Goal: Information Seeking & Learning: Learn about a topic

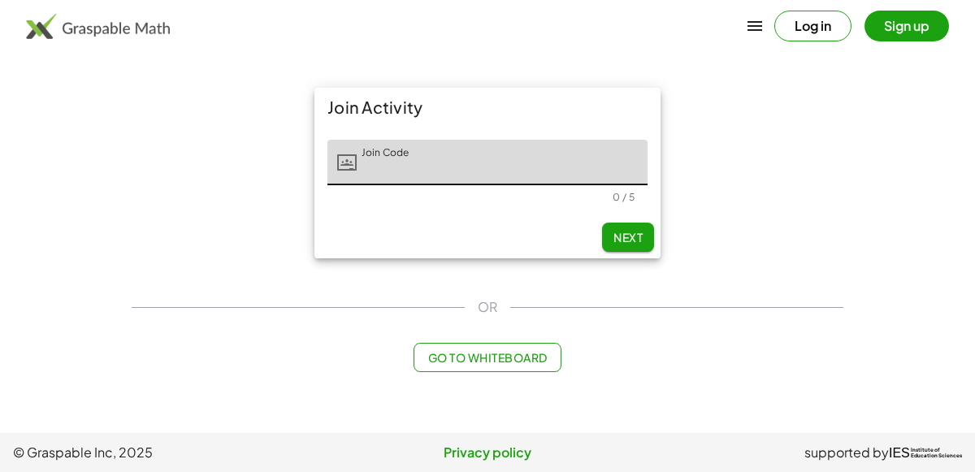
click at [374, 161] on input "Join Code" at bounding box center [502, 162] width 291 height 45
type input "*"
type input "*****"
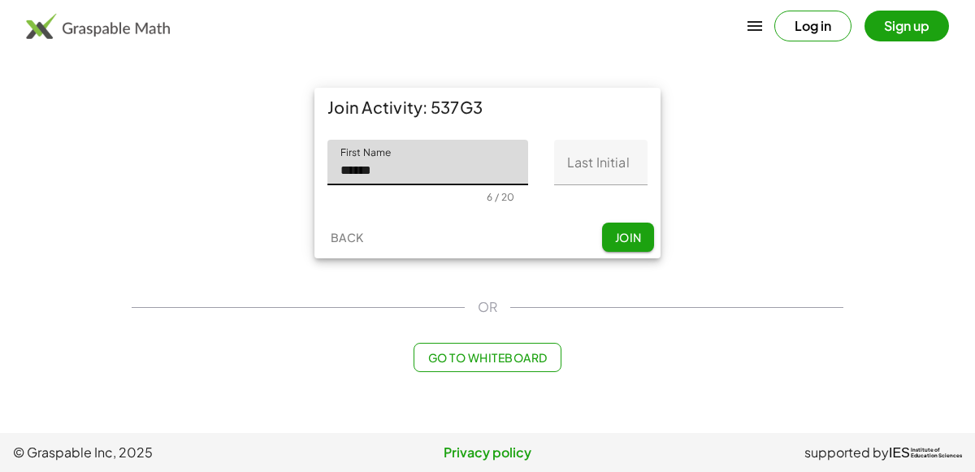
type input "******"
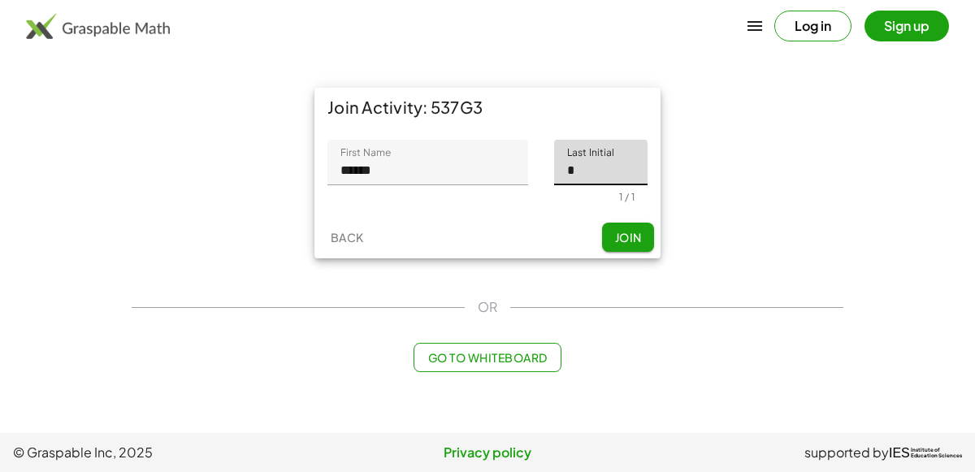
type input "*"
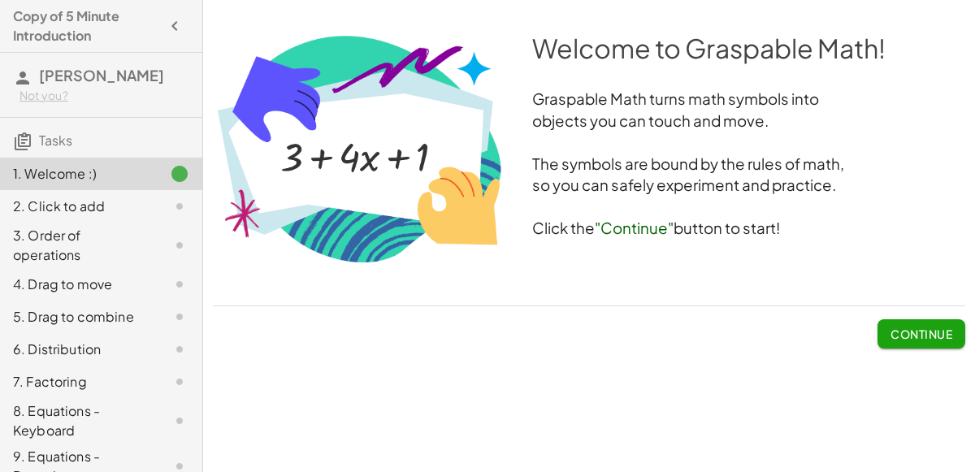
click at [883, 333] on button "Continue" at bounding box center [921, 333] width 88 height 29
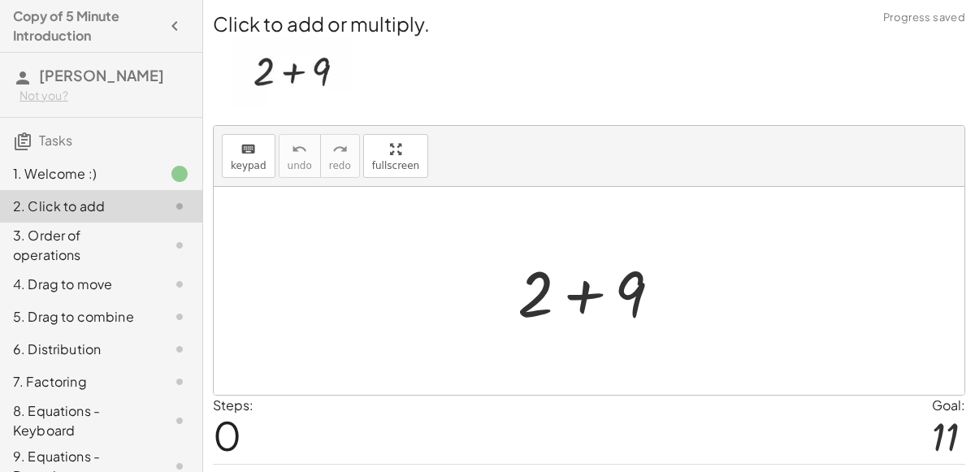
click at [586, 294] on div at bounding box center [595, 291] width 173 height 84
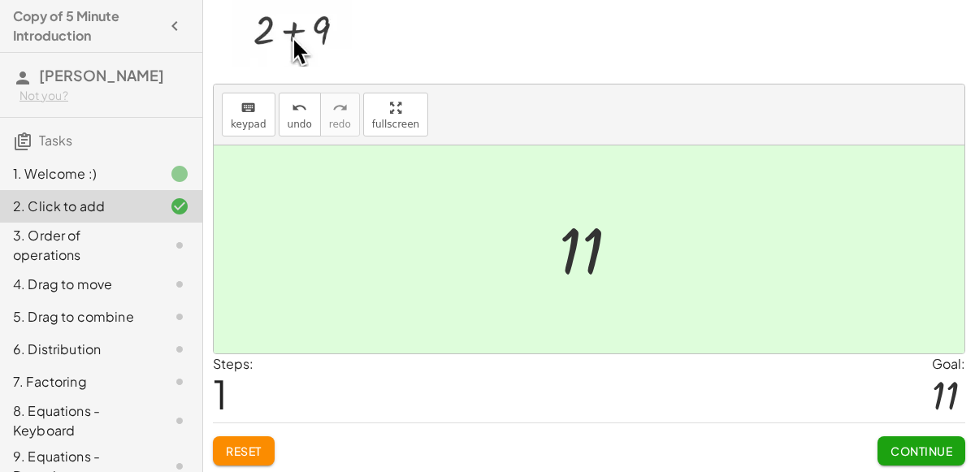
scroll to position [41, 0]
click at [908, 445] on span "Continue" at bounding box center [921, 451] width 62 height 15
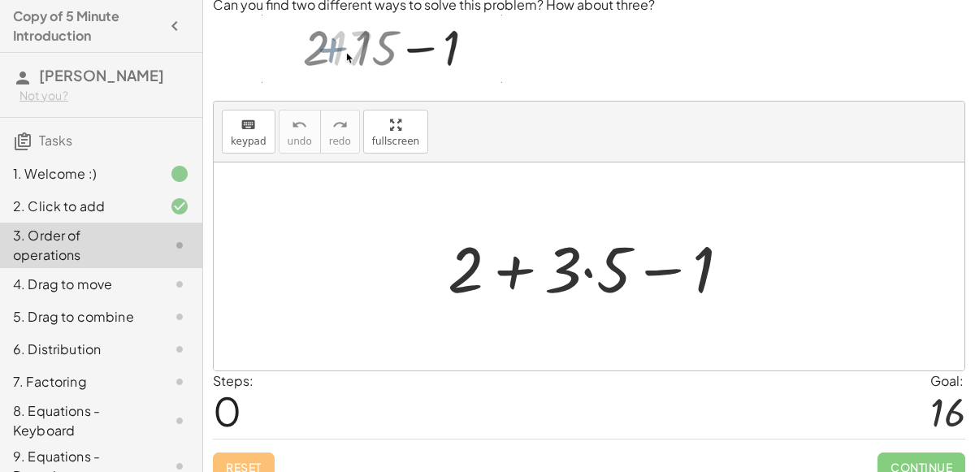
click at [586, 271] on div at bounding box center [595, 267] width 312 height 84
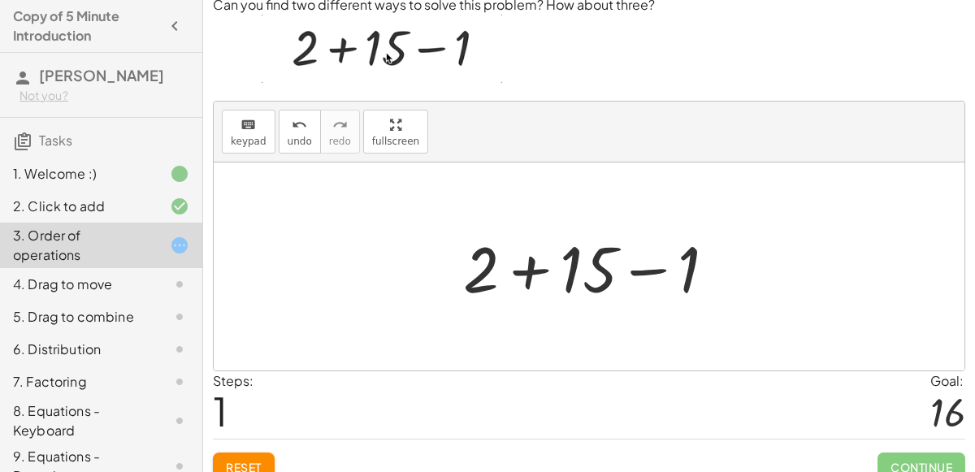
click at [239, 457] on button "Reset" at bounding box center [244, 466] width 62 height 29
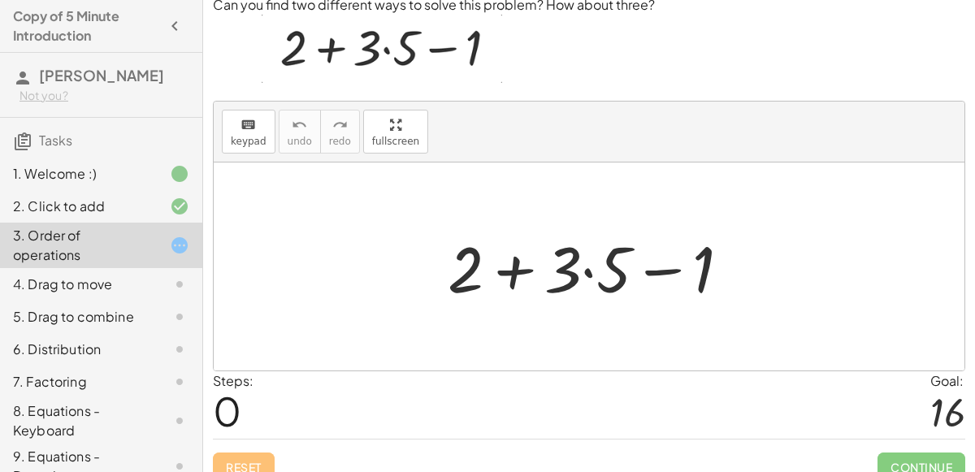
click at [582, 271] on div at bounding box center [595, 267] width 312 height 84
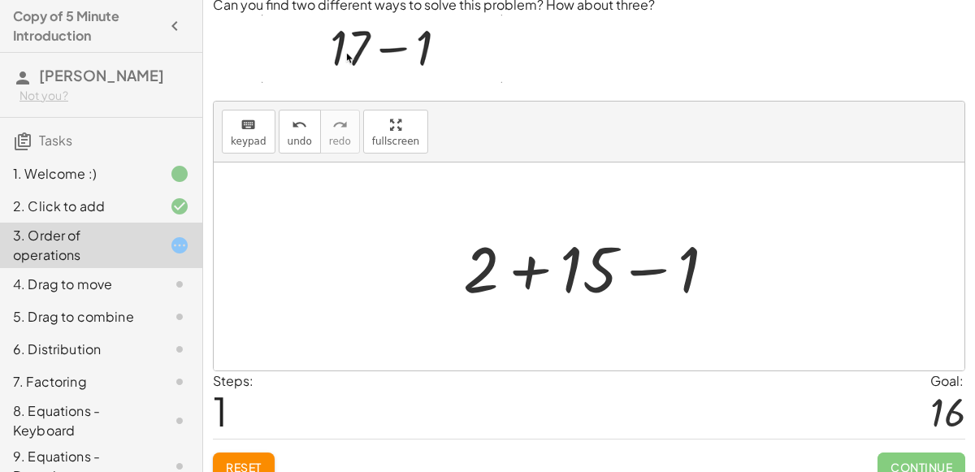
click at [532, 271] on div at bounding box center [596, 267] width 282 height 84
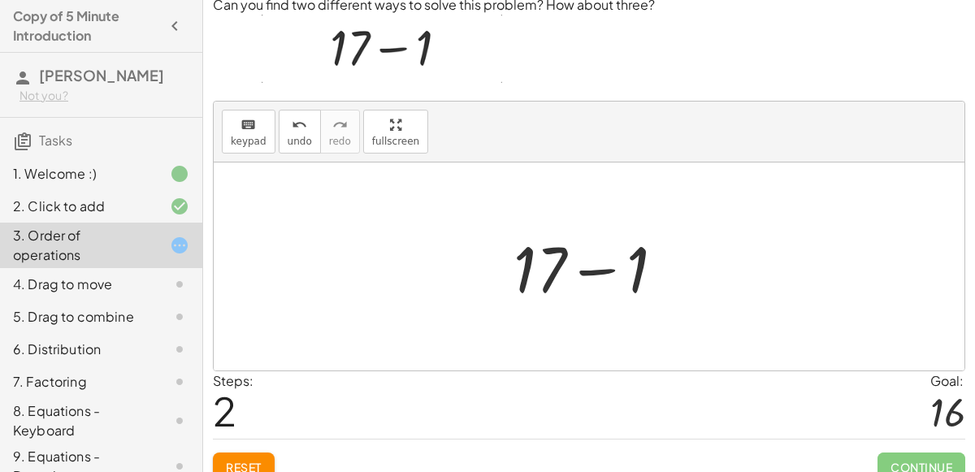
click at [595, 269] on div at bounding box center [595, 267] width 180 height 84
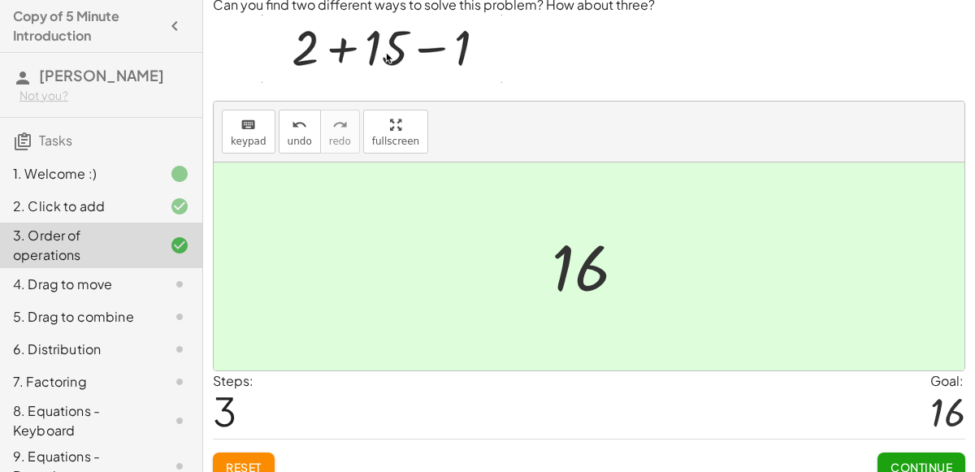
click at [911, 460] on span "Continue" at bounding box center [921, 467] width 62 height 15
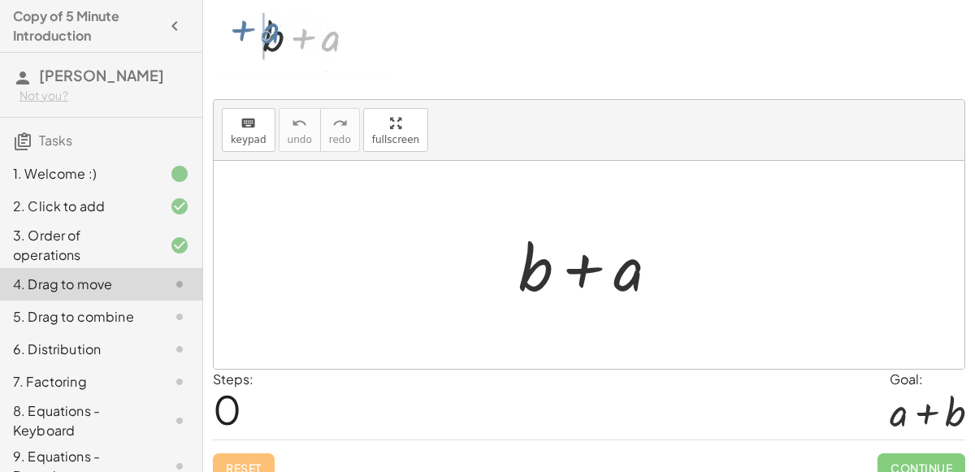
click at [584, 268] on div at bounding box center [595, 265] width 170 height 84
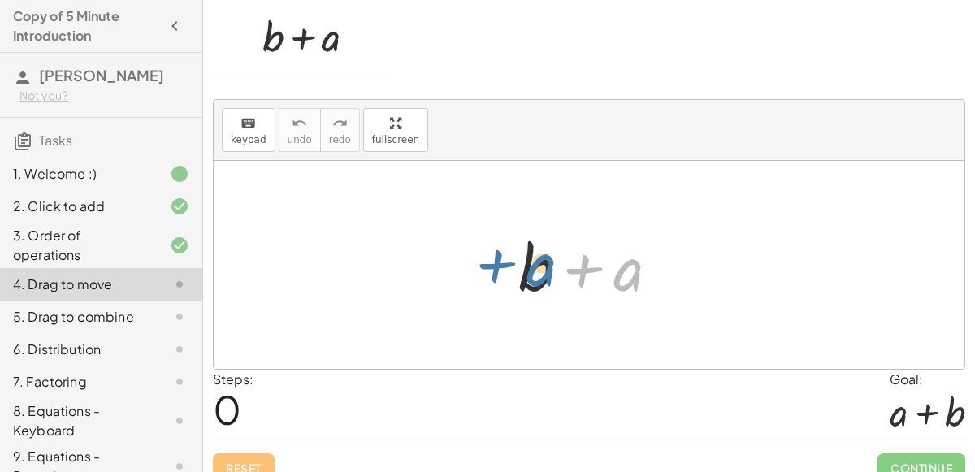
drag, startPoint x: 618, startPoint y: 276, endPoint x: 530, endPoint y: 272, distance: 87.8
click at [530, 272] on div at bounding box center [595, 265] width 170 height 84
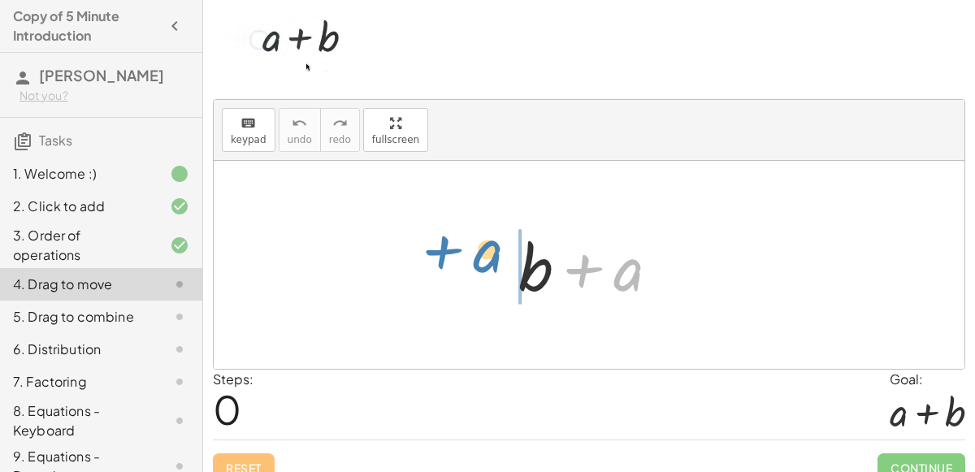
drag, startPoint x: 623, startPoint y: 272, endPoint x: 483, endPoint y: 253, distance: 141.9
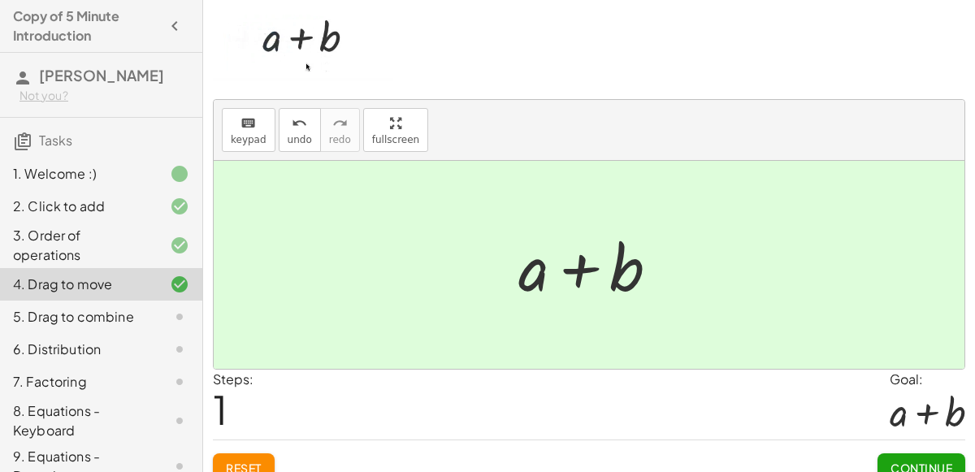
click at [887, 454] on button "Continue" at bounding box center [921, 467] width 88 height 29
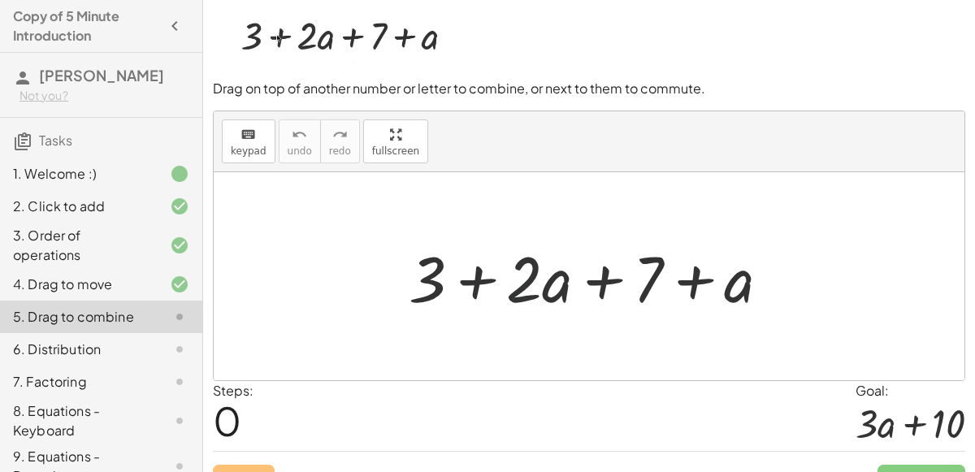
click at [531, 283] on div at bounding box center [595, 277] width 391 height 84
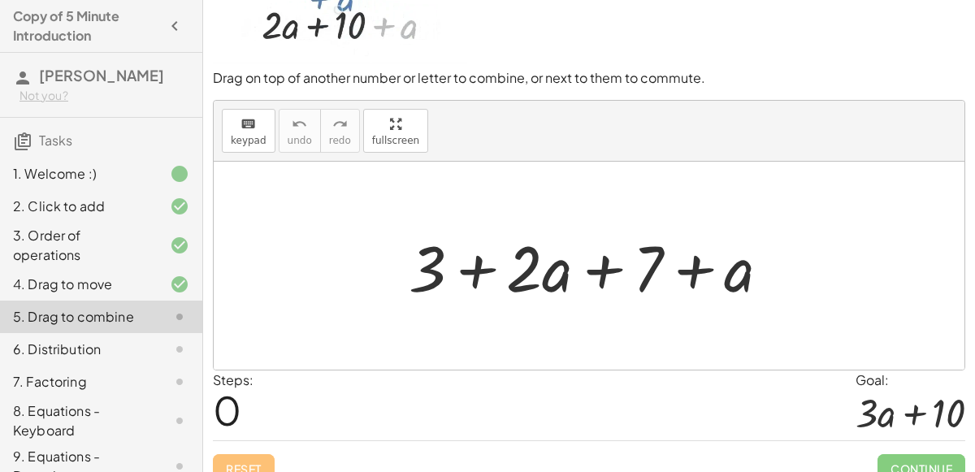
click at [248, 462] on div "Reset Continue" at bounding box center [589, 461] width 752 height 43
click at [243, 455] on div "Reset Continue" at bounding box center [589, 461] width 752 height 43
drag, startPoint x: 422, startPoint y: 272, endPoint x: 657, endPoint y: 262, distance: 235.8
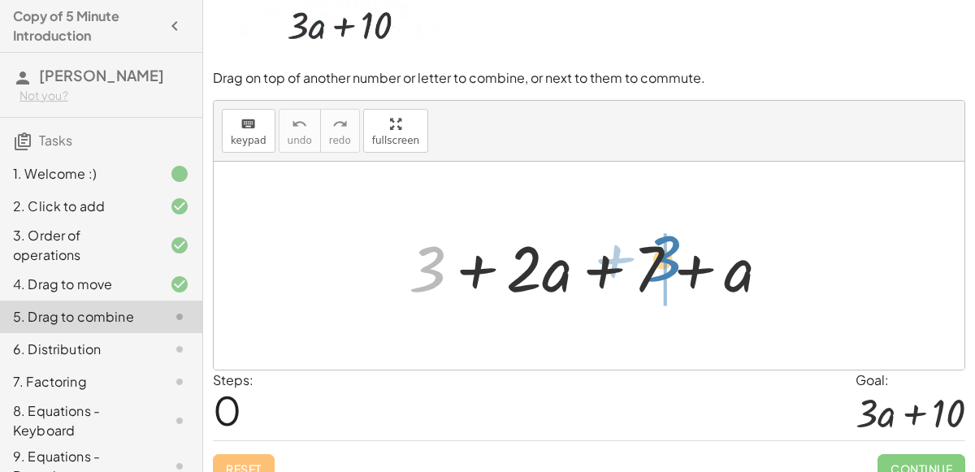
click at [657, 262] on div at bounding box center [595, 266] width 391 height 84
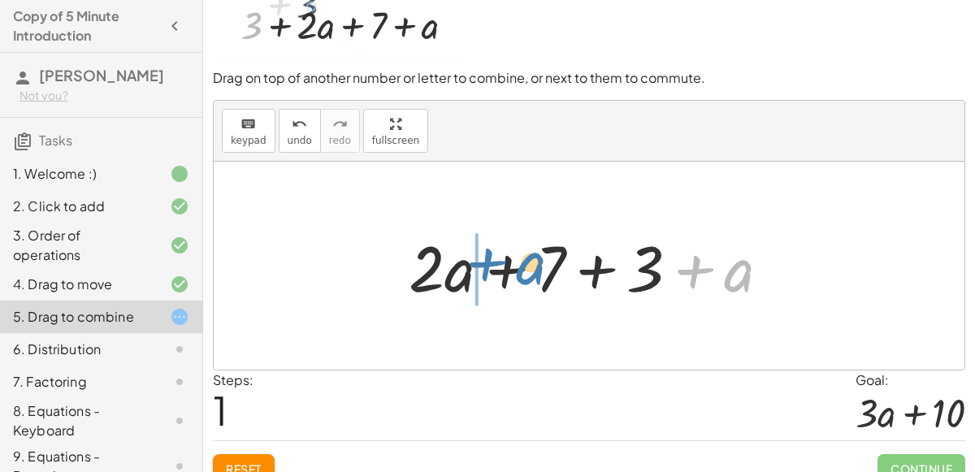
drag, startPoint x: 734, startPoint y: 270, endPoint x: 527, endPoint y: 262, distance: 207.3
click at [527, 262] on div at bounding box center [595, 266] width 391 height 84
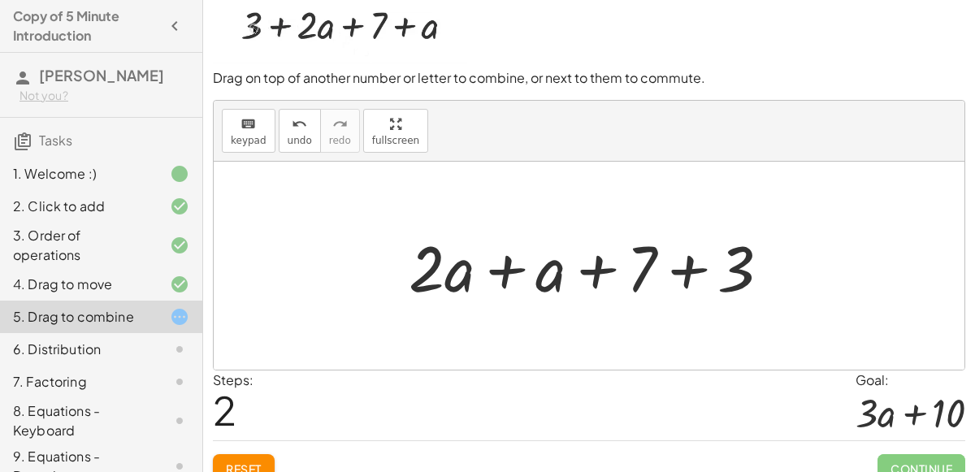
click at [509, 269] on div at bounding box center [595, 266] width 391 height 84
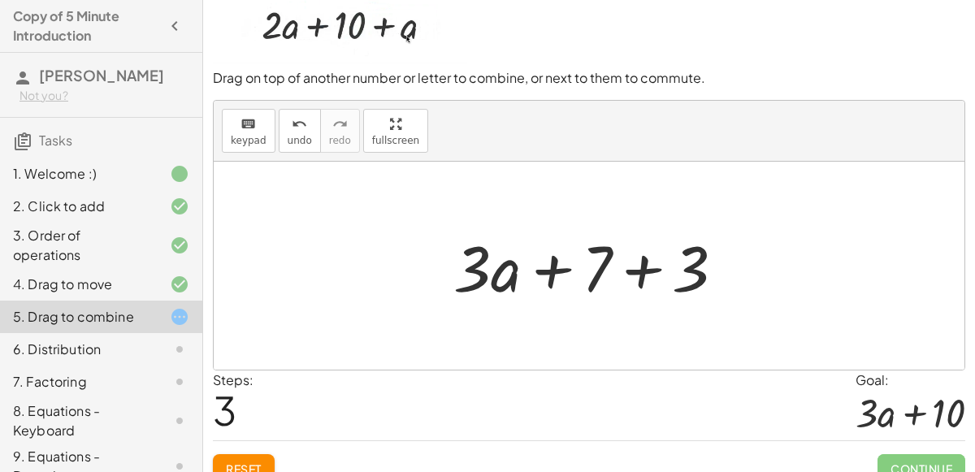
click at [638, 264] on div at bounding box center [595, 266] width 301 height 84
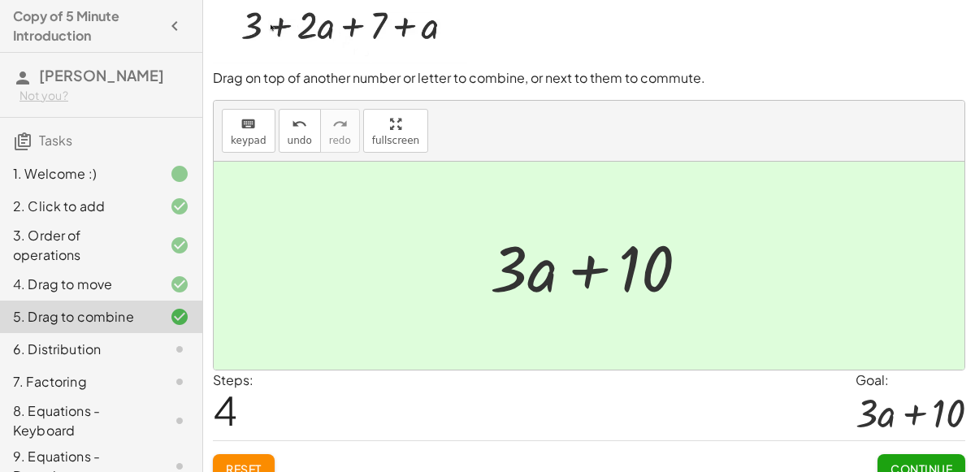
click at [590, 273] on div at bounding box center [596, 266] width 228 height 84
click at [903, 456] on button "Continue" at bounding box center [921, 468] width 88 height 29
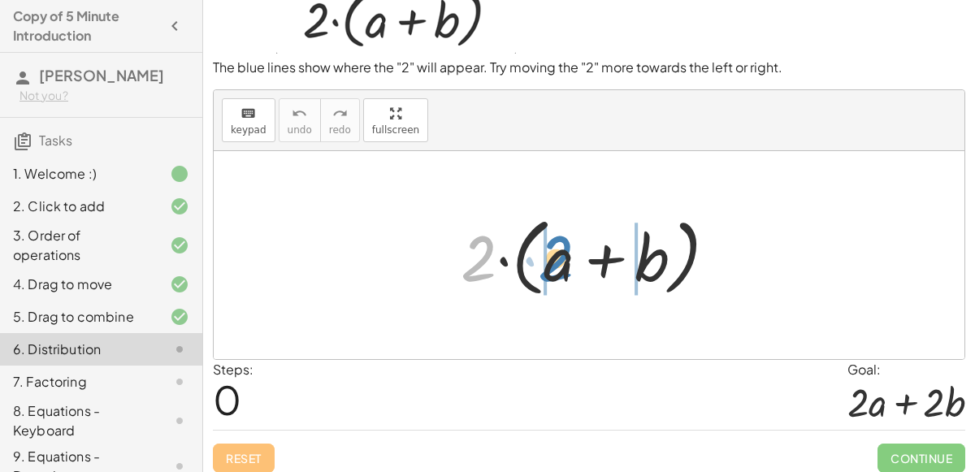
drag, startPoint x: 481, startPoint y: 266, endPoint x: 556, endPoint y: 267, distance: 75.6
click at [556, 267] on div at bounding box center [594, 255] width 285 height 93
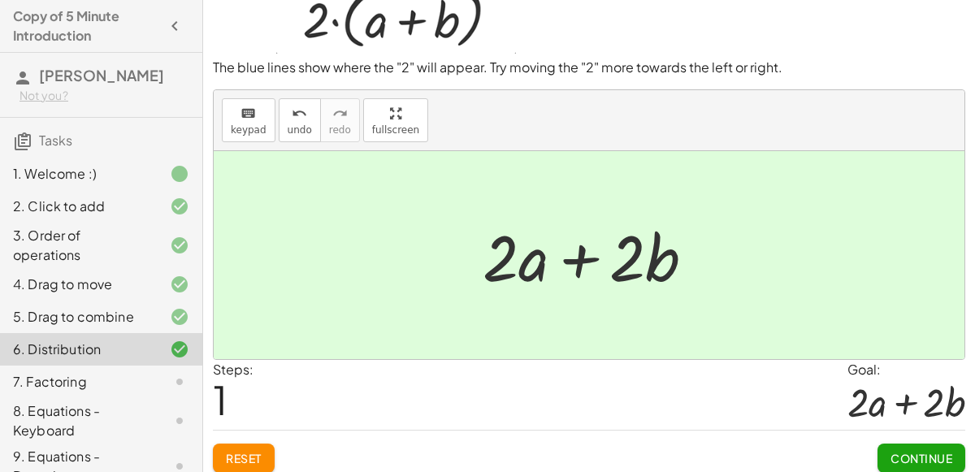
click at [903, 451] on span "Continue" at bounding box center [921, 458] width 62 height 15
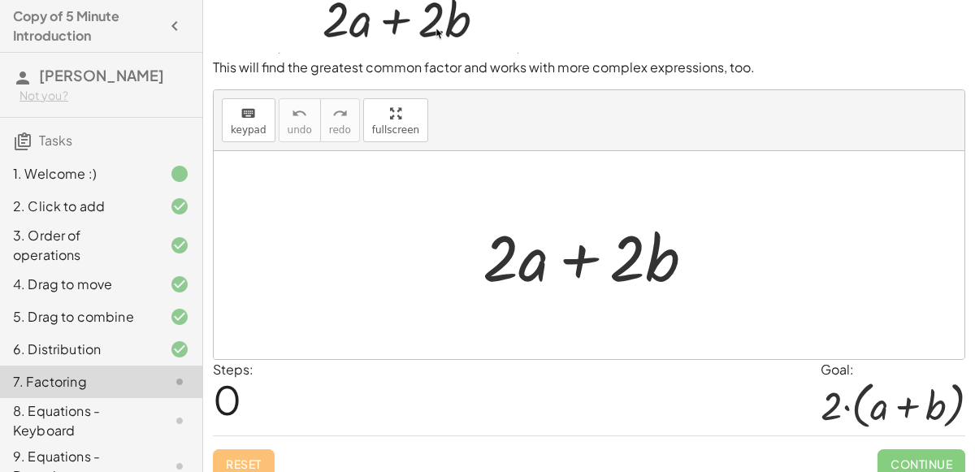
click at [576, 259] on div at bounding box center [594, 256] width 241 height 84
drag, startPoint x: 530, startPoint y: 266, endPoint x: 469, endPoint y: 262, distance: 61.1
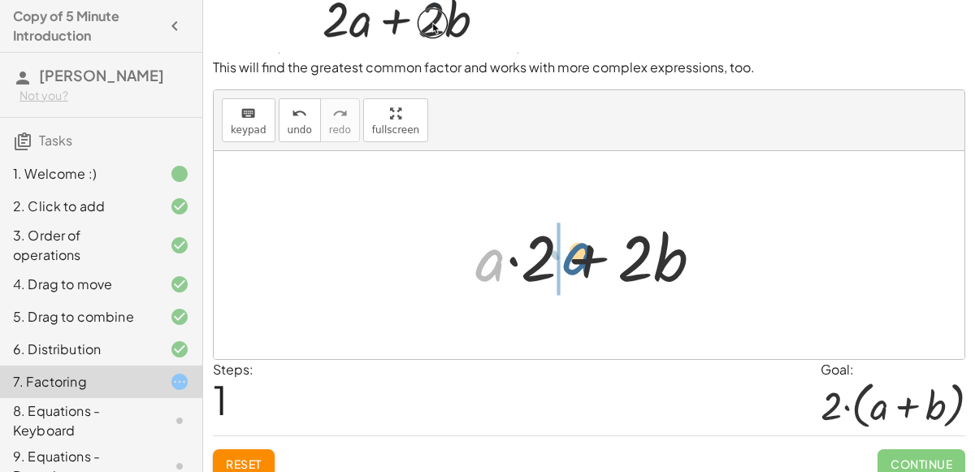
drag, startPoint x: 482, startPoint y: 262, endPoint x: 578, endPoint y: 256, distance: 96.9
click at [578, 256] on div at bounding box center [595, 256] width 257 height 84
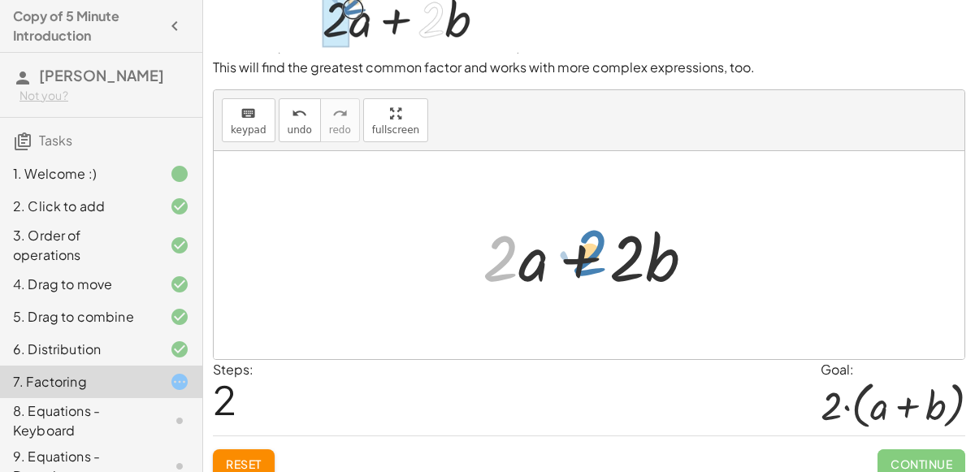
drag, startPoint x: 499, startPoint y: 255, endPoint x: 590, endPoint y: 250, distance: 91.1
click at [590, 250] on div at bounding box center [594, 256] width 241 height 84
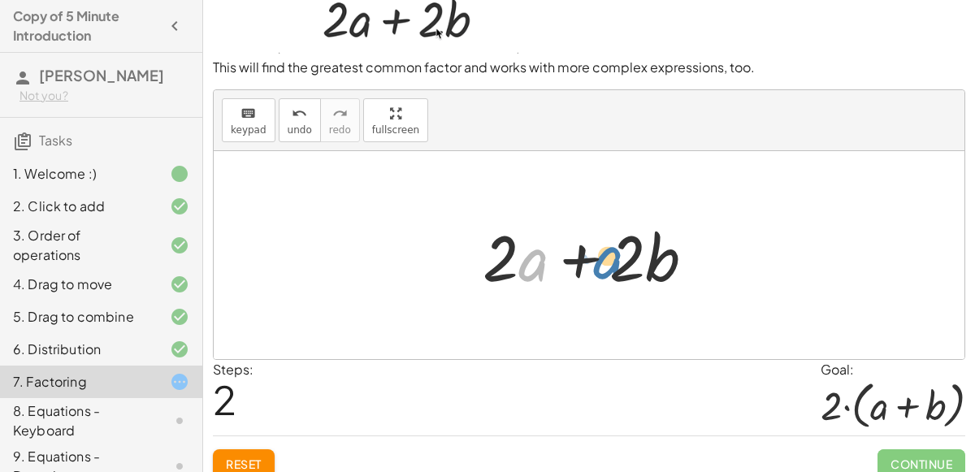
drag, startPoint x: 539, startPoint y: 260, endPoint x: 614, endPoint y: 257, distance: 74.8
click at [614, 257] on div at bounding box center [594, 256] width 241 height 84
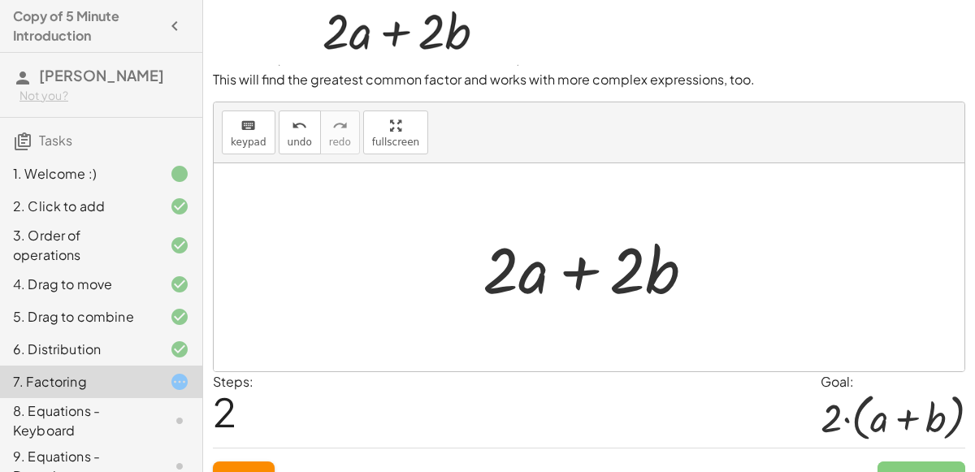
scroll to position [0, 0]
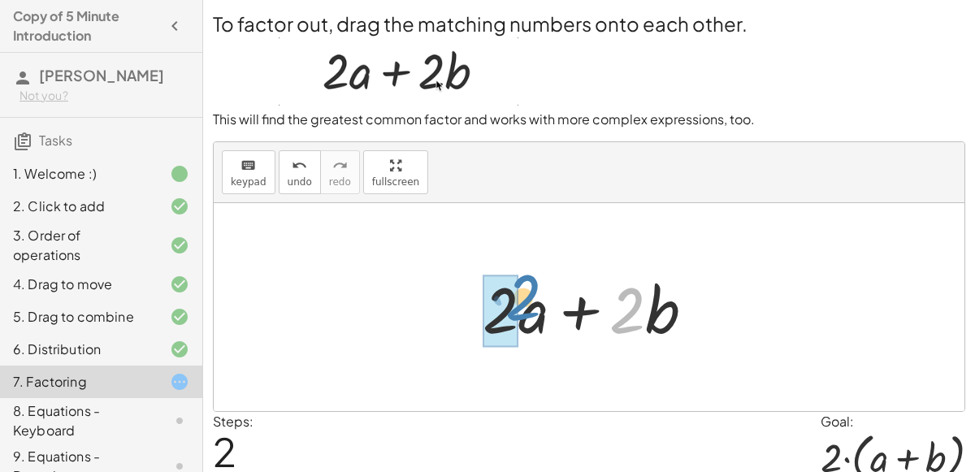
drag, startPoint x: 619, startPoint y: 309, endPoint x: 516, endPoint y: 298, distance: 103.8
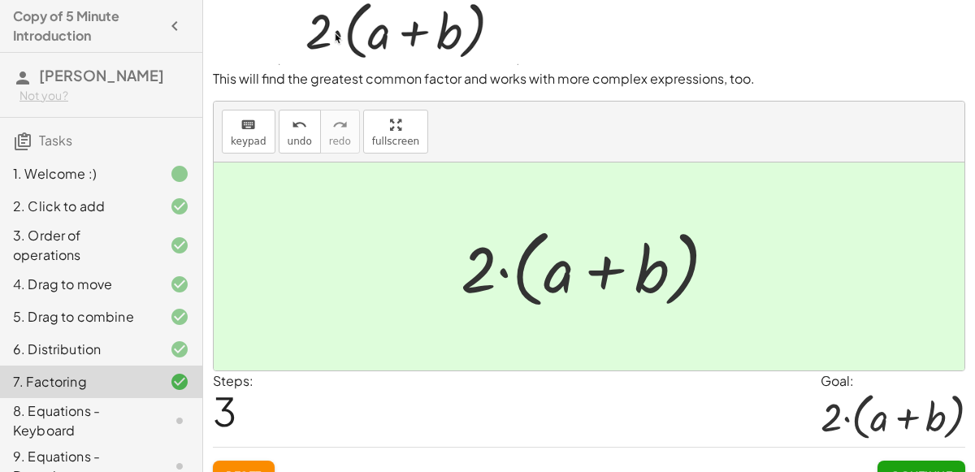
scroll to position [66, 0]
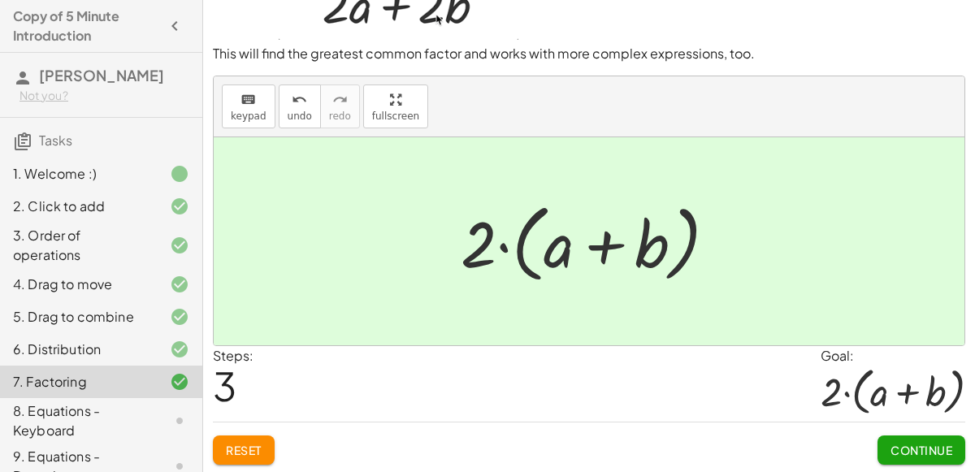
click at [891, 435] on button "Continue" at bounding box center [921, 449] width 88 height 29
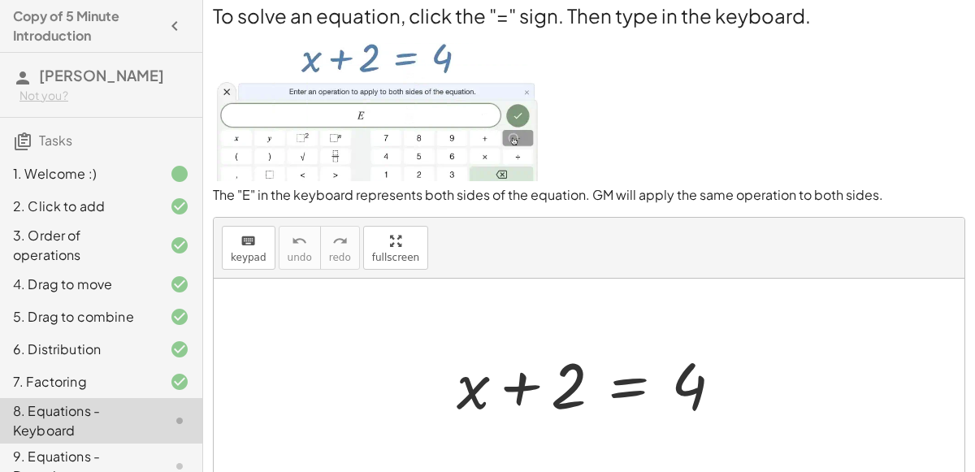
scroll to position [141, 0]
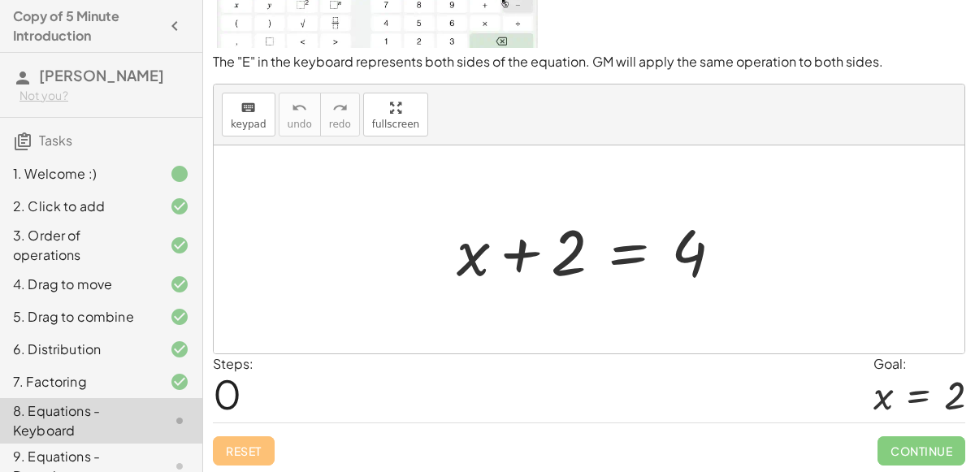
click at [478, 257] on div at bounding box center [595, 250] width 295 height 84
click at [469, 257] on div at bounding box center [595, 250] width 295 height 84
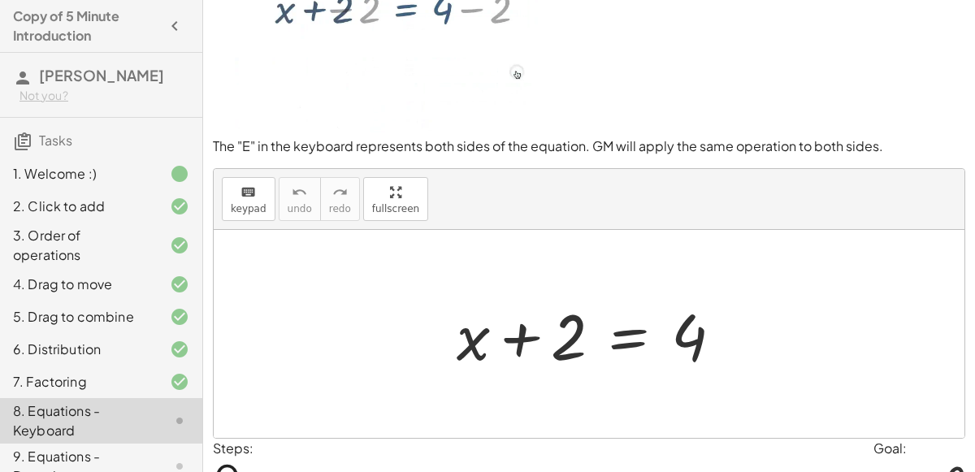
scroll to position [59, 0]
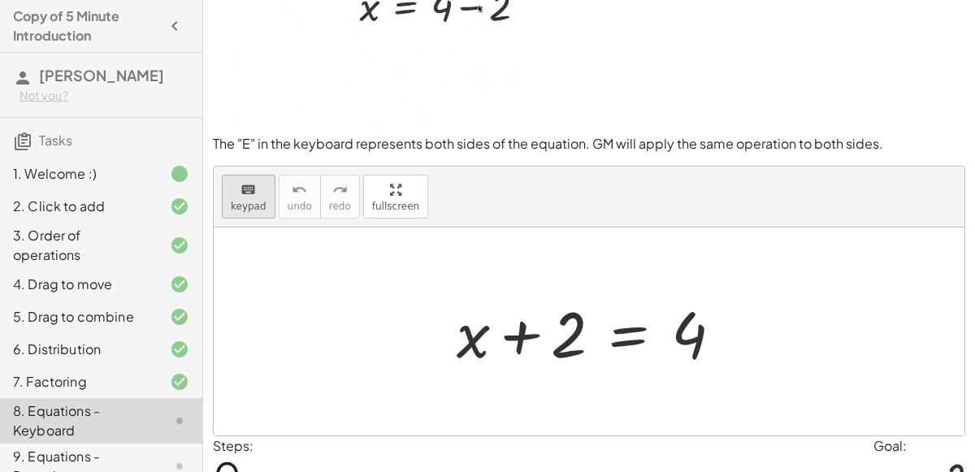
click at [254, 206] on span "keypad" at bounding box center [249, 206] width 36 height 11
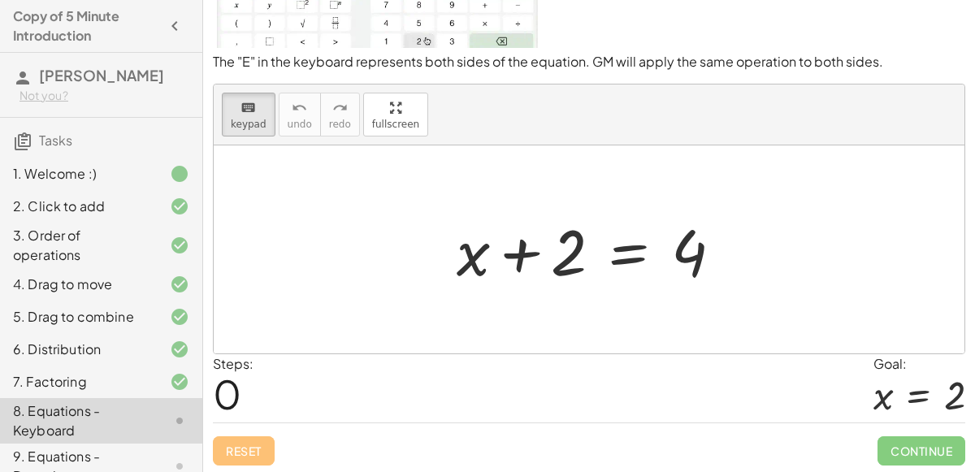
scroll to position [0, 0]
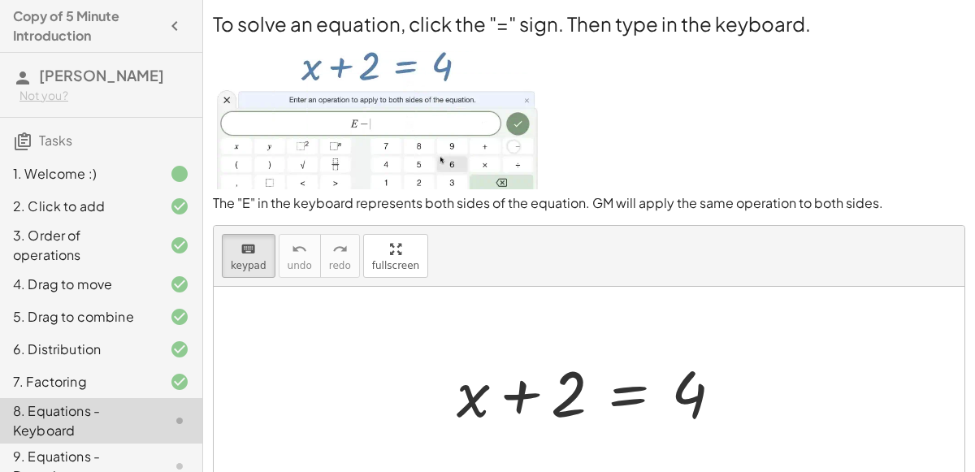
click at [385, 123] on img at bounding box center [376, 113] width 327 height 152
click at [475, 180] on img at bounding box center [376, 113] width 327 height 152
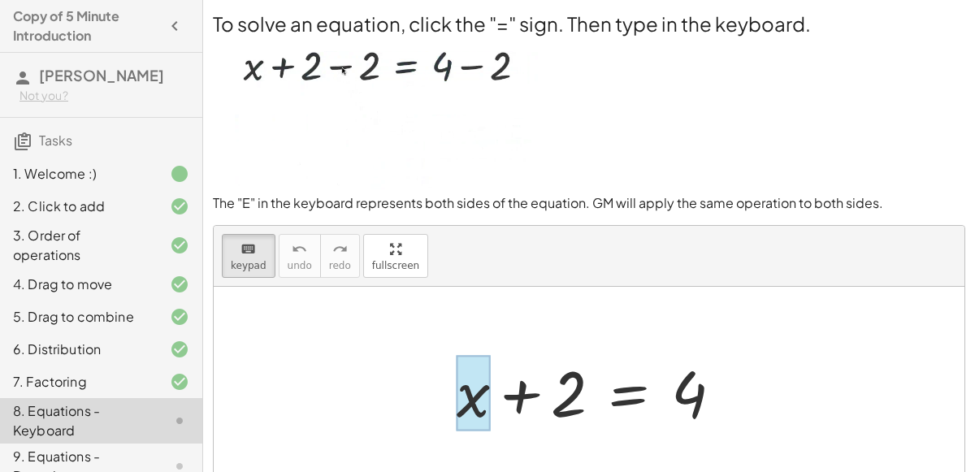
click at [474, 367] on div at bounding box center [473, 393] width 33 height 76
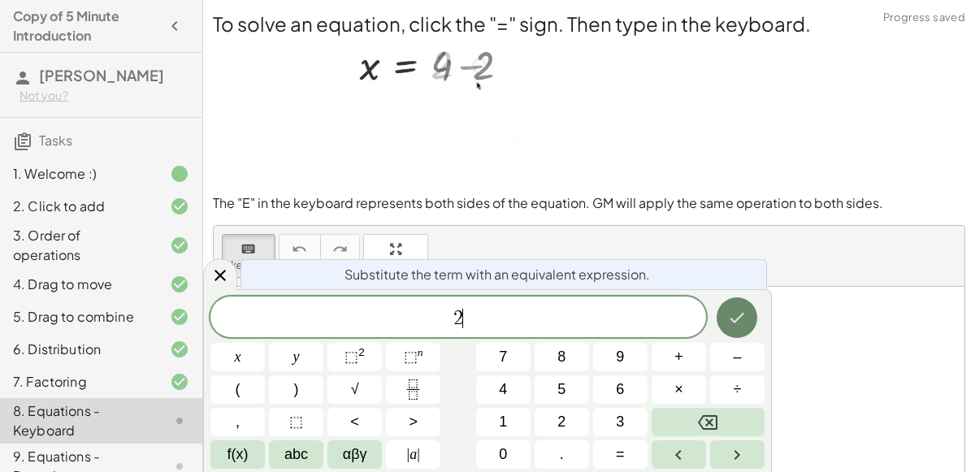
click at [738, 314] on icon "Done" at bounding box center [736, 317] width 19 height 19
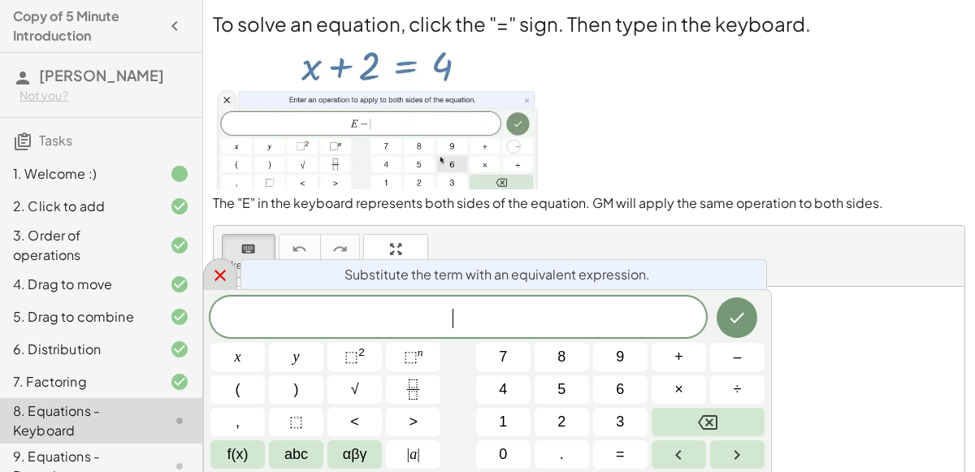
click at [209, 264] on div at bounding box center [220, 274] width 34 height 32
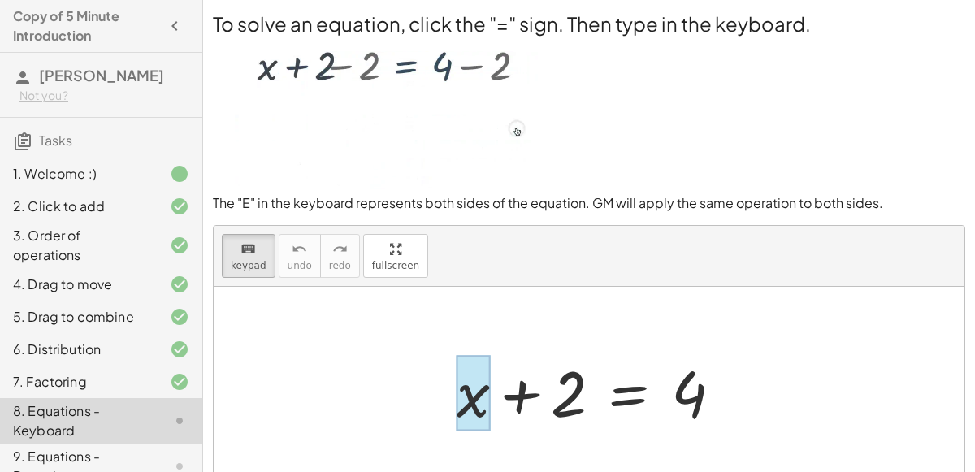
click at [469, 383] on div at bounding box center [473, 393] width 33 height 76
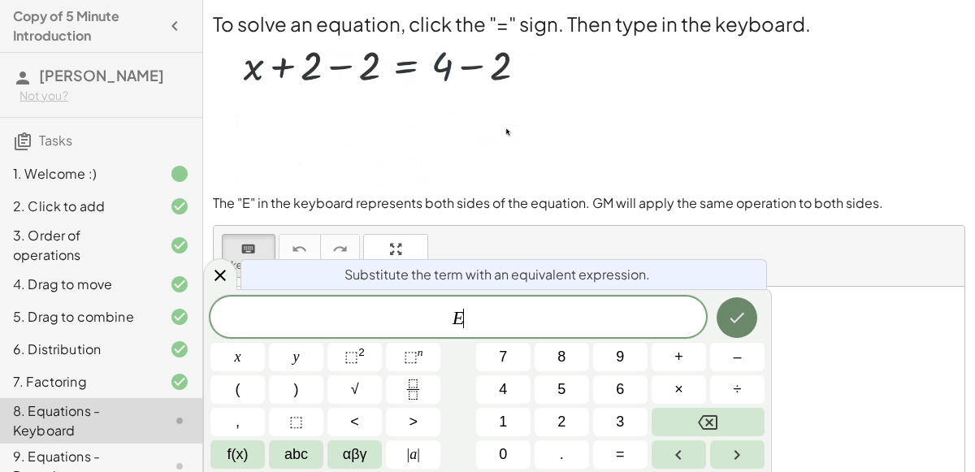
click at [721, 325] on button "Done" at bounding box center [736, 317] width 41 height 41
click at [726, 320] on button "Done" at bounding box center [736, 317] width 41 height 41
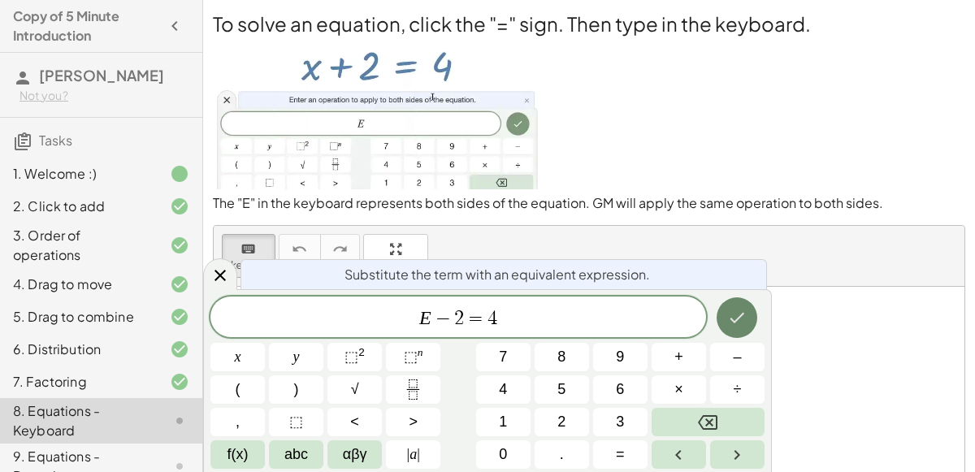
click at [734, 303] on button "Done" at bounding box center [736, 317] width 41 height 41
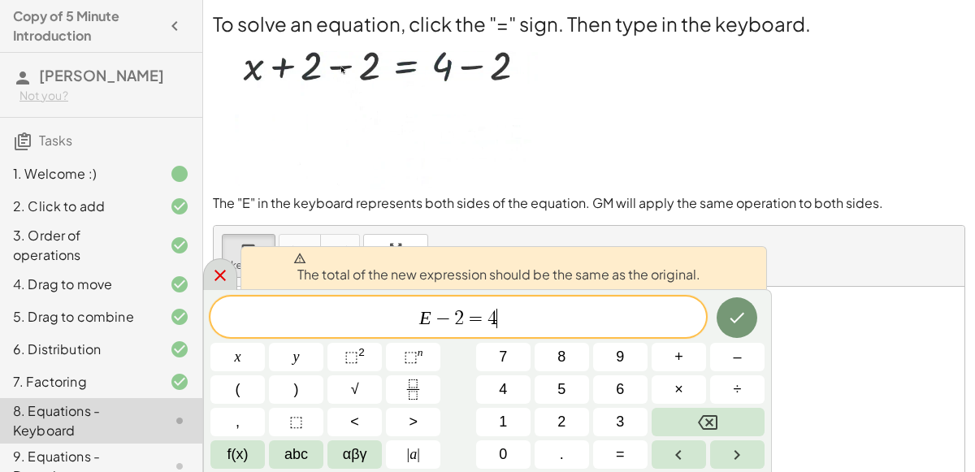
click at [222, 271] on icon at bounding box center [219, 275] width 19 height 19
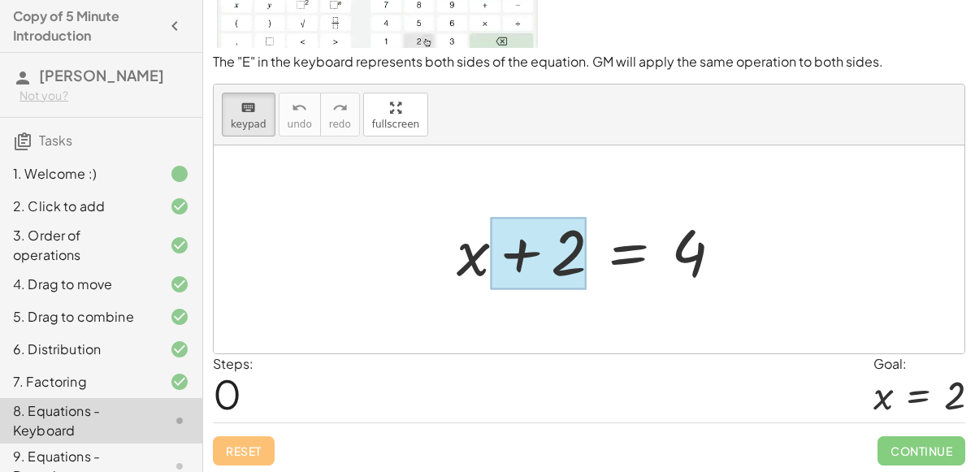
click at [530, 261] on div at bounding box center [538, 253] width 97 height 72
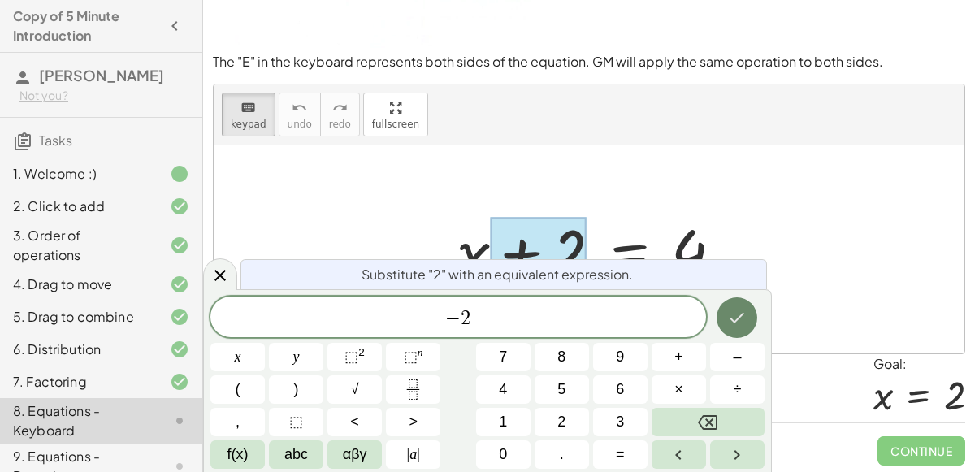
click at [737, 322] on icon "Done" at bounding box center [736, 317] width 19 height 19
click at [744, 318] on icon "Done" at bounding box center [736, 317] width 19 height 19
click at [736, 314] on icon "Done" at bounding box center [736, 317] width 19 height 19
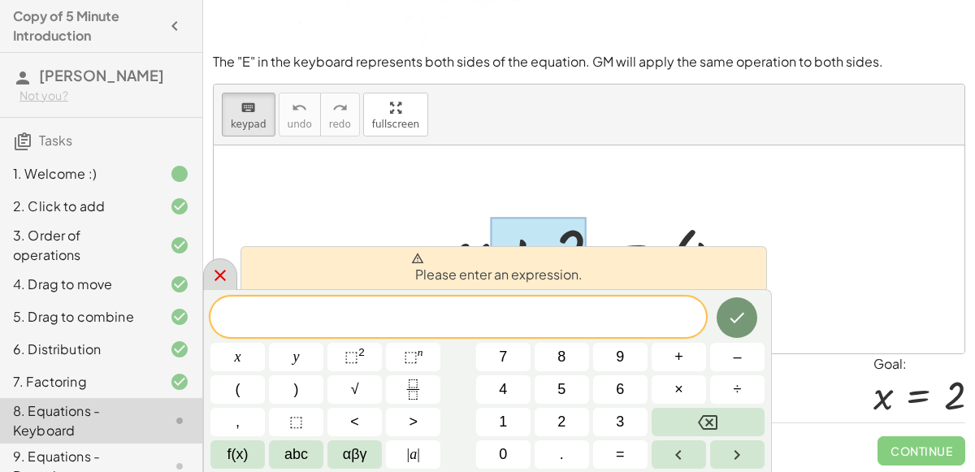
click at [224, 272] on icon at bounding box center [219, 275] width 19 height 19
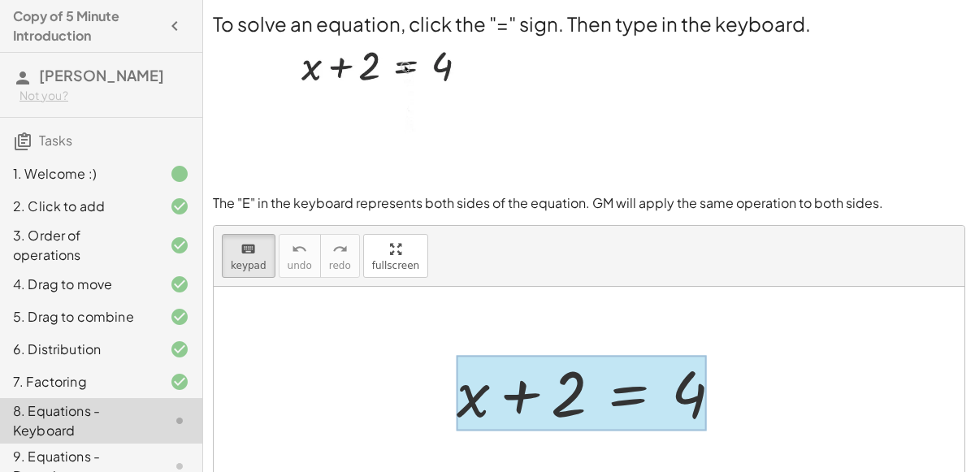
click at [605, 387] on div at bounding box center [582, 393] width 250 height 76
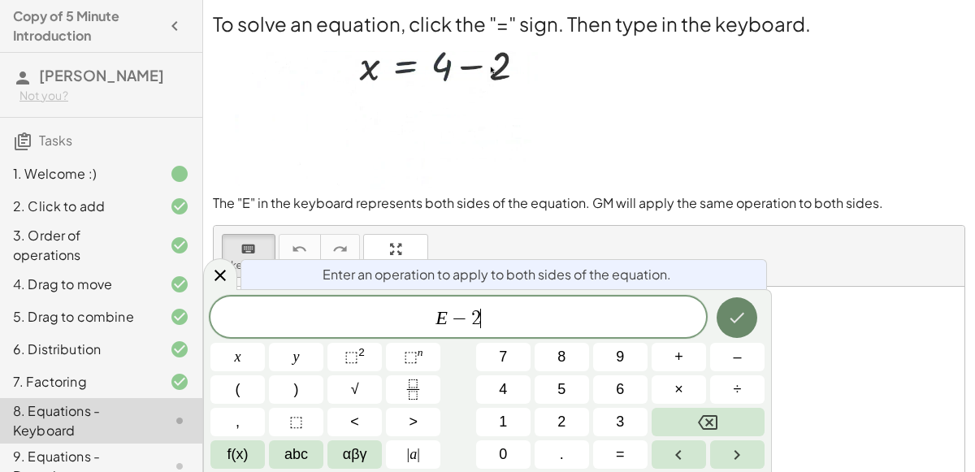
click at [750, 312] on button "Done" at bounding box center [736, 317] width 41 height 41
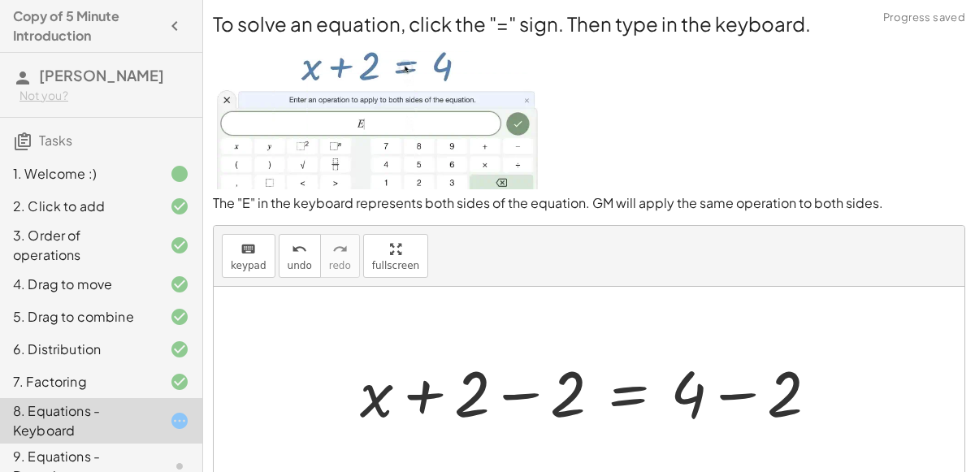
click at [431, 387] on div at bounding box center [595, 391] width 487 height 84
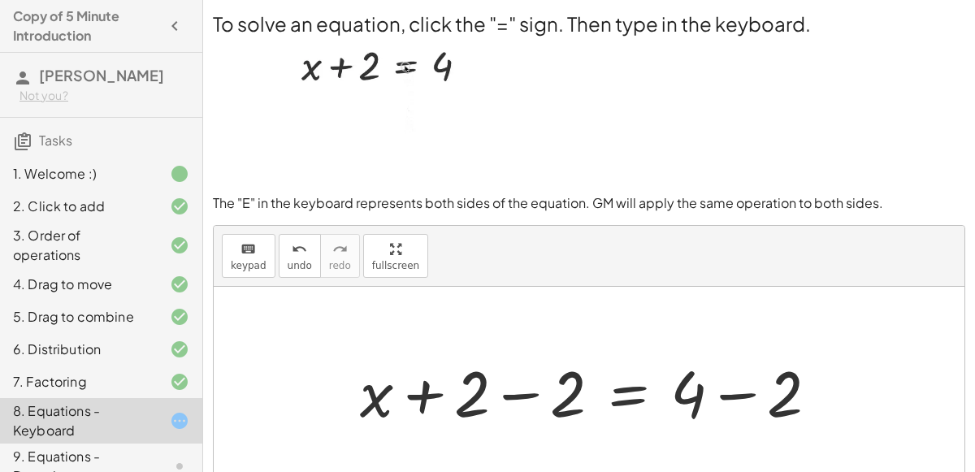
click at [725, 393] on div at bounding box center [595, 391] width 487 height 84
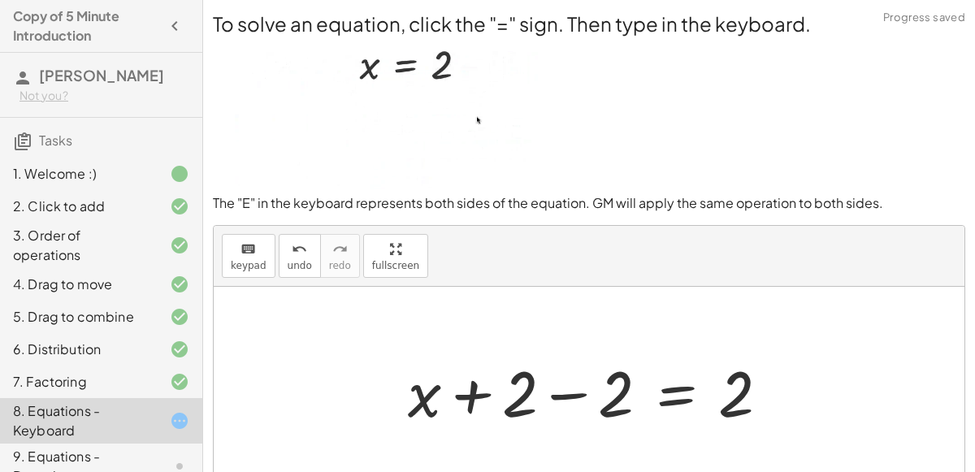
click at [571, 392] on div at bounding box center [595, 391] width 391 height 84
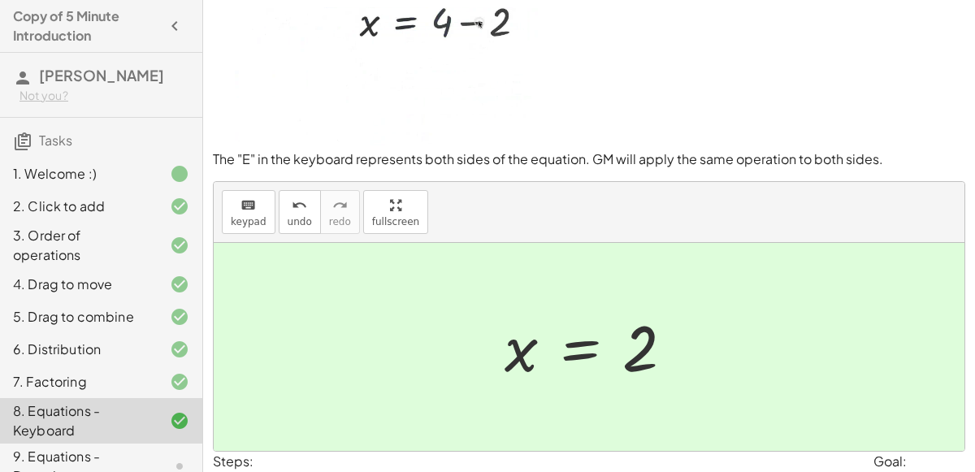
scroll to position [141, 0]
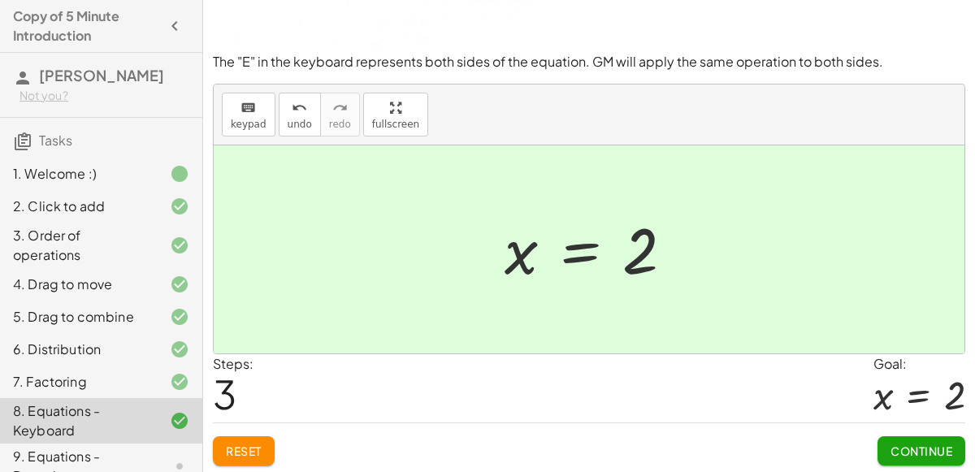
click at [927, 450] on span "Continue" at bounding box center [921, 451] width 62 height 15
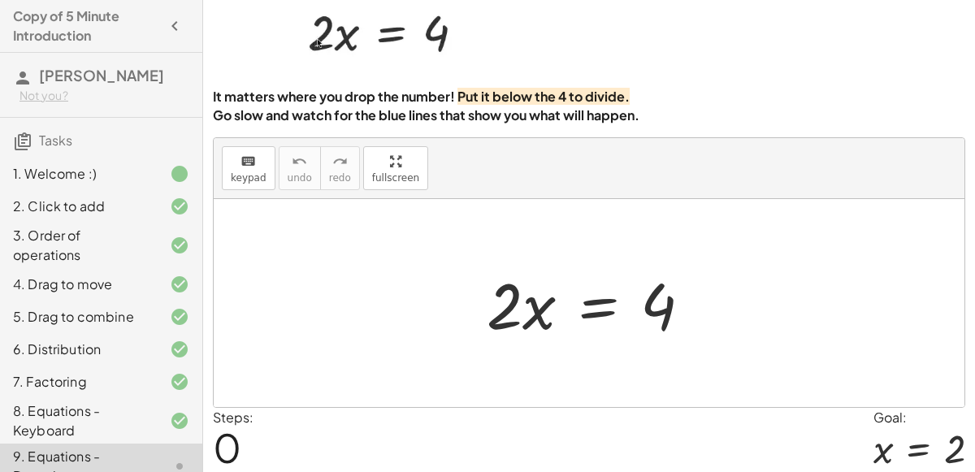
scroll to position [132, 0]
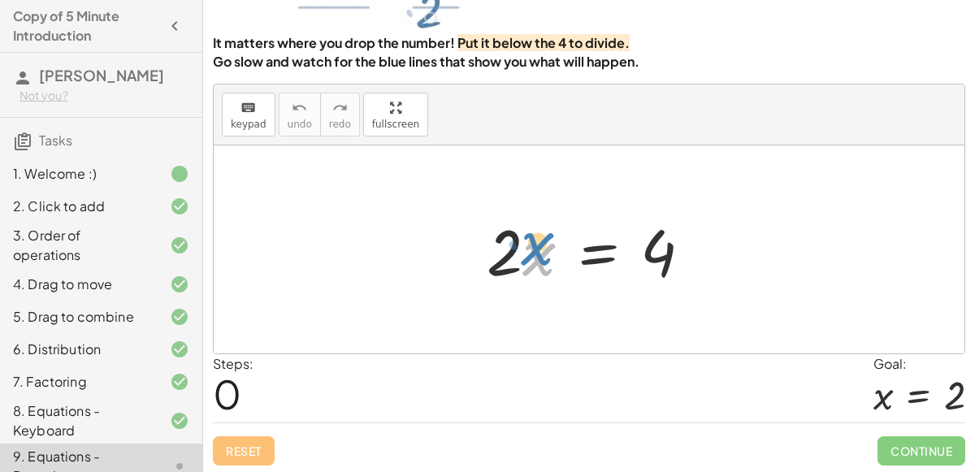
drag, startPoint x: 532, startPoint y: 253, endPoint x: 531, endPoint y: 244, distance: 9.8
click at [531, 244] on div at bounding box center [595, 250] width 234 height 84
drag, startPoint x: 512, startPoint y: 244, endPoint x: 512, endPoint y: 253, distance: 9.7
click at [512, 253] on div at bounding box center [595, 250] width 234 height 84
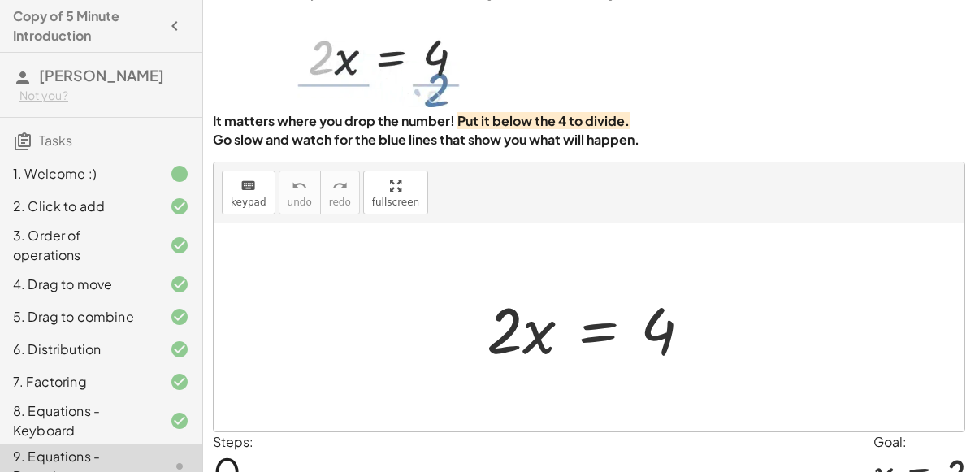
scroll to position [62, 0]
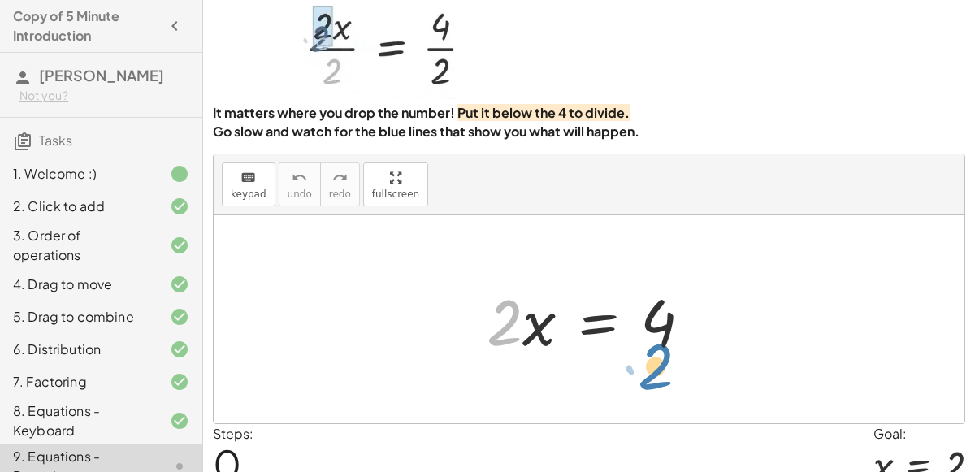
drag, startPoint x: 502, startPoint y: 312, endPoint x: 652, endPoint y: 359, distance: 157.5
drag, startPoint x: 509, startPoint y: 322, endPoint x: 693, endPoint y: 377, distance: 192.5
drag, startPoint x: 504, startPoint y: 325, endPoint x: 660, endPoint y: 366, distance: 161.2
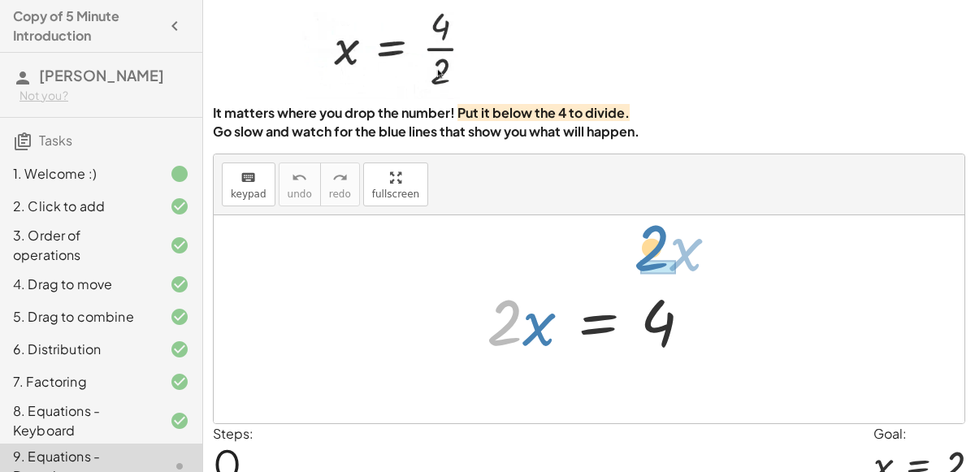
drag, startPoint x: 507, startPoint y: 323, endPoint x: 658, endPoint y: 248, distance: 168.9
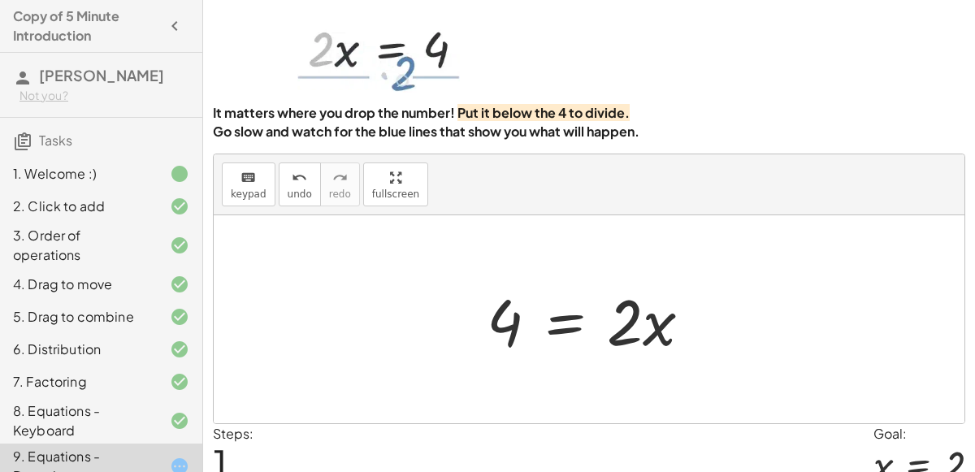
click at [561, 326] on div at bounding box center [595, 320] width 234 height 84
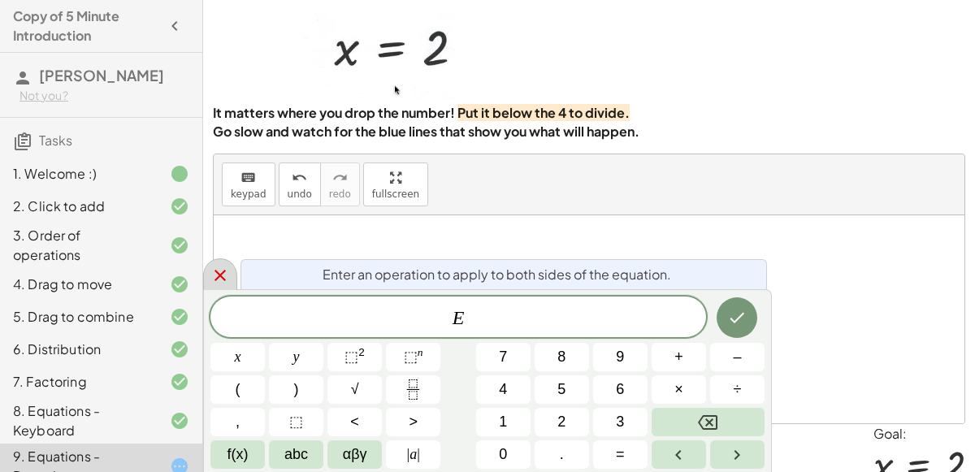
click at [231, 272] on div at bounding box center [220, 274] width 34 height 32
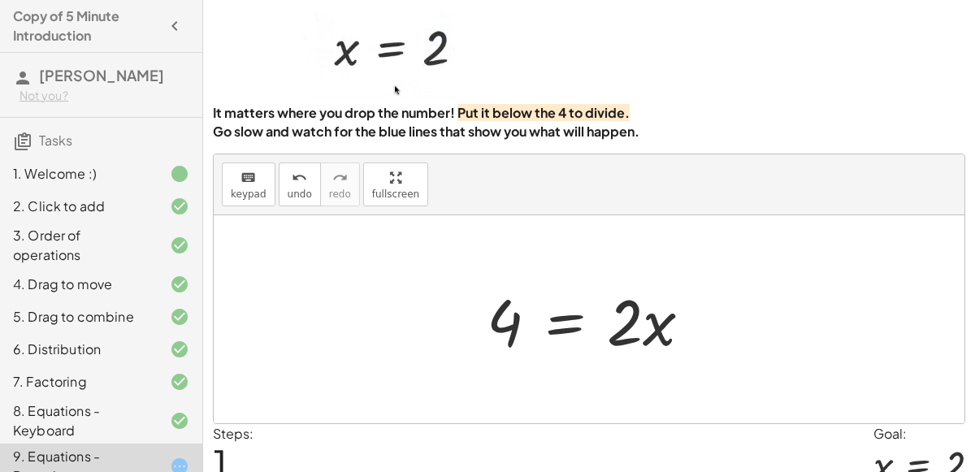
scroll to position [132, 0]
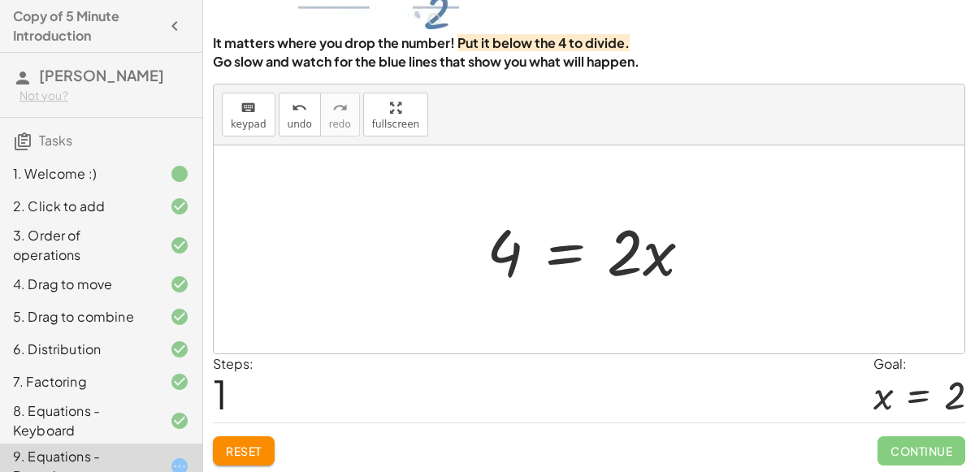
click at [259, 436] on button "Reset" at bounding box center [244, 450] width 62 height 29
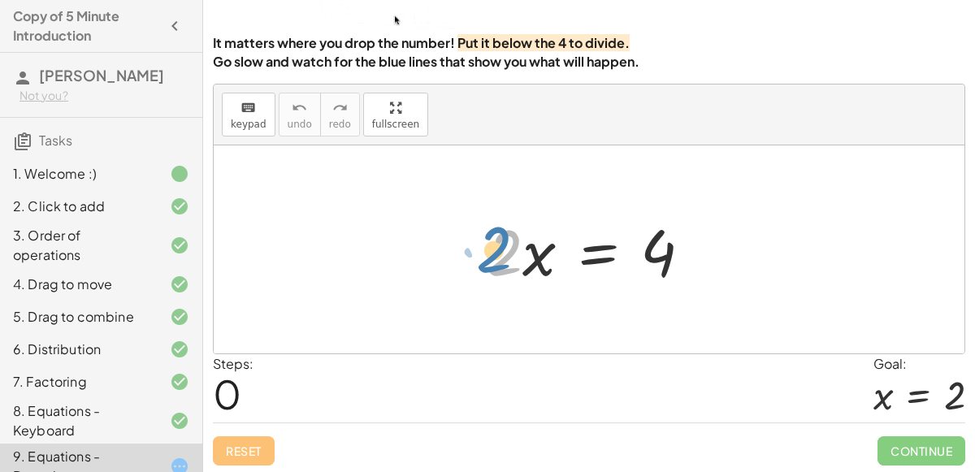
drag, startPoint x: 509, startPoint y: 244, endPoint x: 493, endPoint y: 237, distance: 17.5
click at [493, 237] on div at bounding box center [595, 250] width 234 height 84
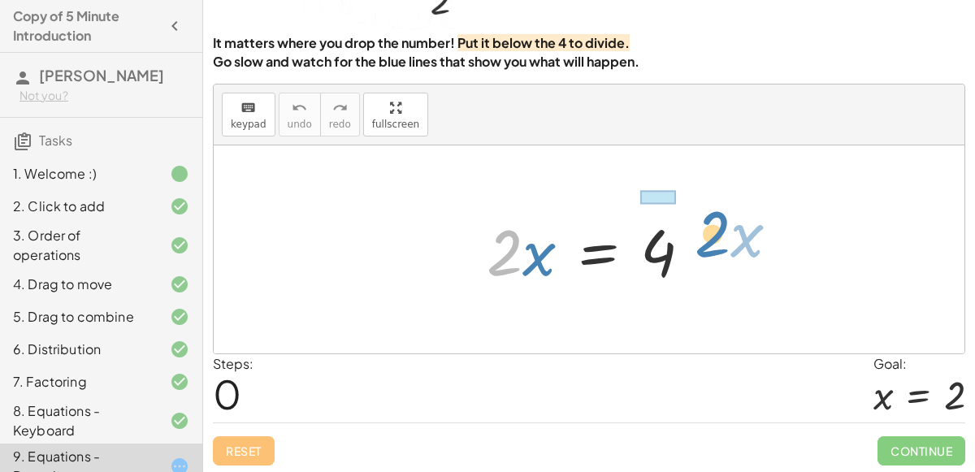
drag, startPoint x: 506, startPoint y: 247, endPoint x: 708, endPoint y: 232, distance: 202.8
click at [708, 232] on div at bounding box center [595, 250] width 234 height 84
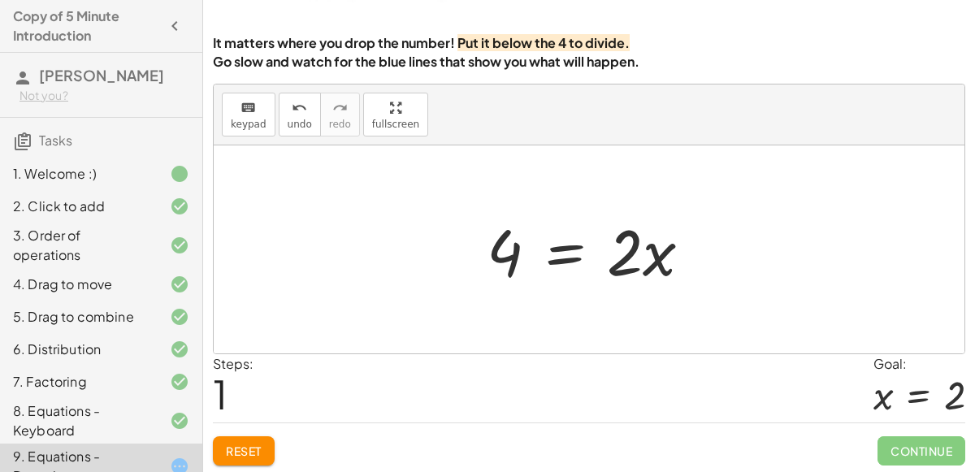
click at [242, 444] on span "Reset" at bounding box center [244, 451] width 36 height 15
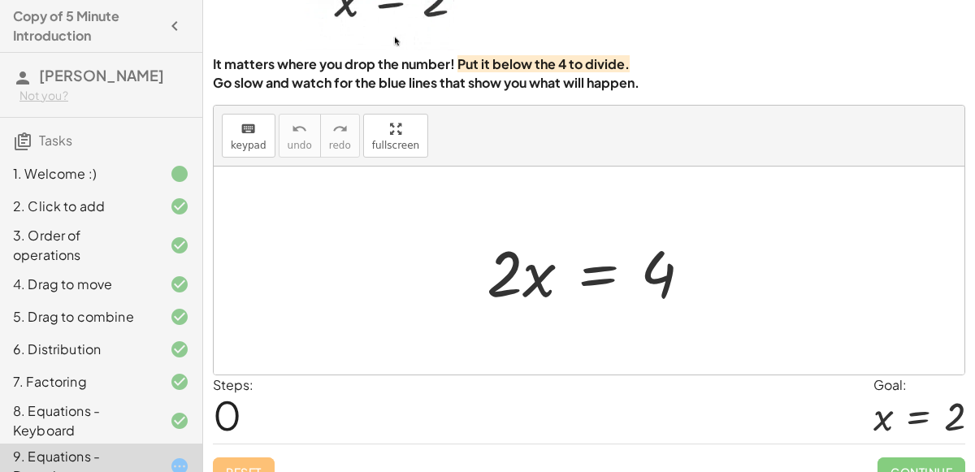
scroll to position [120, 0]
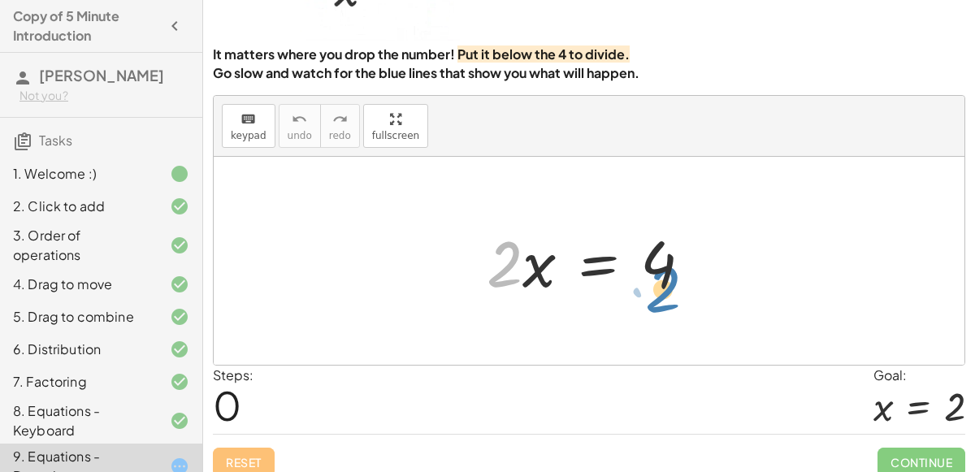
drag, startPoint x: 509, startPoint y: 273, endPoint x: 667, endPoint y: 297, distance: 159.5
click at [667, 297] on div at bounding box center [595, 261] width 234 height 84
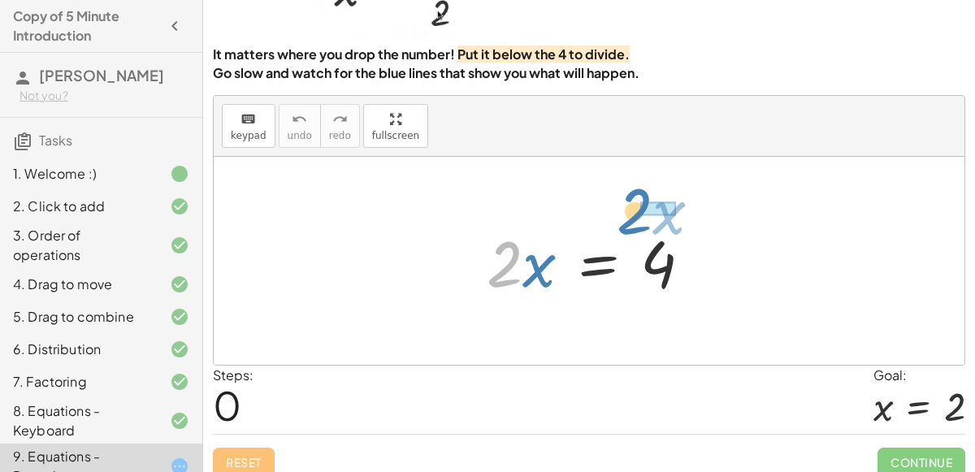
drag, startPoint x: 512, startPoint y: 254, endPoint x: 666, endPoint y: 198, distance: 164.2
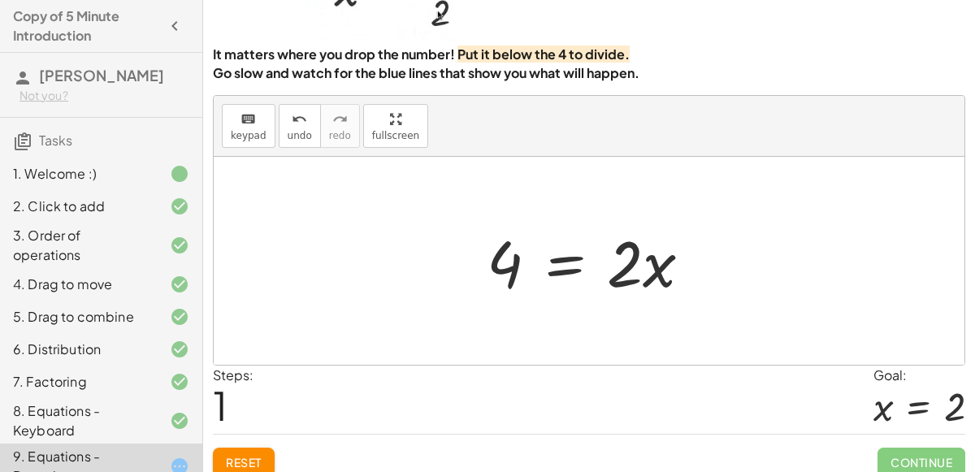
click at [231, 448] on button "Reset" at bounding box center [244, 462] width 62 height 29
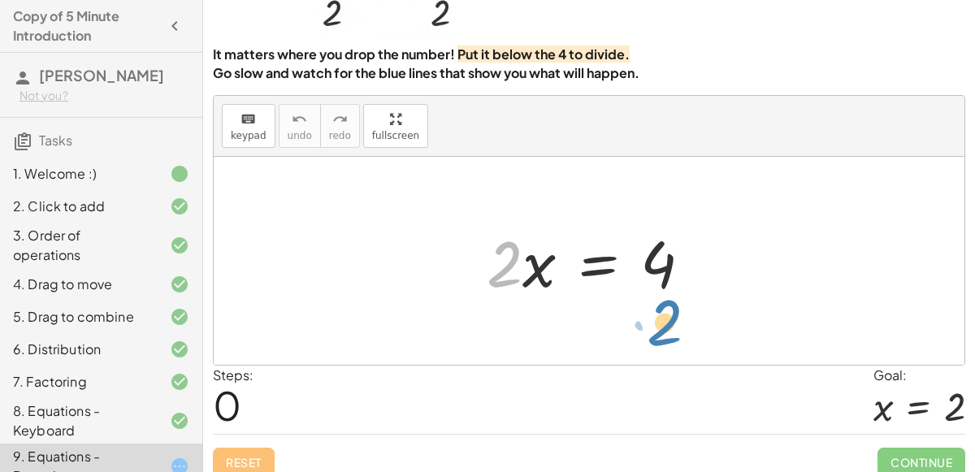
drag, startPoint x: 508, startPoint y: 274, endPoint x: 664, endPoint y: 325, distance: 164.1
click at [596, 266] on div at bounding box center [595, 261] width 234 height 84
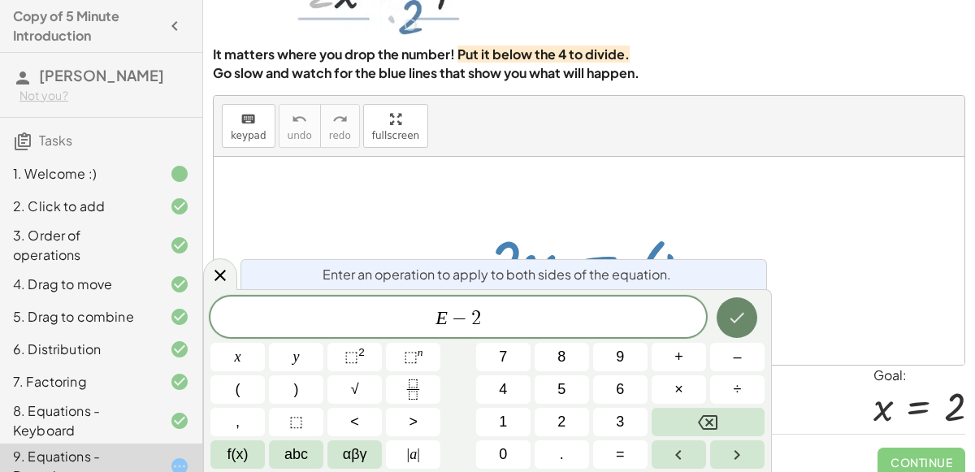
click at [751, 314] on button "Done" at bounding box center [736, 317] width 41 height 41
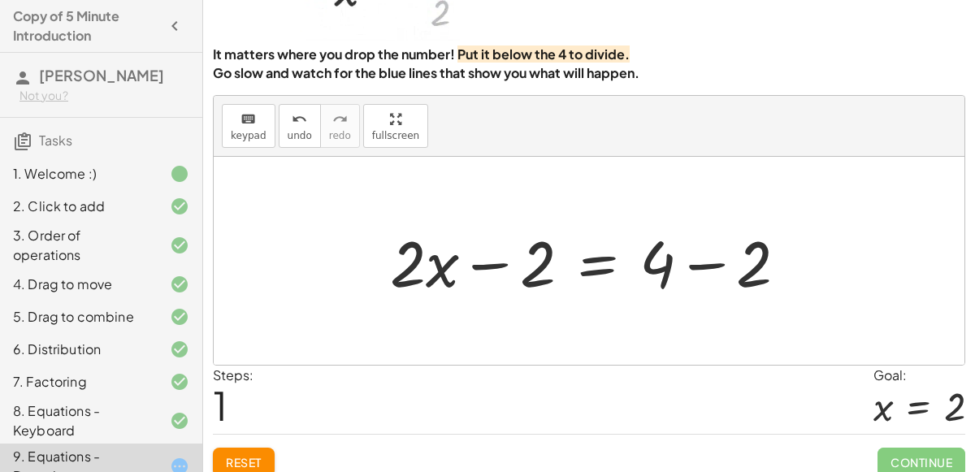
click at [703, 260] on div at bounding box center [595, 261] width 426 height 84
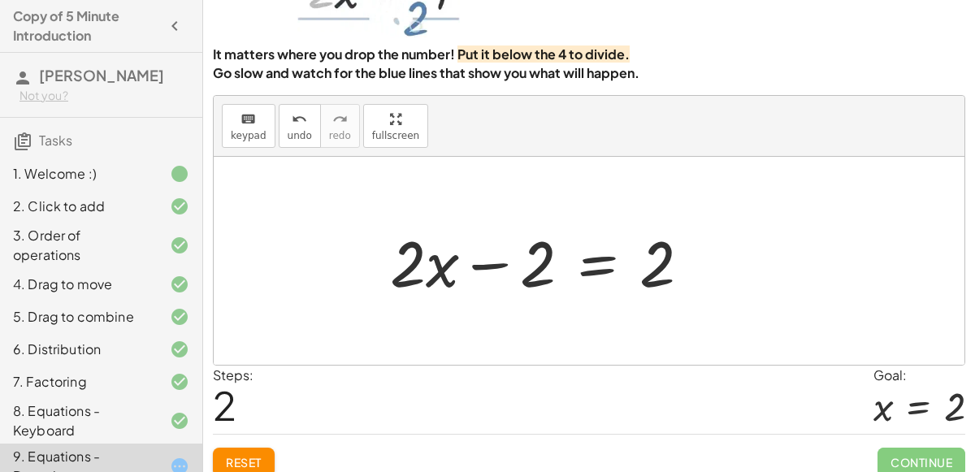
click at [494, 264] on div at bounding box center [547, 261] width 330 height 84
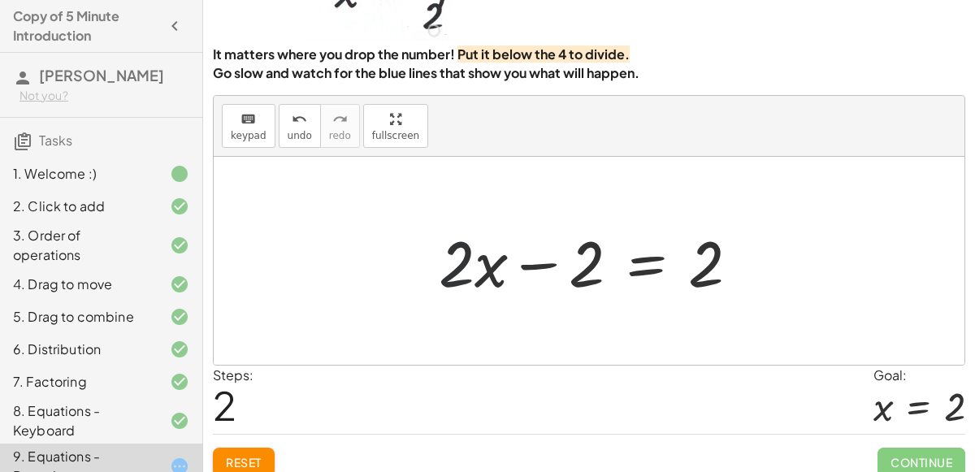
click at [471, 262] on div at bounding box center [596, 261] width 330 height 84
drag, startPoint x: 450, startPoint y: 265, endPoint x: 379, endPoint y: 246, distance: 73.9
click at [379, 246] on div "· 2 · x = 4 + · 2 · x − 2 = + 4 − 2 · 2 + · x · 2 · x = + − 2 2" at bounding box center [589, 261] width 751 height 208
click at [477, 268] on div at bounding box center [596, 261] width 330 height 84
click at [523, 257] on div at bounding box center [596, 261] width 330 height 84
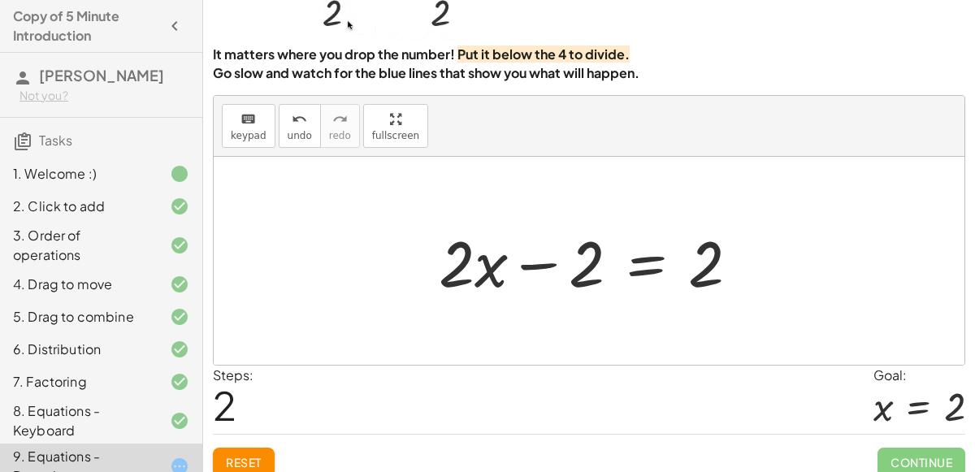
click at [643, 266] on div at bounding box center [596, 261] width 330 height 84
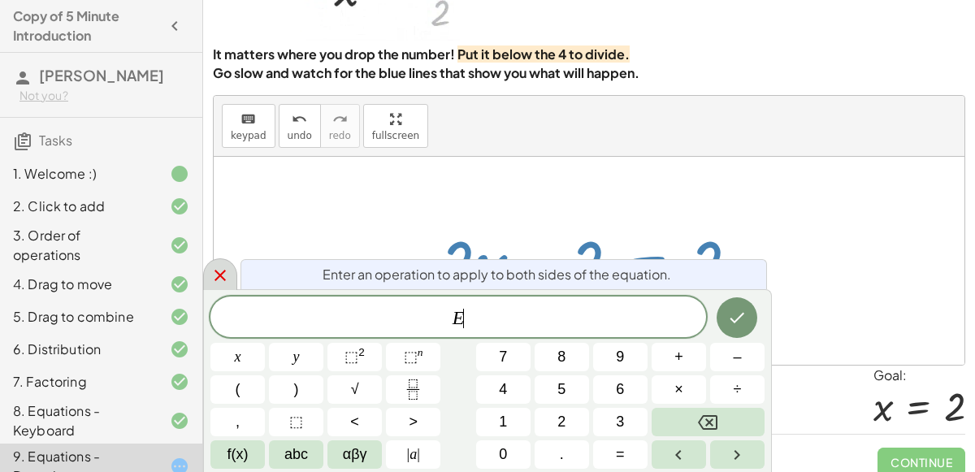
click at [216, 277] on icon at bounding box center [219, 275] width 19 height 19
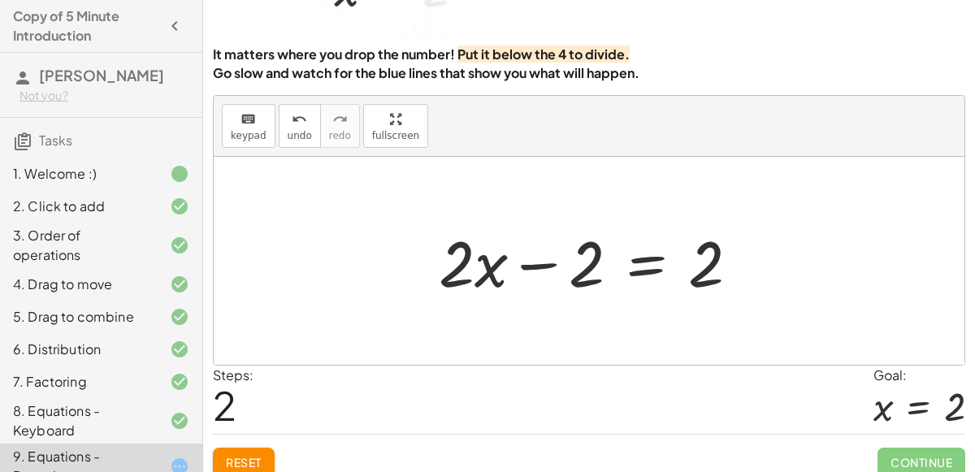
click at [249, 458] on span "Reset" at bounding box center [244, 462] width 36 height 15
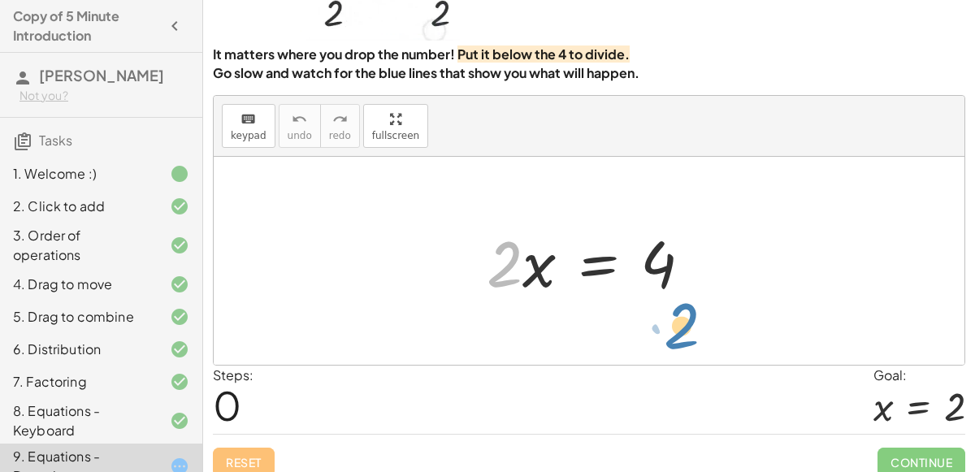
drag, startPoint x: 499, startPoint y: 274, endPoint x: 673, endPoint y: 339, distance: 185.6
click at [673, 339] on div "· 2 · 2 · x = 4" at bounding box center [589, 261] width 751 height 208
click at [604, 266] on div at bounding box center [595, 261] width 234 height 84
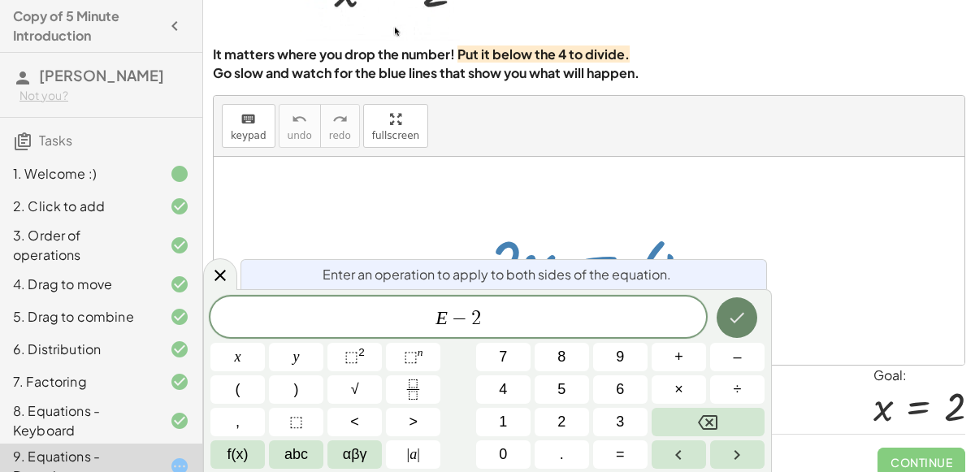
click at [738, 314] on icon "Done" at bounding box center [736, 317] width 19 height 19
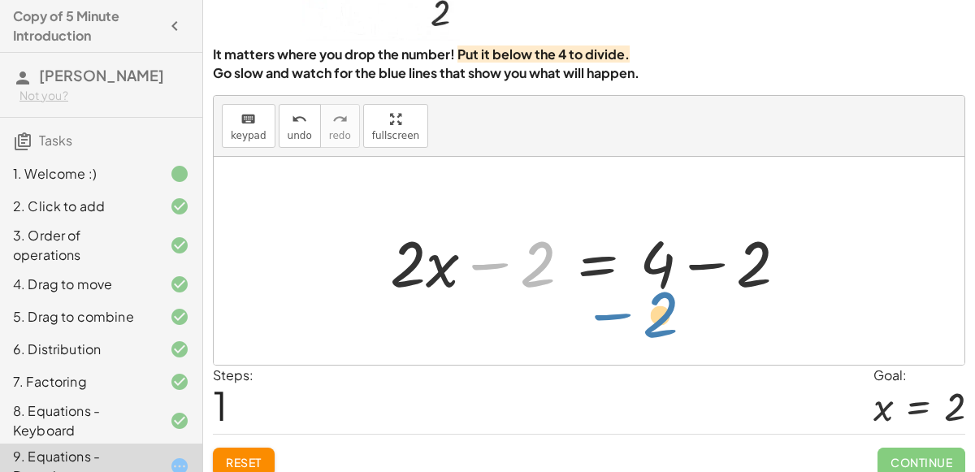
drag, startPoint x: 530, startPoint y: 271, endPoint x: 655, endPoint y: 327, distance: 136.3
click at [655, 327] on div "· 2 · x = 4 − 2 · 2 · x = 4 + − 2 + − 2" at bounding box center [589, 261] width 751 height 208
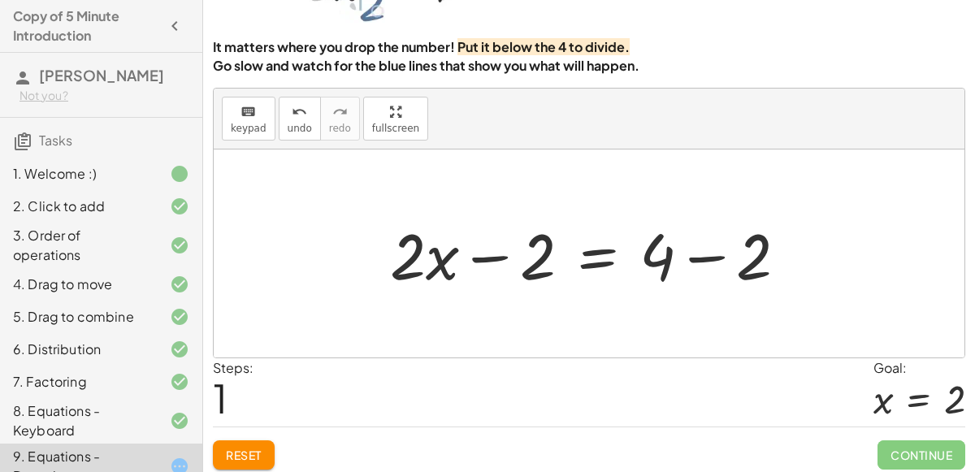
scroll to position [127, 0]
click at [253, 448] on span "Reset" at bounding box center [244, 455] width 36 height 15
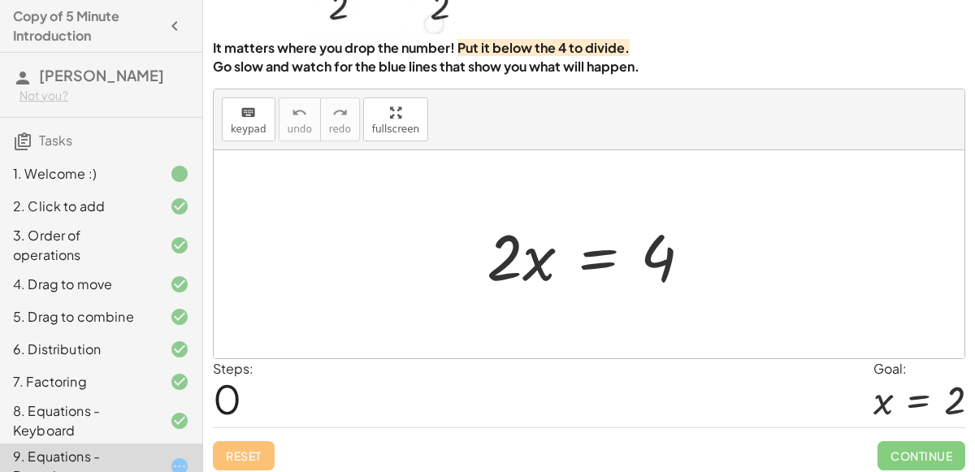
click at [605, 246] on div at bounding box center [595, 255] width 234 height 84
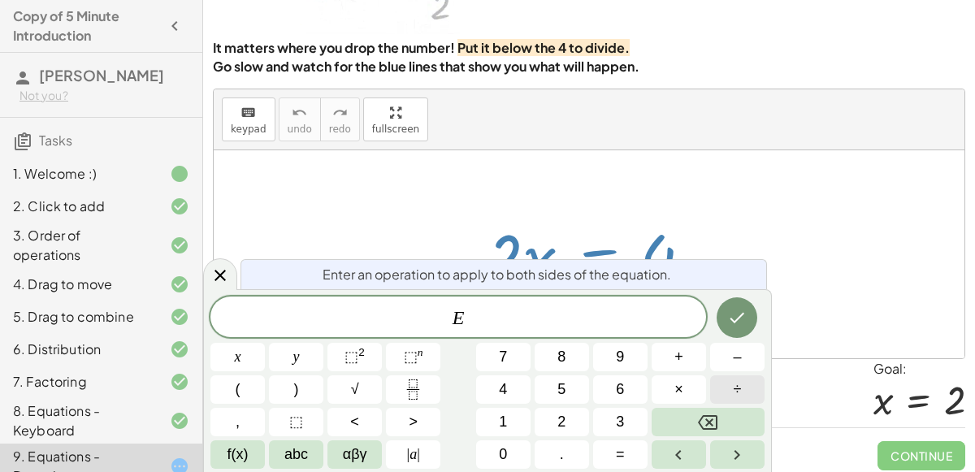
click at [744, 393] on button "÷" at bounding box center [737, 389] width 54 height 28
click at [748, 317] on button "Done" at bounding box center [736, 317] width 41 height 41
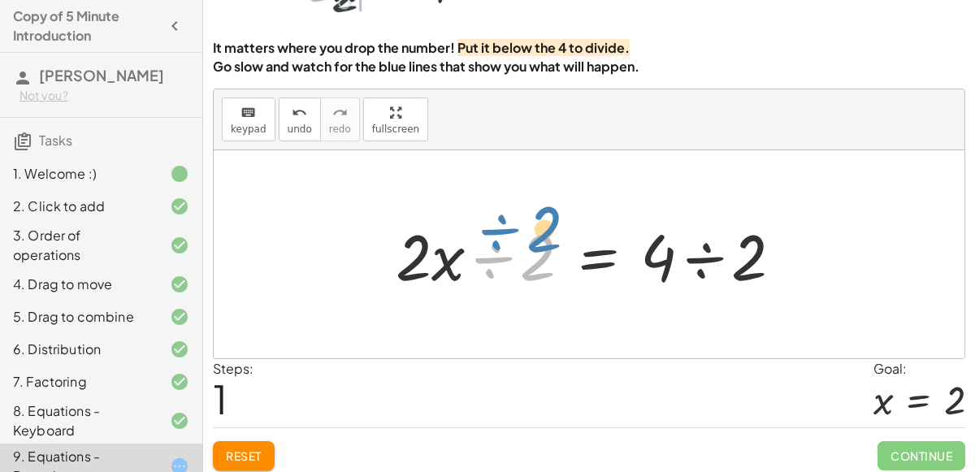
drag, startPoint x: 543, startPoint y: 268, endPoint x: 560, endPoint y: 251, distance: 23.6
click at [560, 251] on div at bounding box center [595, 255] width 416 height 84
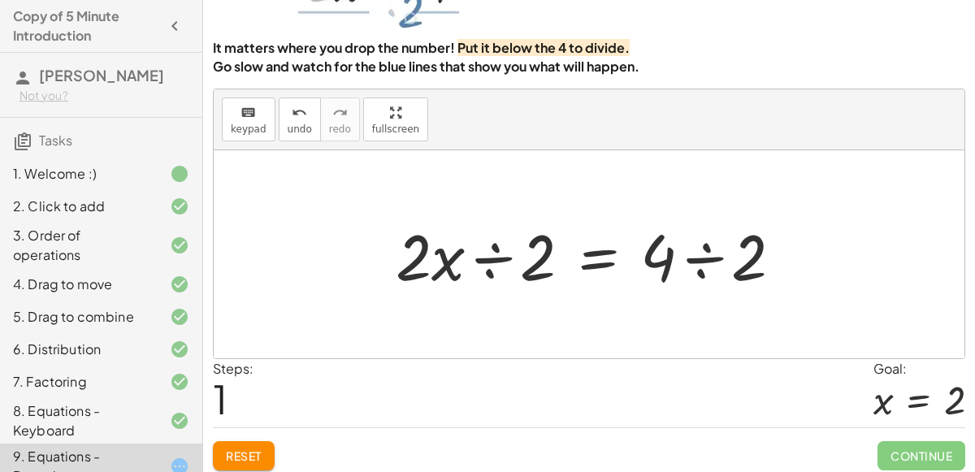
click at [495, 251] on div at bounding box center [595, 255] width 416 height 84
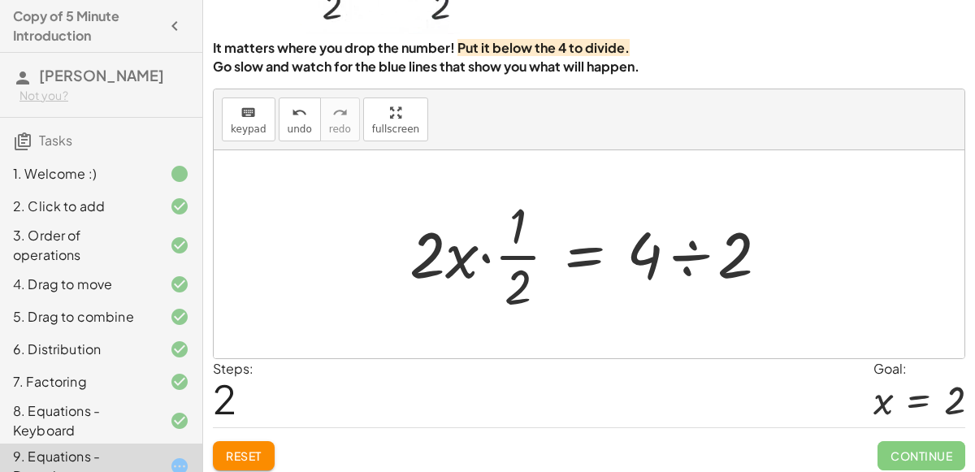
click at [691, 250] on div at bounding box center [595, 254] width 388 height 125
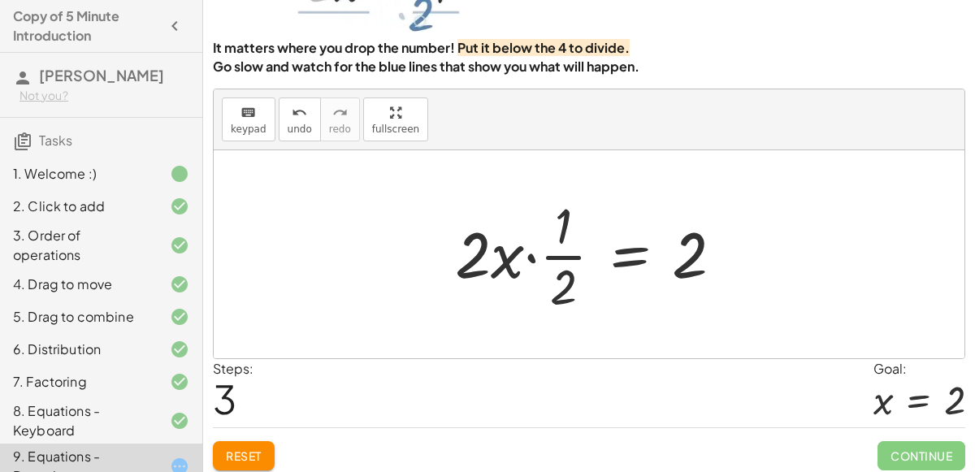
click at [529, 256] on div at bounding box center [595, 254] width 297 height 125
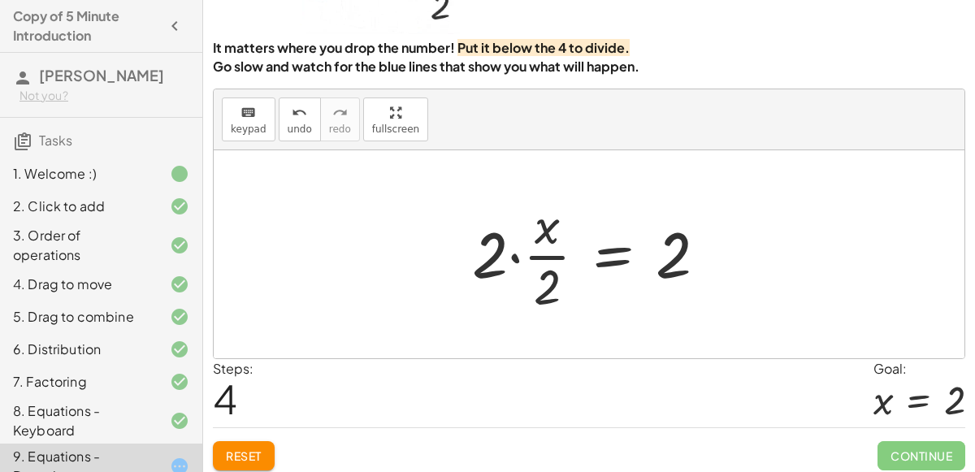
click at [513, 257] on div at bounding box center [596, 254] width 264 height 125
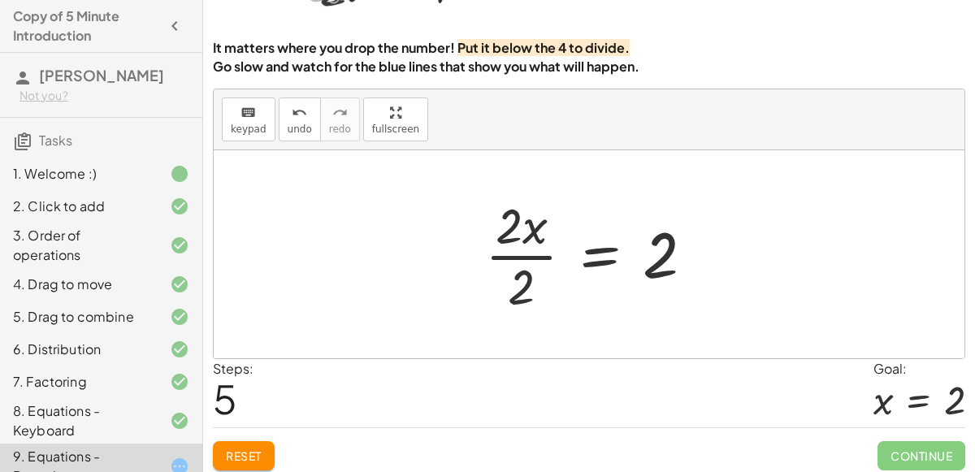
click at [528, 275] on div at bounding box center [596, 254] width 238 height 125
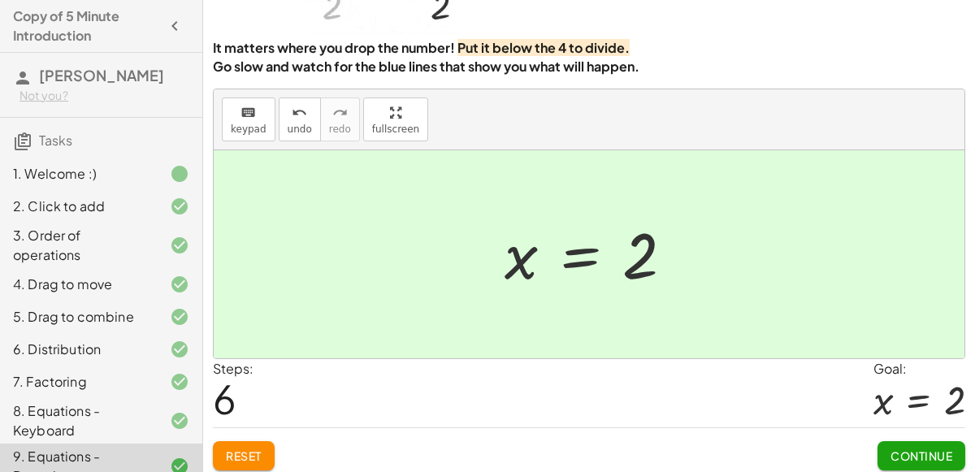
click at [938, 444] on button "Continue" at bounding box center [921, 455] width 88 height 29
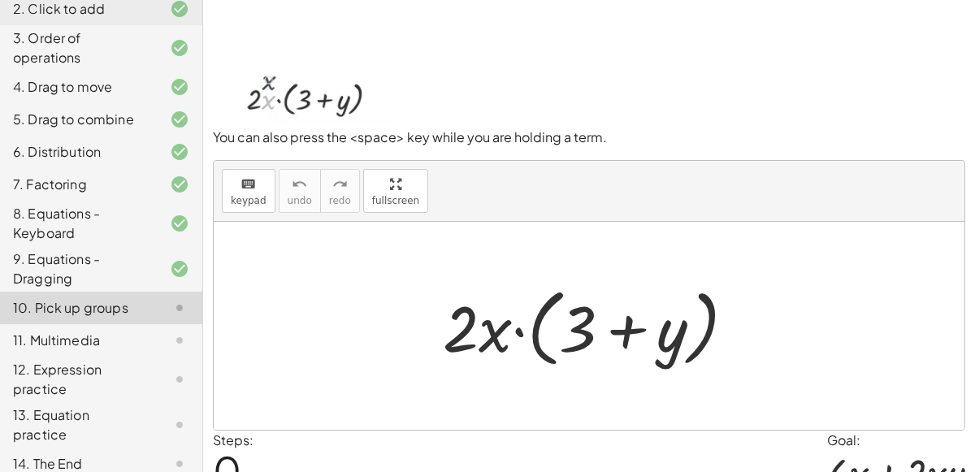
scroll to position [55, 0]
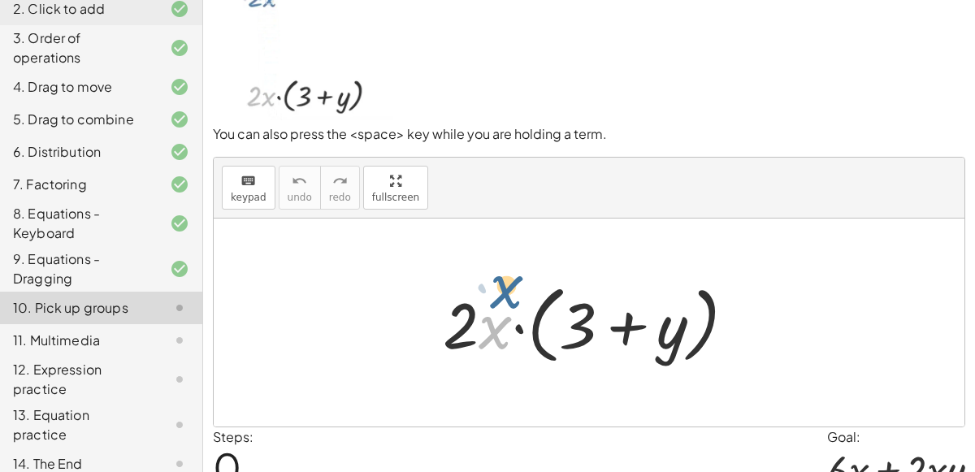
drag, startPoint x: 500, startPoint y: 325, endPoint x: 502, endPoint y: 297, distance: 27.7
click at [502, 297] on div at bounding box center [596, 322] width 322 height 93
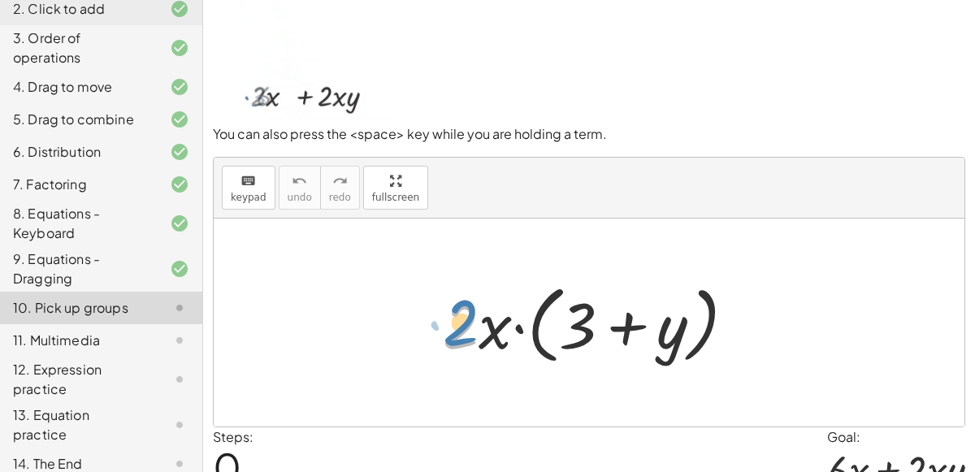
click at [465, 307] on div at bounding box center [596, 322] width 322 height 93
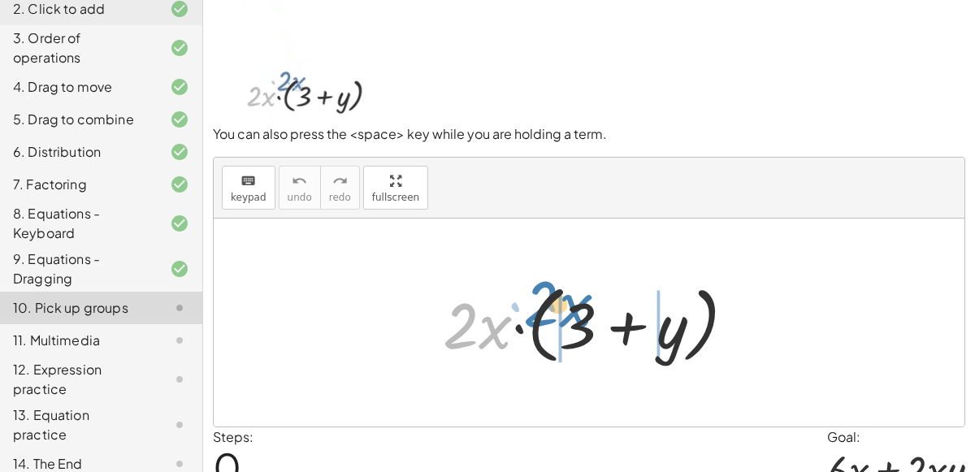
drag, startPoint x: 496, startPoint y: 323, endPoint x: 577, endPoint y: 302, distance: 83.1
click at [577, 302] on div at bounding box center [596, 322] width 322 height 93
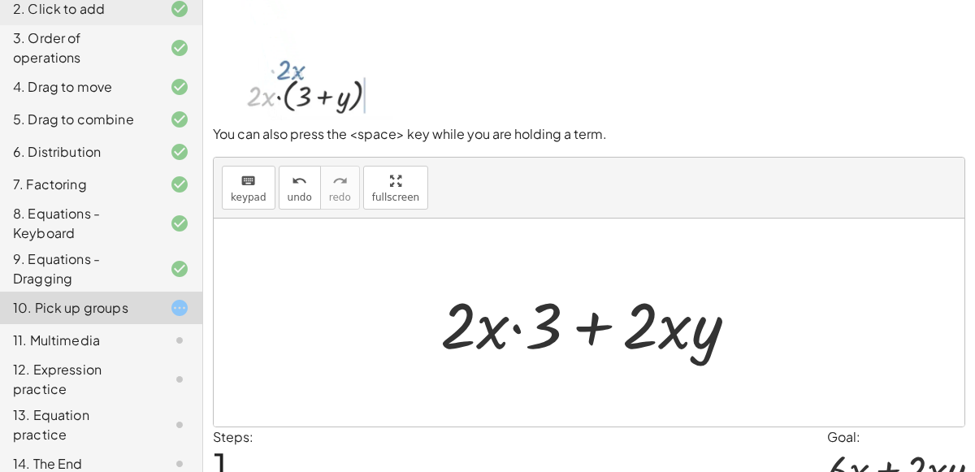
click at [513, 322] on div at bounding box center [595, 323] width 327 height 84
drag, startPoint x: 461, startPoint y: 322, endPoint x: 446, endPoint y: 314, distance: 16.7
click at [446, 314] on div at bounding box center [595, 323] width 327 height 84
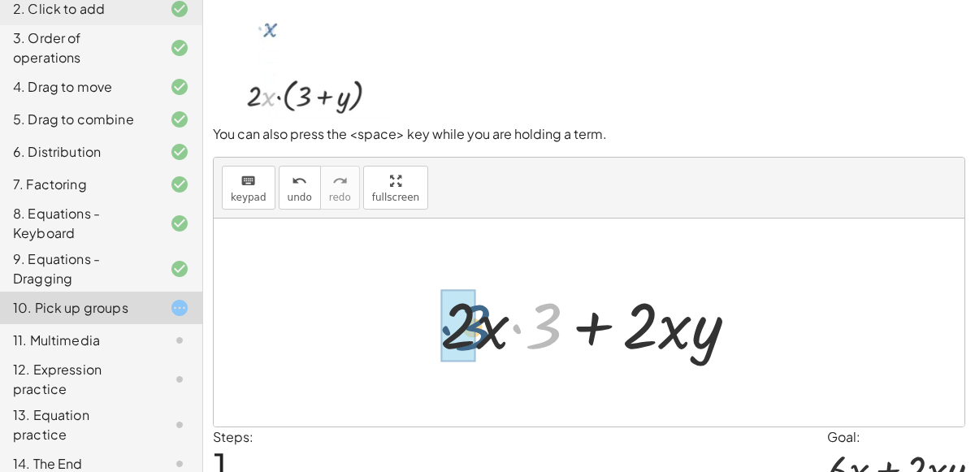
drag, startPoint x: 542, startPoint y: 327, endPoint x: 461, endPoint y: 330, distance: 81.3
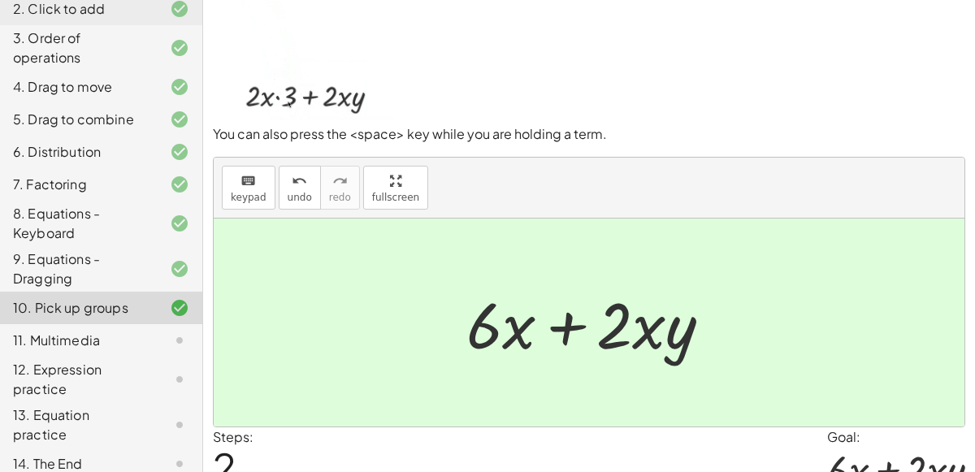
scroll to position [130, 0]
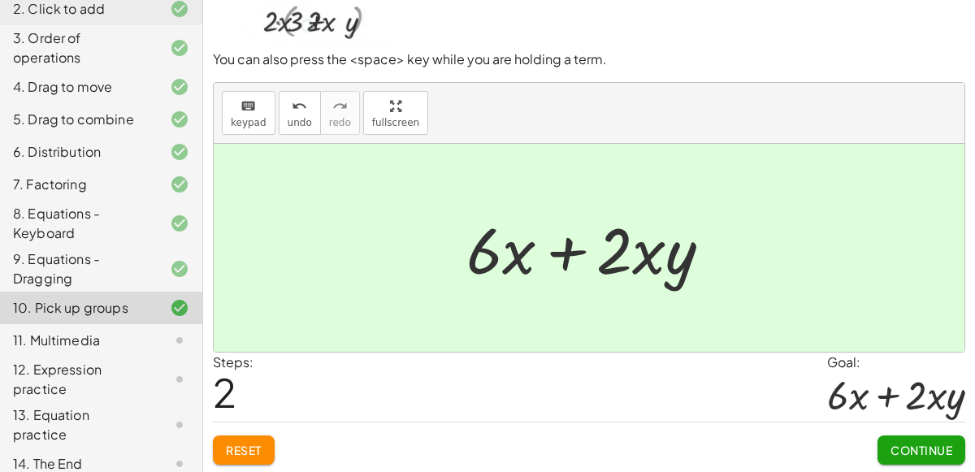
click at [918, 439] on button "Continue" at bounding box center [921, 449] width 88 height 29
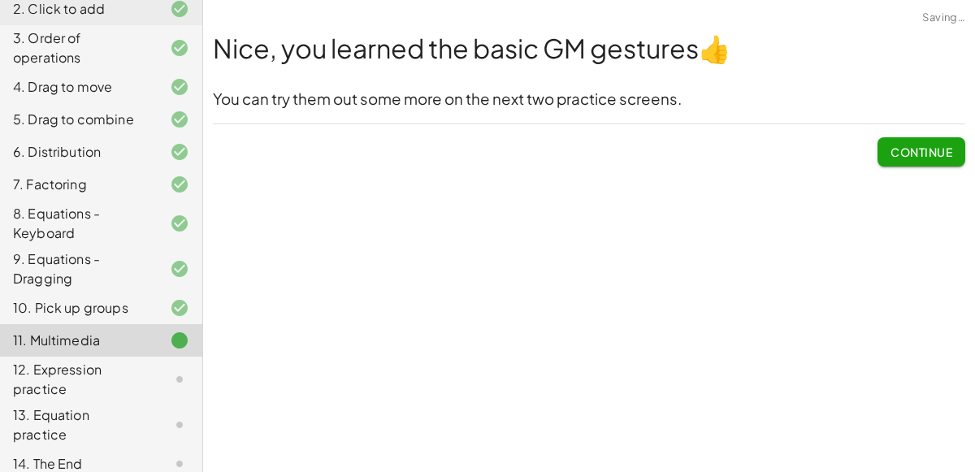
scroll to position [0, 0]
click at [910, 148] on span "Continue" at bounding box center [921, 152] width 62 height 15
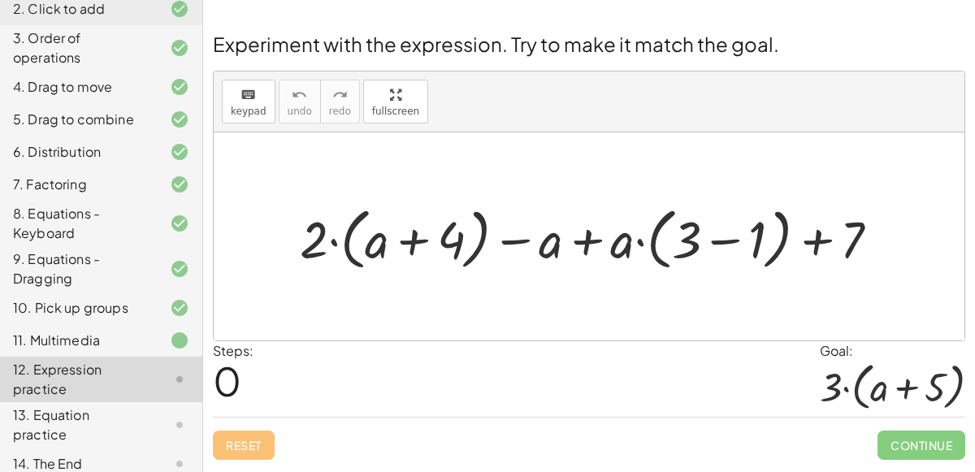
click at [409, 236] on div at bounding box center [596, 237] width 608 height 76
click at [332, 235] on div at bounding box center [596, 237] width 608 height 76
click at [548, 245] on div at bounding box center [596, 237] width 608 height 76
click at [520, 244] on div at bounding box center [596, 237] width 608 height 76
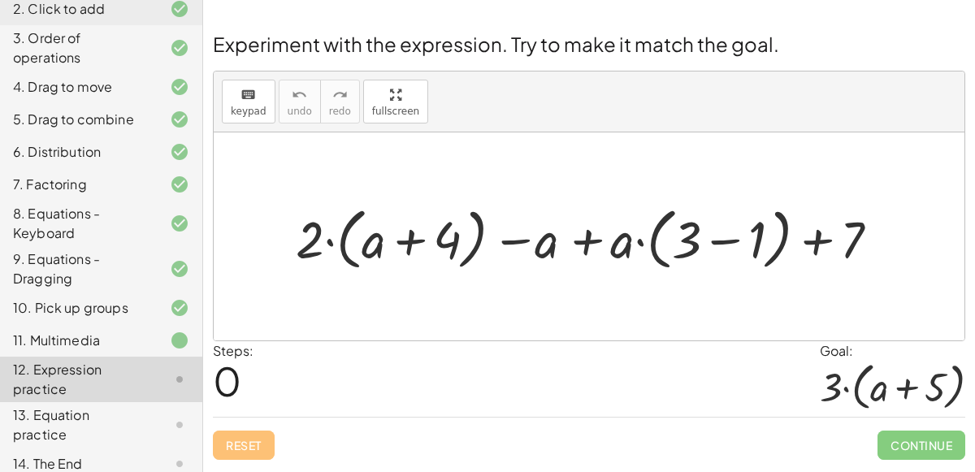
click at [513, 237] on div at bounding box center [596, 237] width 608 height 76
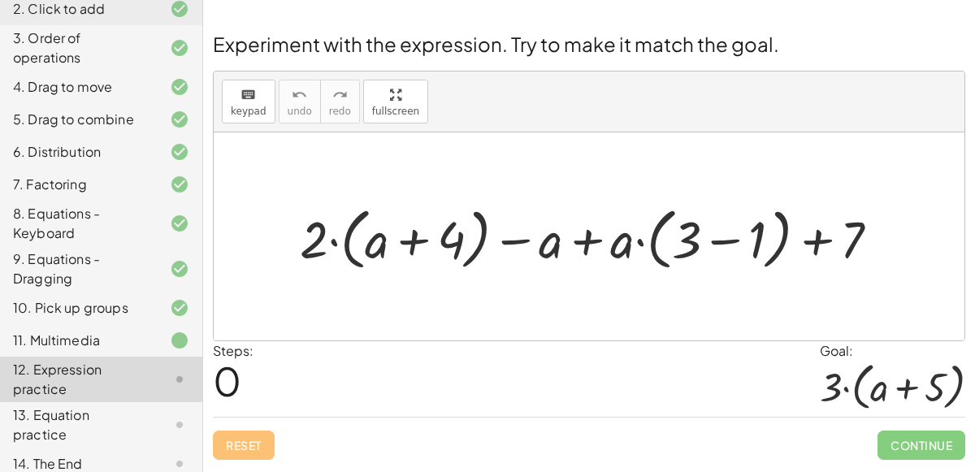
click at [578, 240] on div at bounding box center [596, 237] width 608 height 76
click at [645, 240] on div at bounding box center [596, 237] width 608 height 76
click at [638, 240] on div at bounding box center [596, 237] width 608 height 76
click at [716, 238] on div at bounding box center [596, 237] width 608 height 76
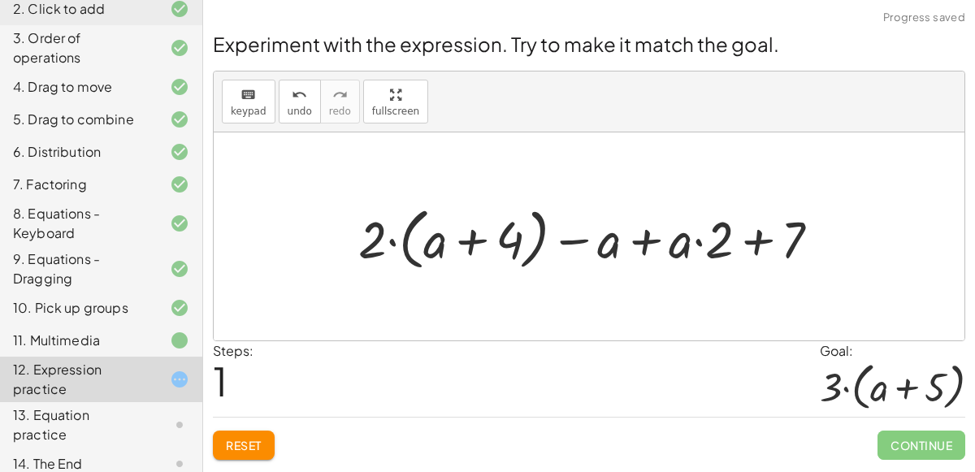
click at [755, 237] on div at bounding box center [595, 237] width 491 height 76
click at [695, 236] on div at bounding box center [595, 237] width 491 height 76
click at [637, 239] on div at bounding box center [595, 237] width 491 height 76
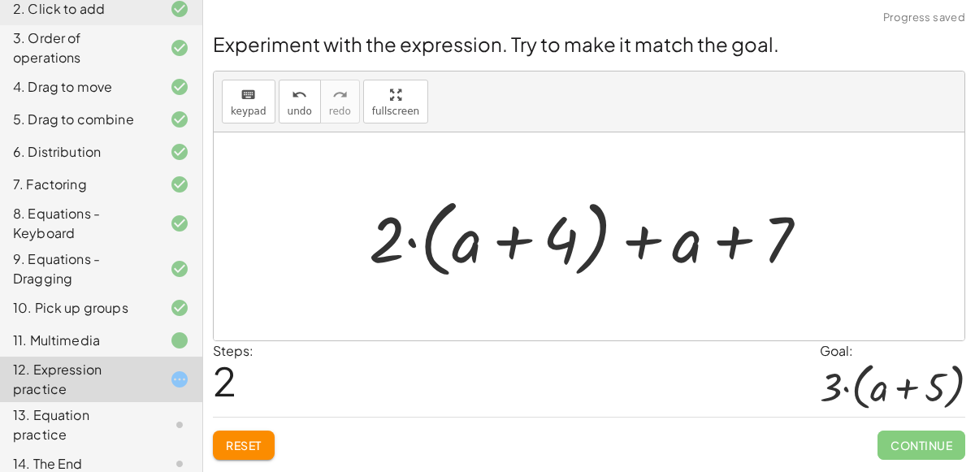
click at [417, 236] on div at bounding box center [595, 236] width 469 height 93
click at [732, 231] on div at bounding box center [595, 236] width 469 height 93
click at [644, 239] on div at bounding box center [595, 236] width 469 height 93
click at [519, 242] on div at bounding box center [595, 236] width 469 height 93
click at [553, 240] on div at bounding box center [595, 236] width 469 height 93
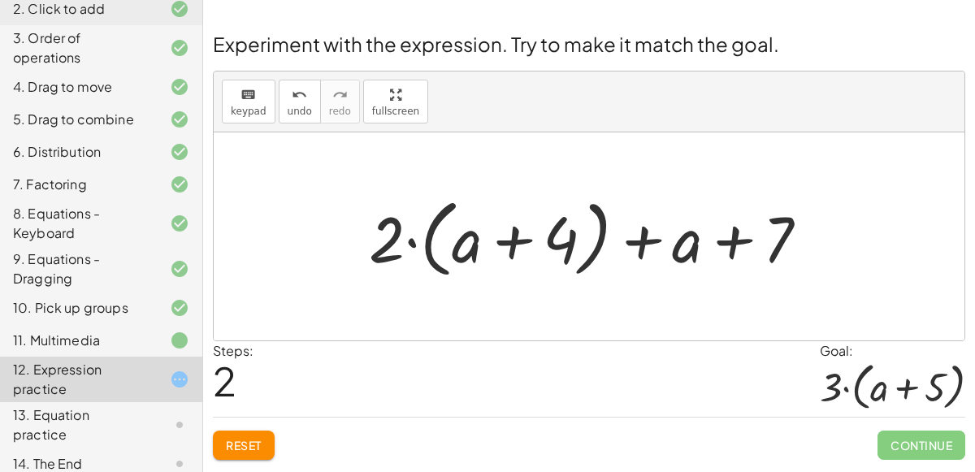
click at [381, 232] on div at bounding box center [595, 236] width 469 height 93
click at [416, 247] on div at bounding box center [595, 236] width 469 height 93
drag, startPoint x: 387, startPoint y: 238, endPoint x: 461, endPoint y: 241, distance: 73.2
click at [461, 241] on div at bounding box center [595, 236] width 469 height 93
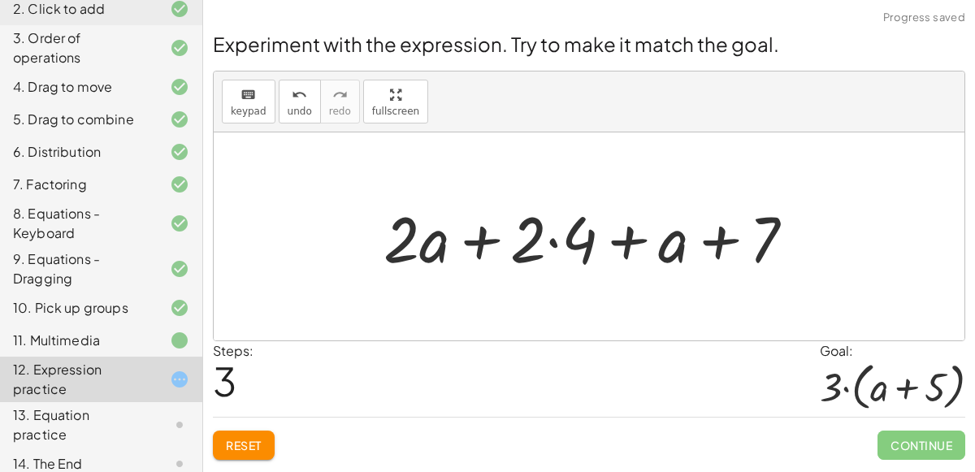
click at [555, 243] on div at bounding box center [595, 237] width 440 height 84
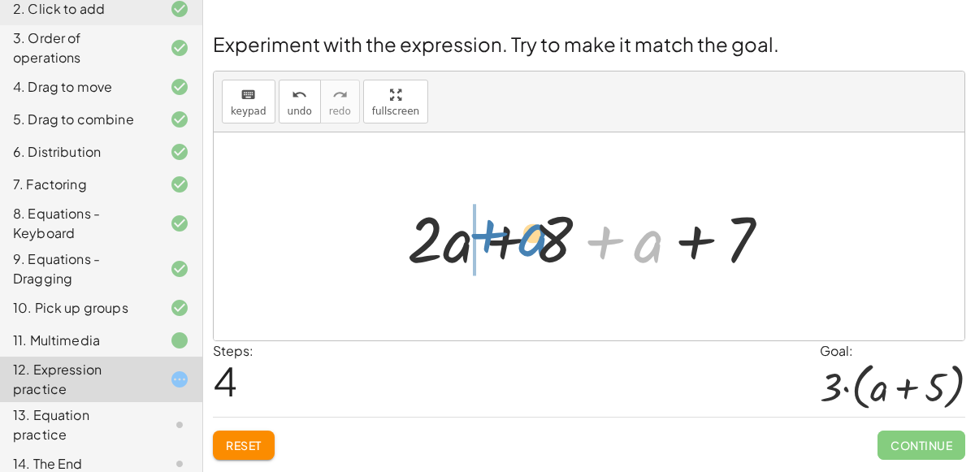
drag, startPoint x: 647, startPoint y: 237, endPoint x: 532, endPoint y: 231, distance: 115.5
click at [532, 231] on div at bounding box center [595, 237] width 392 height 84
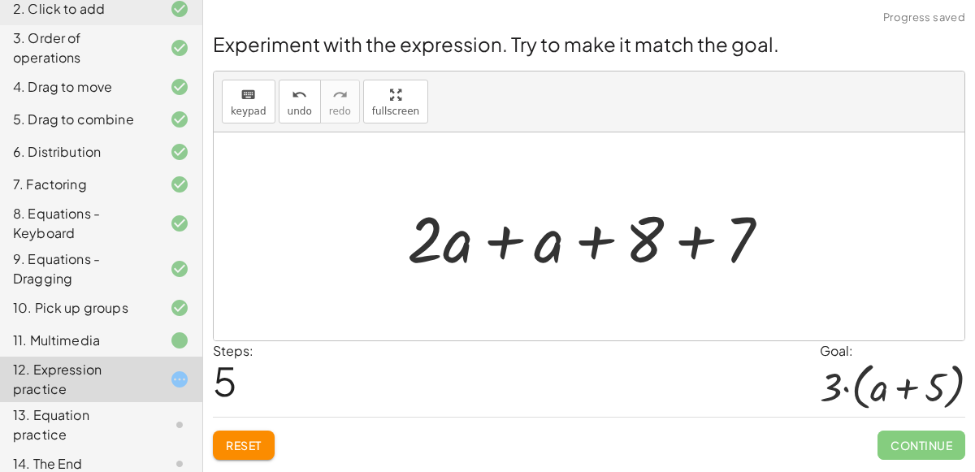
click at [694, 236] on div at bounding box center [595, 237] width 392 height 84
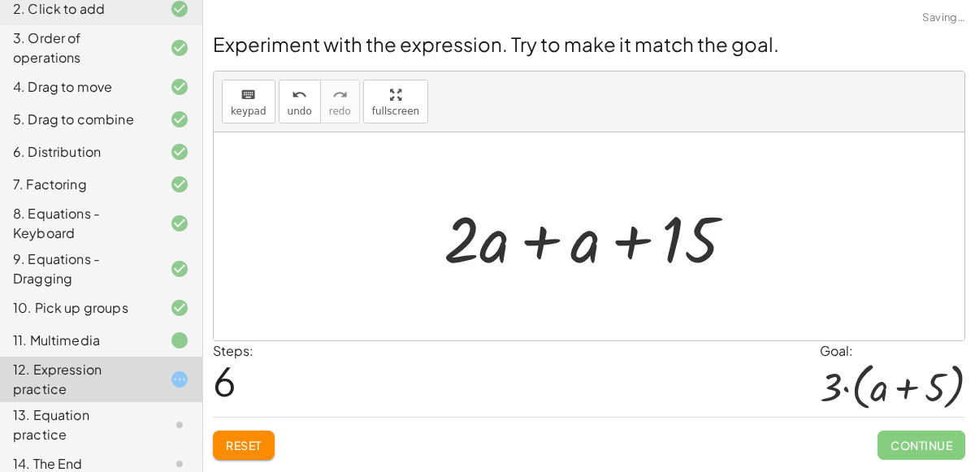
click at [549, 234] on div at bounding box center [595, 237] width 320 height 84
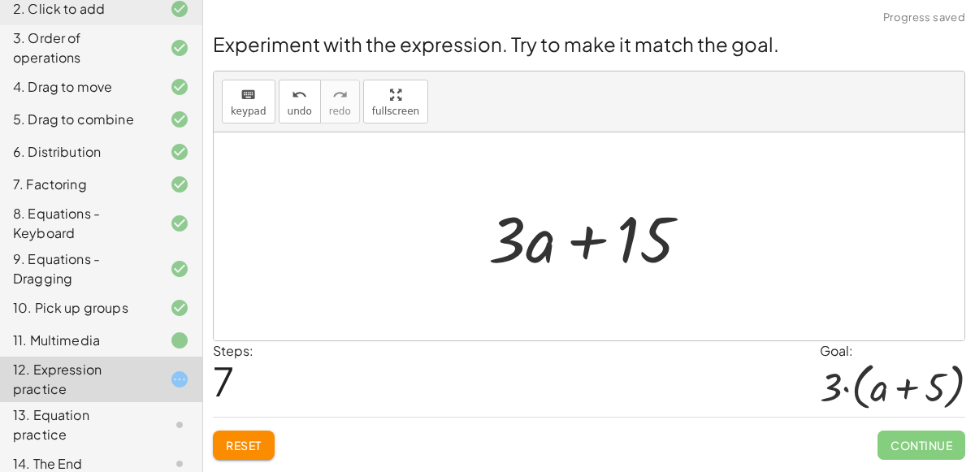
click at [590, 235] on div at bounding box center [595, 237] width 231 height 84
click at [220, 442] on button "Reset" at bounding box center [244, 445] width 62 height 29
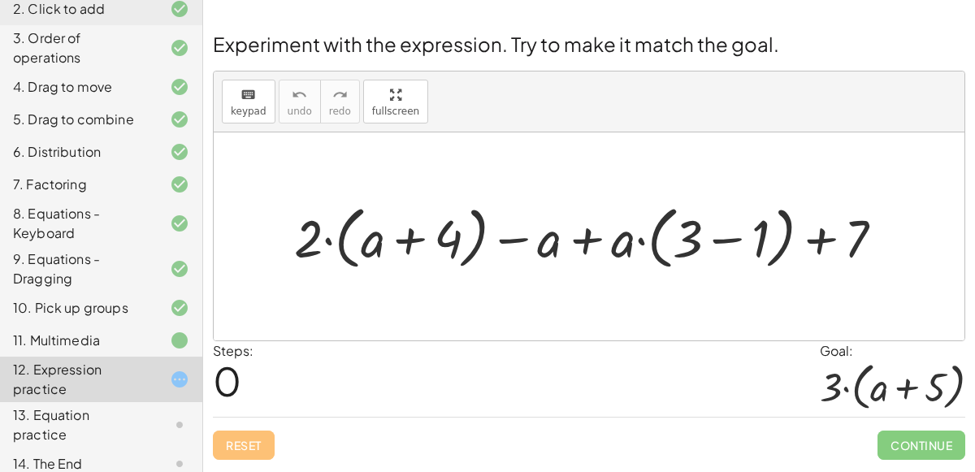
click at [591, 234] on div at bounding box center [595, 236] width 619 height 76
click at [634, 237] on div at bounding box center [595, 236] width 619 height 76
click at [824, 235] on div at bounding box center [595, 236] width 619 height 76
click at [507, 238] on div at bounding box center [595, 236] width 619 height 76
click at [588, 235] on div at bounding box center [595, 236] width 619 height 76
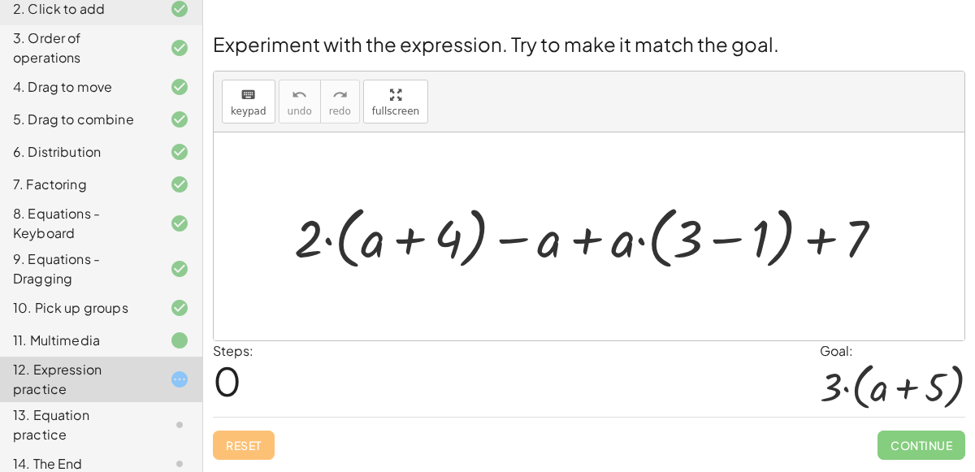
click at [643, 240] on div at bounding box center [595, 236] width 619 height 76
click at [728, 239] on div at bounding box center [595, 236] width 619 height 76
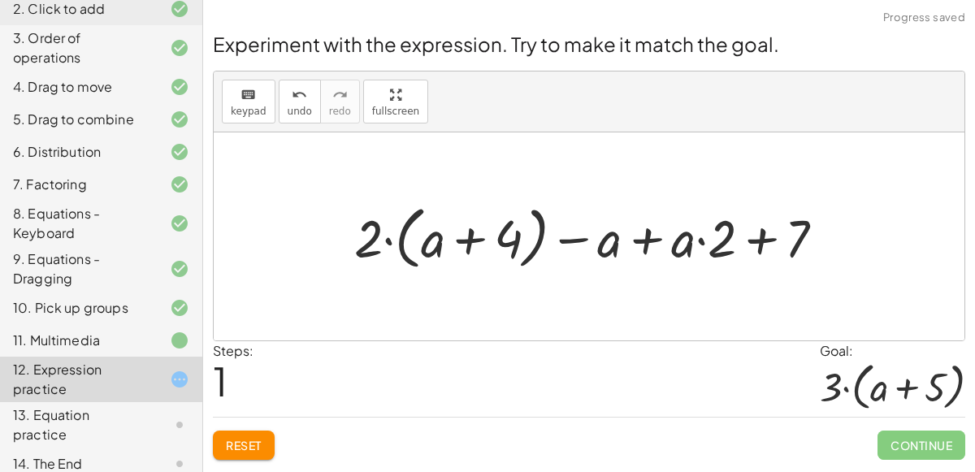
click at [466, 236] on div at bounding box center [596, 236] width 500 height 76
click at [562, 237] on div at bounding box center [596, 236] width 500 height 76
click at [701, 235] on div at bounding box center [596, 236] width 500 height 76
click at [646, 236] on div at bounding box center [596, 236] width 500 height 76
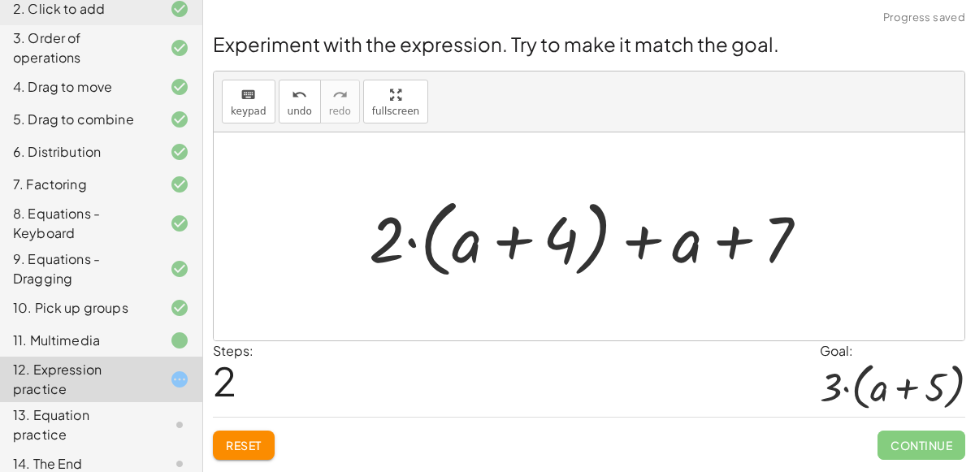
click at [739, 236] on div at bounding box center [595, 236] width 469 height 93
click at [510, 233] on div at bounding box center [595, 236] width 469 height 93
drag, startPoint x: 788, startPoint y: 228, endPoint x: 404, endPoint y: 239, distance: 384.4
click at [404, 239] on div at bounding box center [595, 236] width 469 height 93
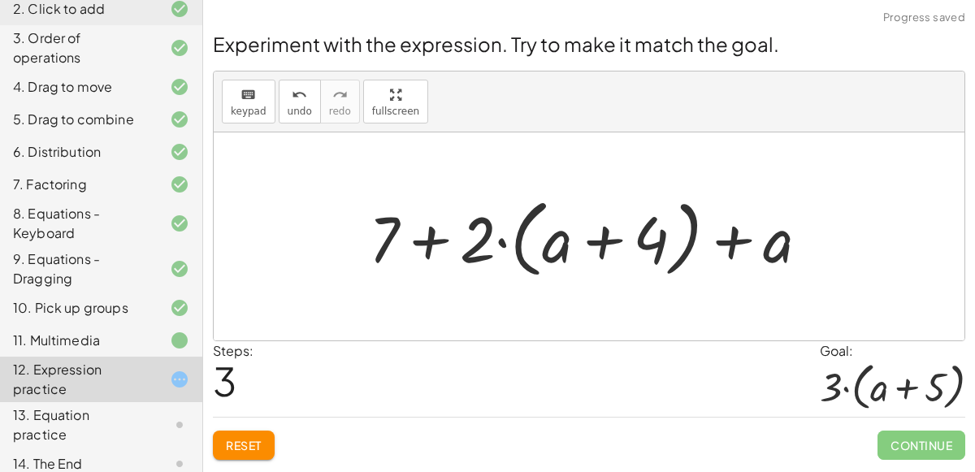
click at [435, 242] on div at bounding box center [595, 236] width 469 height 93
click at [236, 438] on span "Reset" at bounding box center [244, 445] width 36 height 15
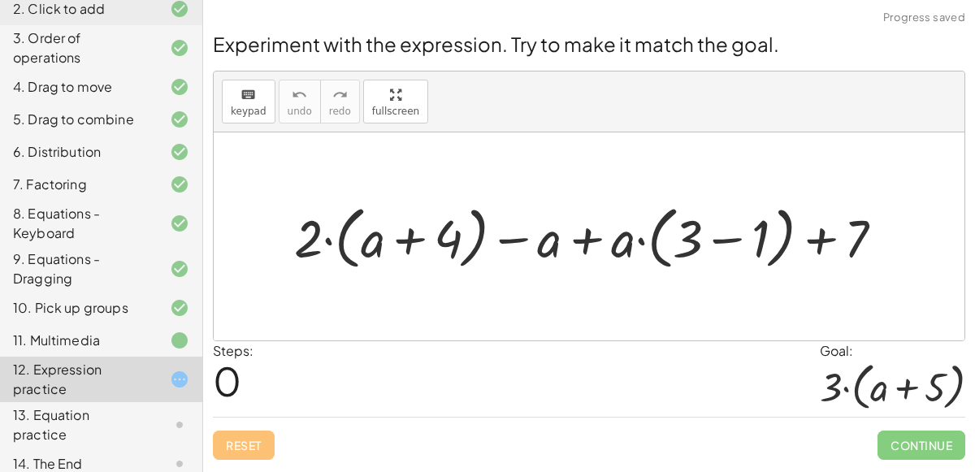
click at [734, 233] on div at bounding box center [595, 236] width 619 height 76
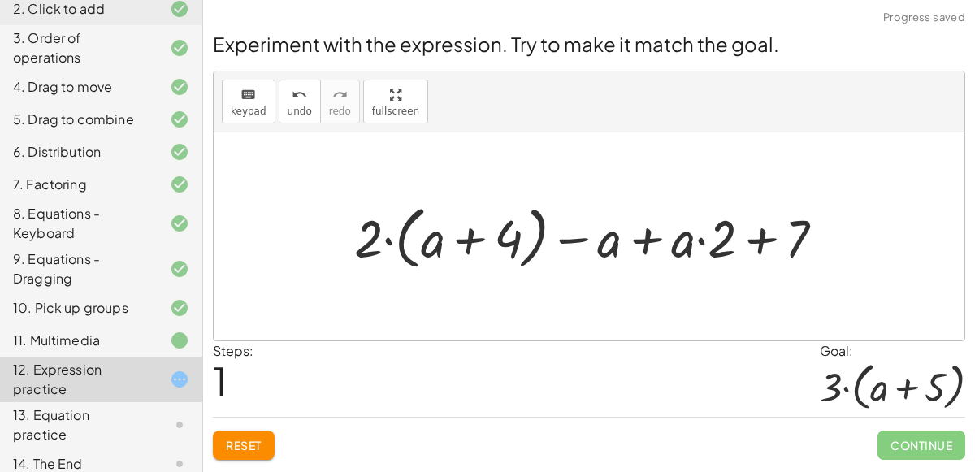
click at [582, 237] on div at bounding box center [596, 236] width 500 height 76
click at [761, 244] on div at bounding box center [596, 236] width 500 height 76
click at [400, 239] on div at bounding box center [596, 236] width 500 height 76
click at [390, 240] on div at bounding box center [596, 236] width 500 height 76
click at [470, 240] on div at bounding box center [596, 236] width 500 height 76
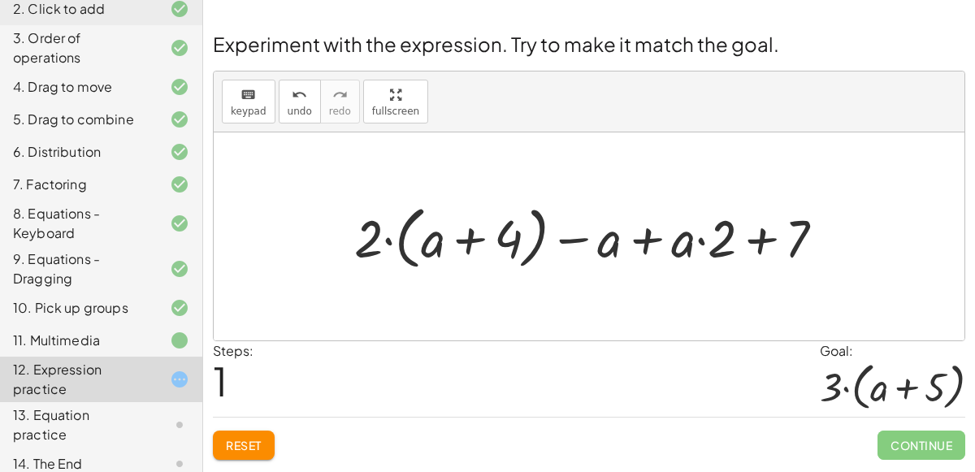
click at [647, 233] on div at bounding box center [596, 236] width 500 height 76
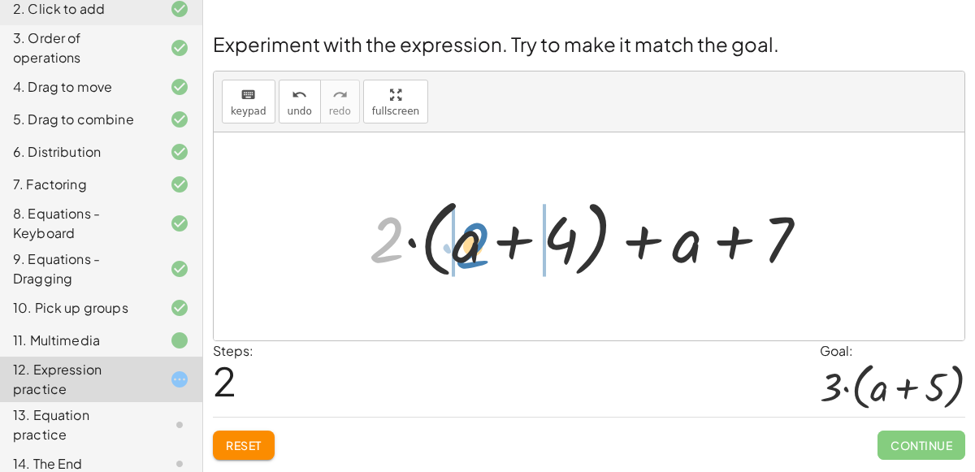
drag, startPoint x: 393, startPoint y: 237, endPoint x: 478, endPoint y: 244, distance: 85.5
click at [478, 244] on div at bounding box center [595, 236] width 469 height 93
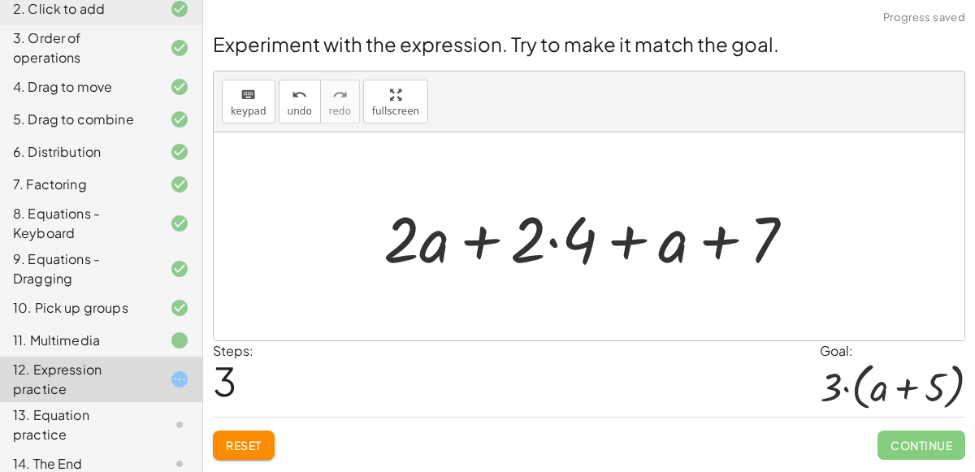
click at [556, 239] on div at bounding box center [595, 237] width 440 height 84
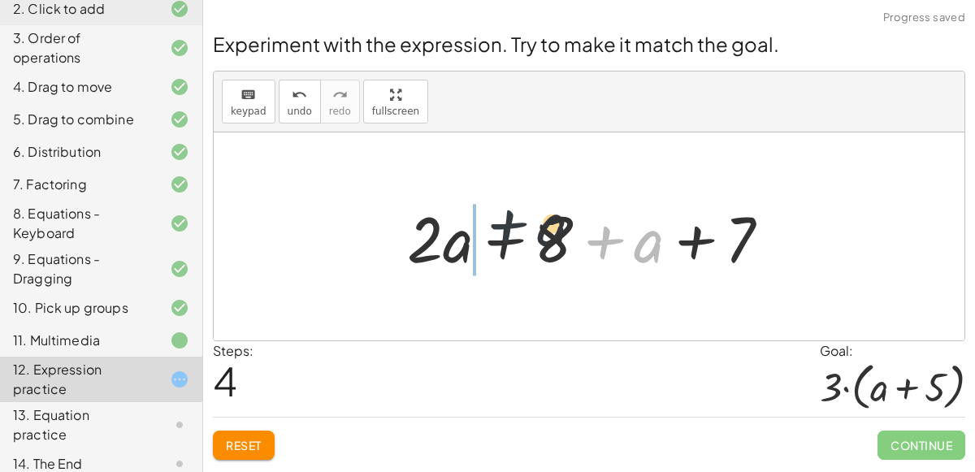
drag, startPoint x: 633, startPoint y: 247, endPoint x: 512, endPoint y: 232, distance: 122.0
click at [512, 232] on div at bounding box center [595, 237] width 392 height 84
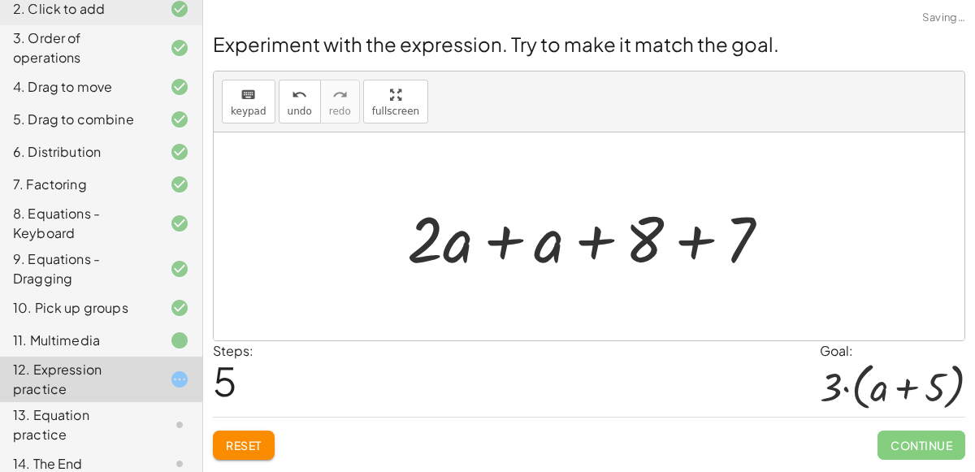
click at [604, 236] on div at bounding box center [595, 237] width 392 height 84
click at [692, 240] on div at bounding box center [595, 237] width 392 height 84
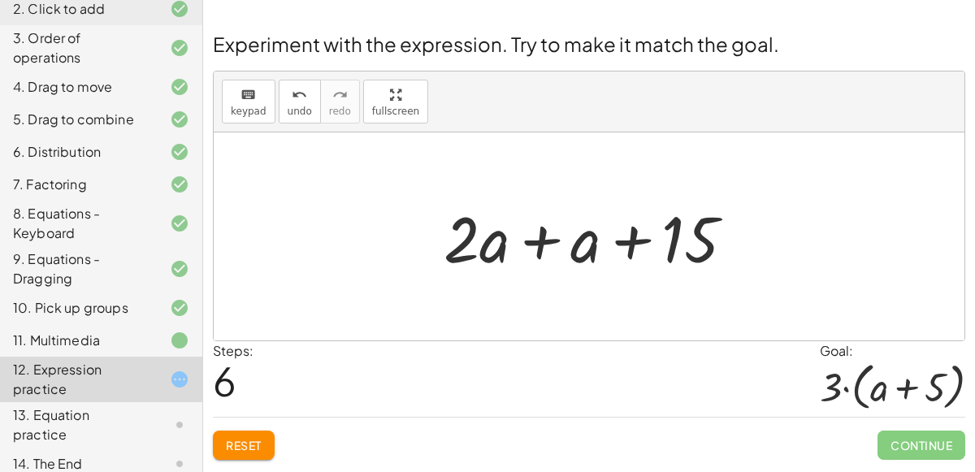
click at [267, 438] on button "Reset" at bounding box center [244, 445] width 62 height 29
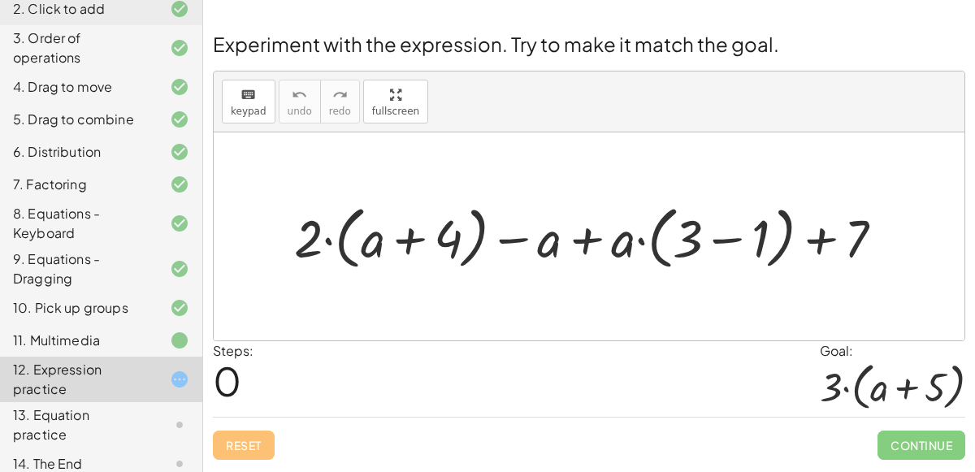
click at [736, 232] on div at bounding box center [595, 236] width 619 height 76
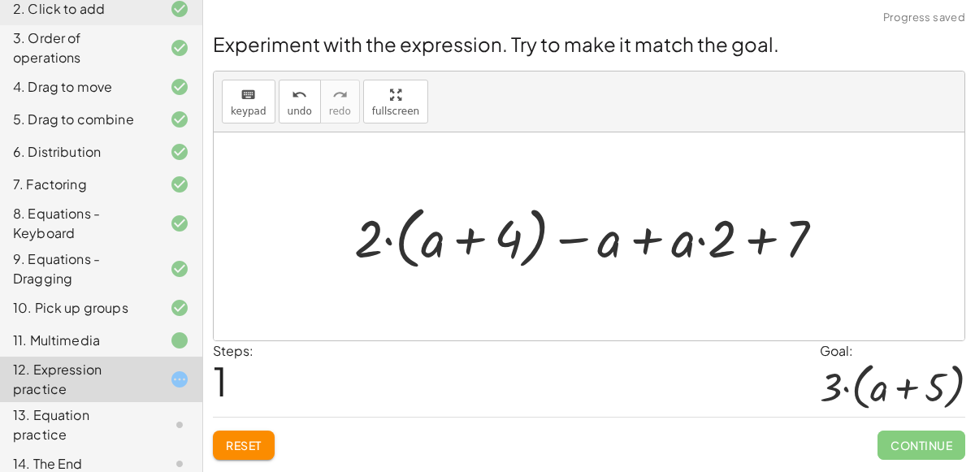
click at [642, 236] on div at bounding box center [596, 236] width 500 height 76
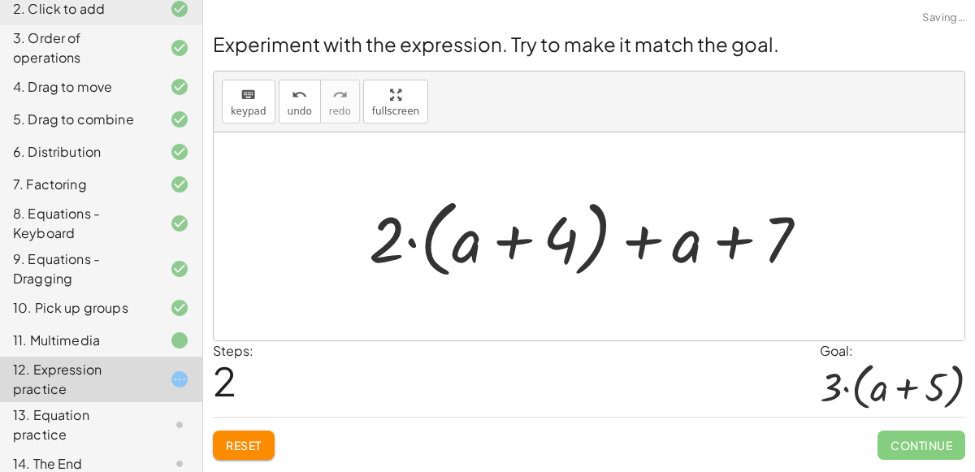
click at [638, 232] on div at bounding box center [595, 236] width 469 height 93
click at [736, 249] on div at bounding box center [595, 236] width 469 height 93
click at [681, 245] on div at bounding box center [595, 236] width 469 height 93
drag, startPoint x: 681, startPoint y: 245, endPoint x: 465, endPoint y: 242, distance: 216.1
click at [465, 242] on div at bounding box center [595, 236] width 469 height 93
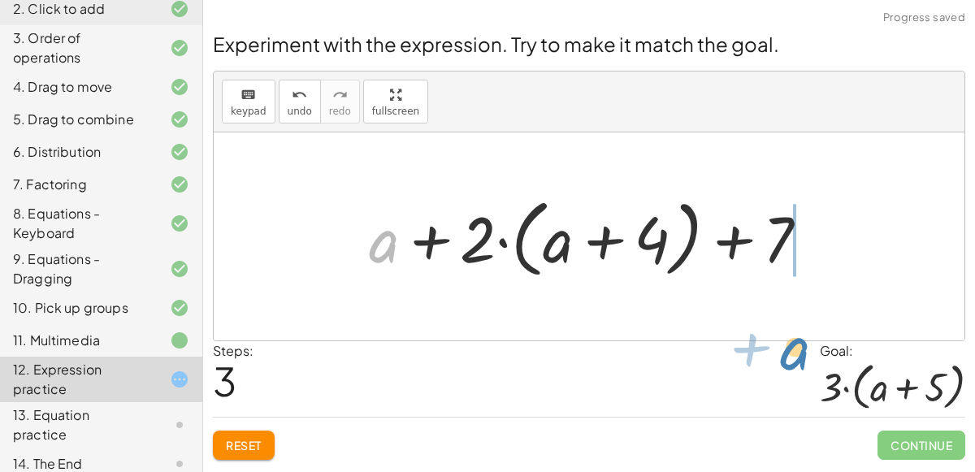
drag, startPoint x: 394, startPoint y: 239, endPoint x: 767, endPoint y: 288, distance: 376.1
click at [767, 288] on div "+ · 2 · ( + a + 4 ) − a + · a · ( + 3 − 1 ) + 7 + · 2 · ( + a + 4 ) − a + · a ·…" at bounding box center [589, 236] width 751 height 208
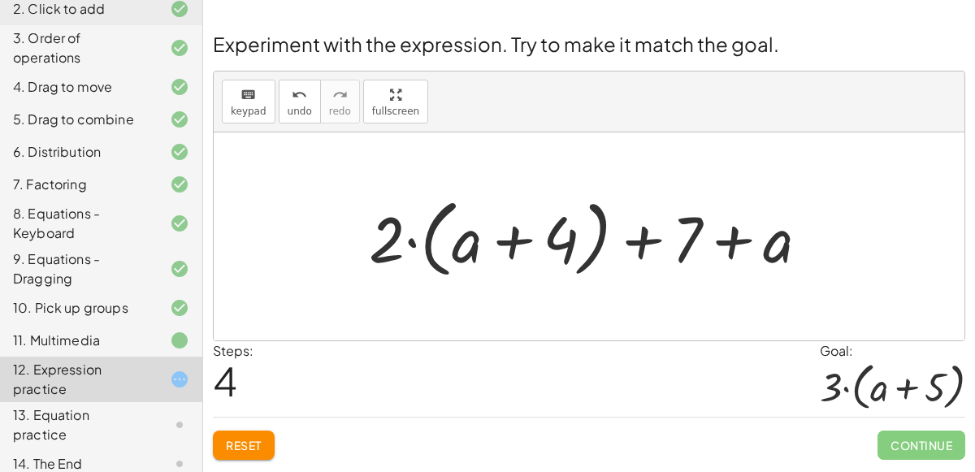
click at [185, 378] on icon at bounding box center [179, 379] width 19 height 19
click at [262, 367] on div "Steps: 4 Goal: · 3 · ( + a + 5 )" at bounding box center [589, 379] width 752 height 76
click at [242, 446] on span "Reset" at bounding box center [244, 445] width 36 height 15
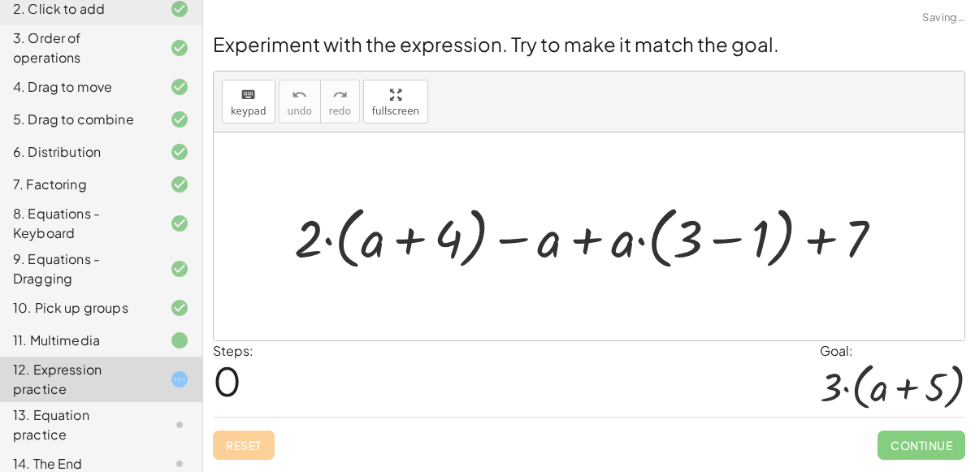
click at [0, 365] on div "12. Expression practice" at bounding box center [101, 379] width 202 height 45
click at [506, 238] on div at bounding box center [595, 236] width 619 height 76
click at [581, 236] on div at bounding box center [595, 236] width 619 height 76
click at [726, 242] on div at bounding box center [595, 236] width 619 height 76
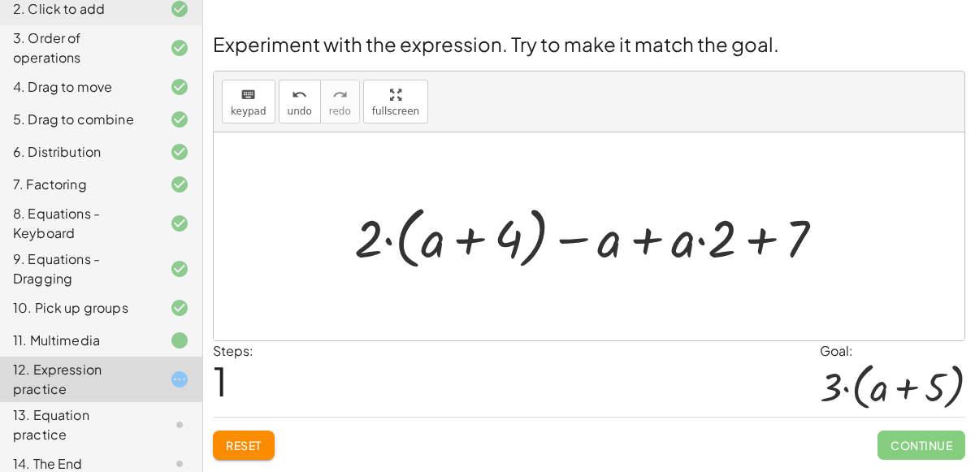
click at [570, 240] on div at bounding box center [596, 236] width 500 height 76
click at [644, 240] on div at bounding box center [596, 236] width 500 height 76
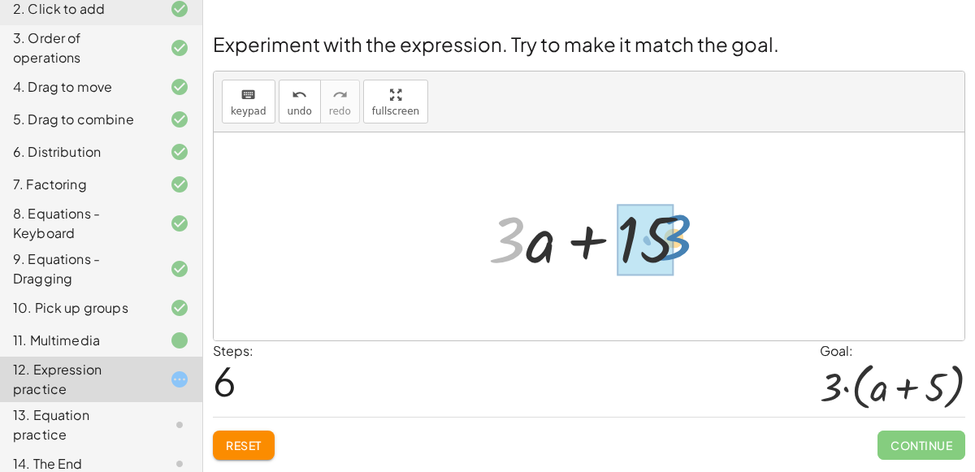
drag, startPoint x: 506, startPoint y: 236, endPoint x: 664, endPoint y: 240, distance: 158.4
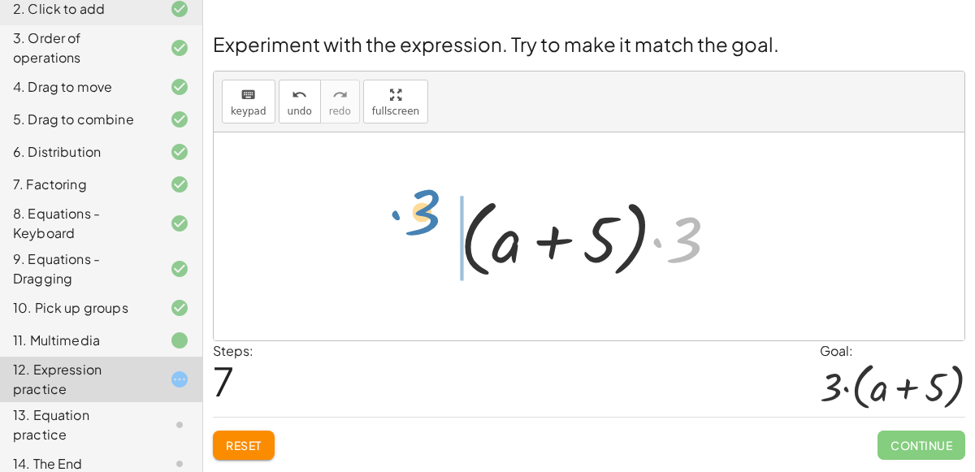
drag, startPoint x: 681, startPoint y: 233, endPoint x: 418, endPoint y: 208, distance: 263.6
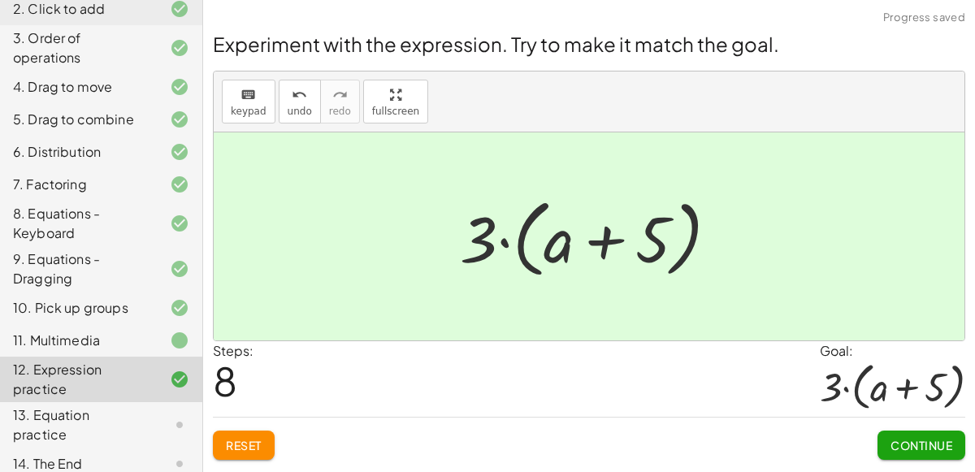
click at [920, 431] on button "Continue" at bounding box center [921, 445] width 88 height 29
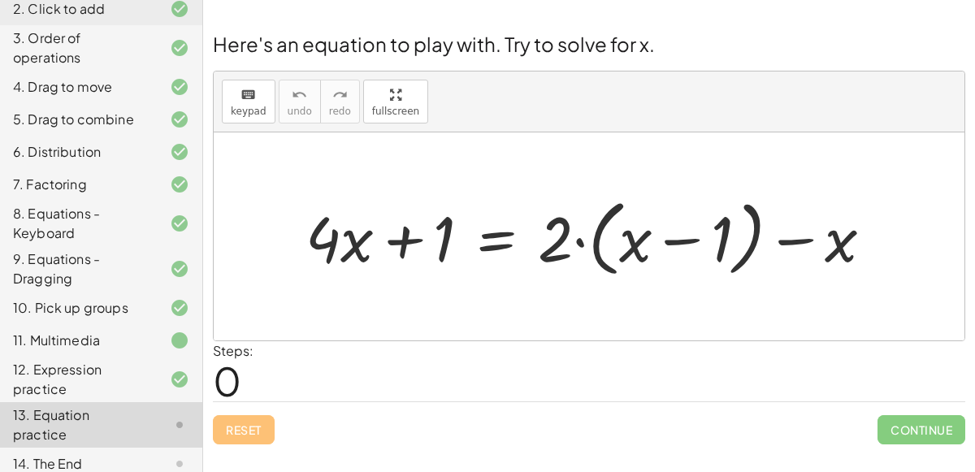
click at [495, 238] on div at bounding box center [595, 237] width 596 height 92
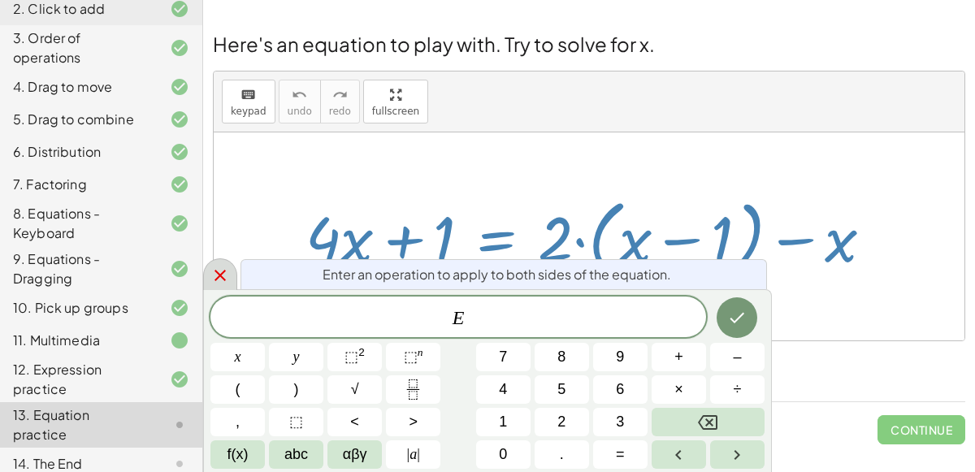
click at [219, 270] on icon at bounding box center [219, 275] width 19 height 19
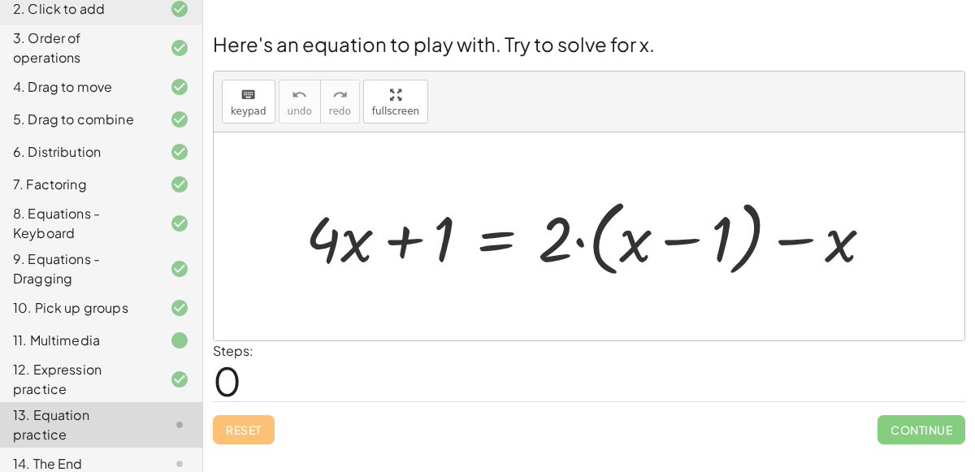
click at [392, 239] on div at bounding box center [595, 237] width 596 height 92
click at [508, 245] on div at bounding box center [595, 237] width 596 height 92
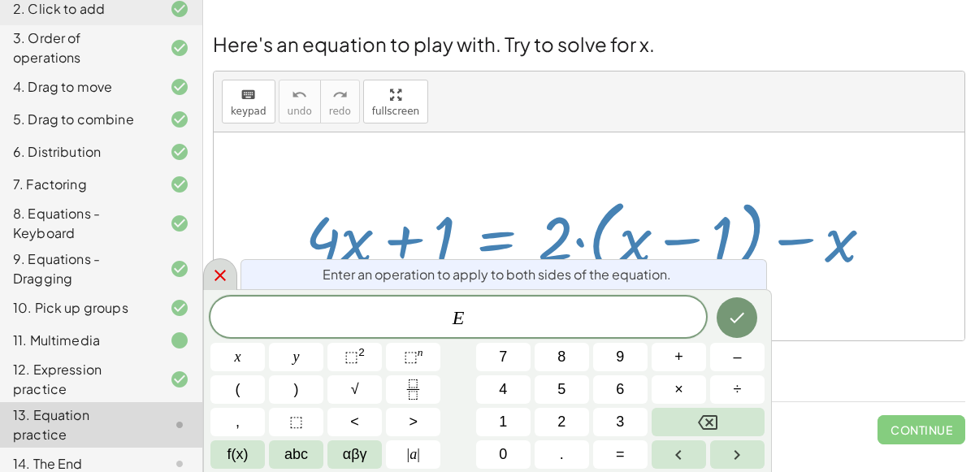
click at [228, 269] on icon at bounding box center [219, 275] width 19 height 19
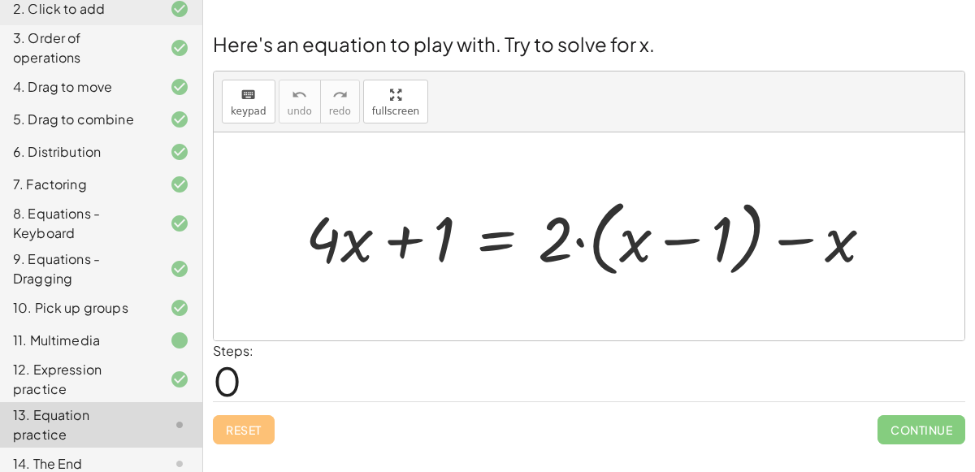
click at [506, 237] on div at bounding box center [595, 237] width 596 height 92
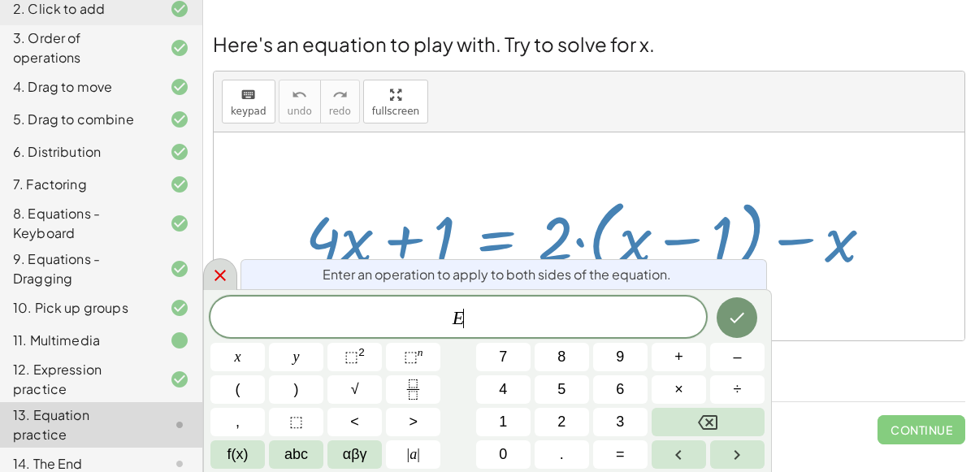
click at [224, 279] on icon at bounding box center [219, 275] width 11 height 11
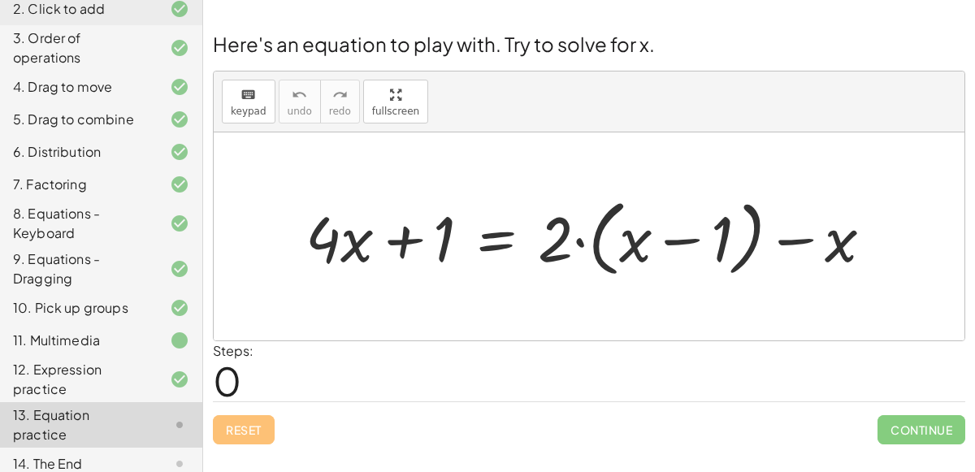
click at [674, 234] on div at bounding box center [595, 237] width 596 height 92
click at [578, 240] on div at bounding box center [595, 237] width 596 height 92
click at [560, 240] on div at bounding box center [595, 237] width 596 height 92
click at [505, 240] on div at bounding box center [595, 237] width 596 height 92
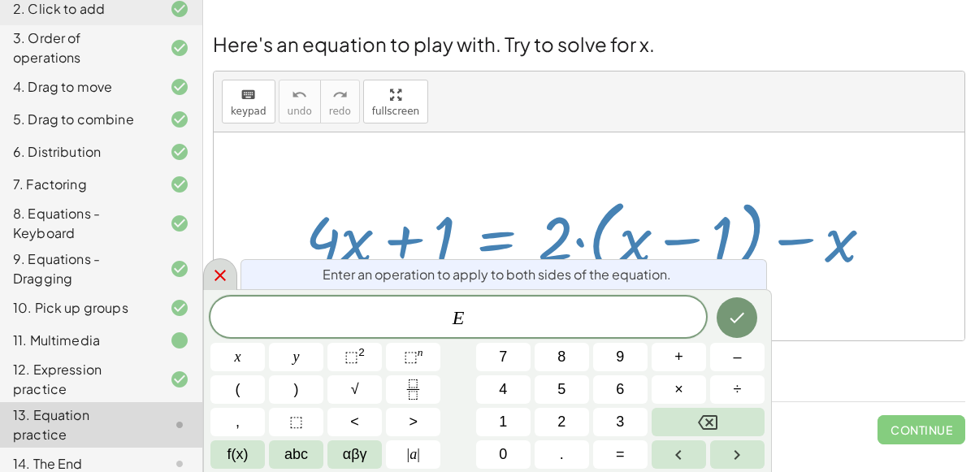
click at [220, 270] on icon at bounding box center [219, 275] width 19 height 19
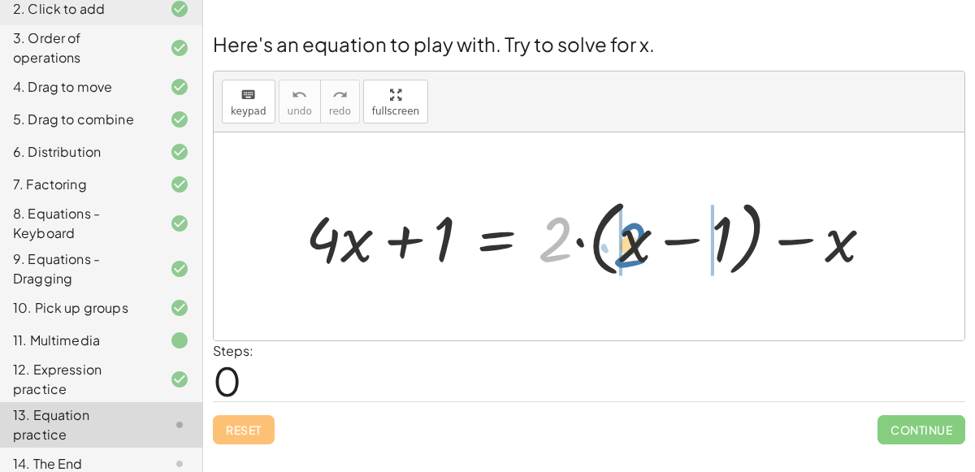
drag, startPoint x: 557, startPoint y: 234, endPoint x: 632, endPoint y: 240, distance: 74.9
click at [632, 240] on div at bounding box center [595, 237] width 596 height 92
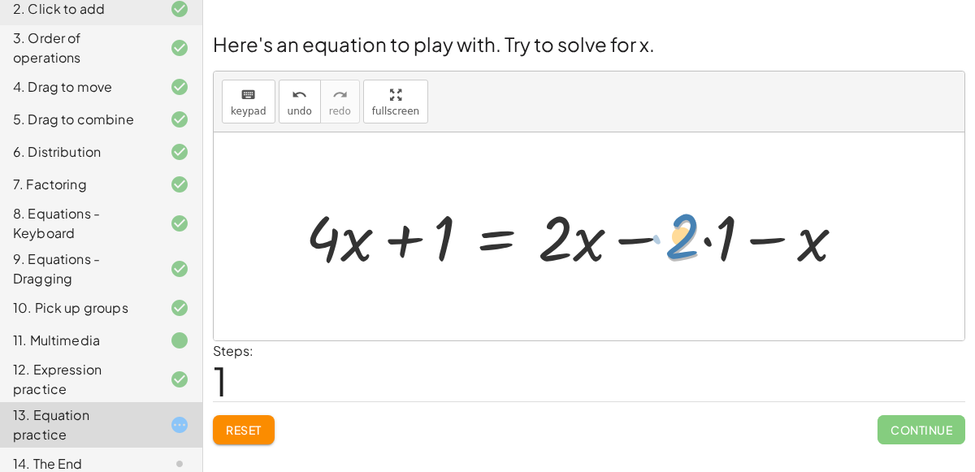
click at [679, 234] on div at bounding box center [581, 236] width 569 height 82
click at [712, 238] on div at bounding box center [581, 236] width 569 height 82
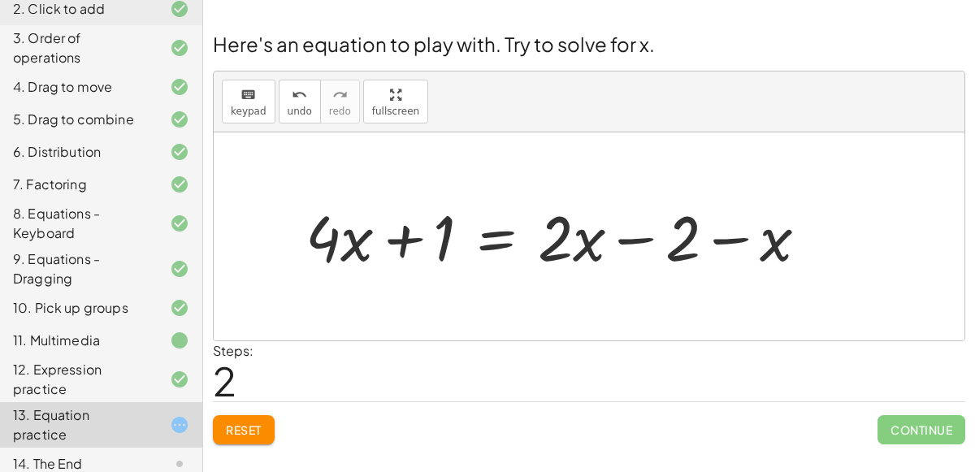
click at [726, 240] on div at bounding box center [562, 236] width 531 height 82
click at [647, 232] on div at bounding box center [562, 236] width 531 height 82
click at [517, 236] on div at bounding box center [562, 236] width 531 height 82
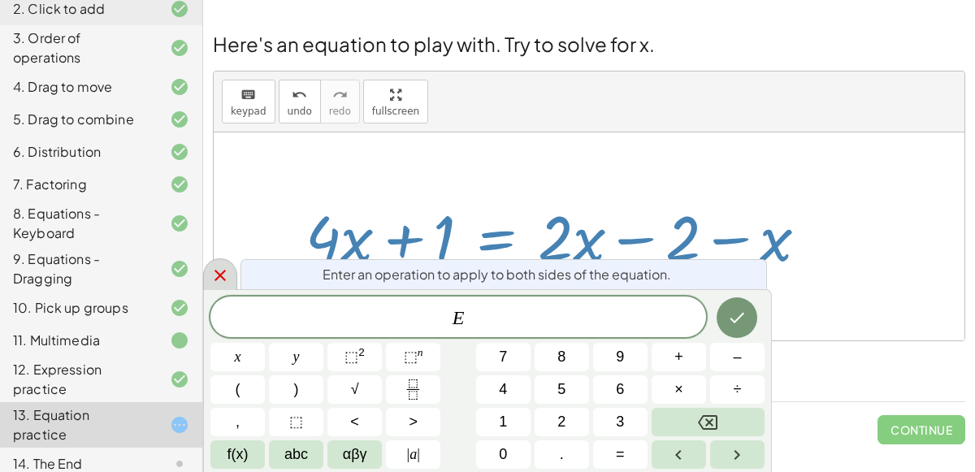
click at [217, 280] on icon at bounding box center [219, 275] width 19 height 19
